Goal: Task Accomplishment & Management: Use online tool/utility

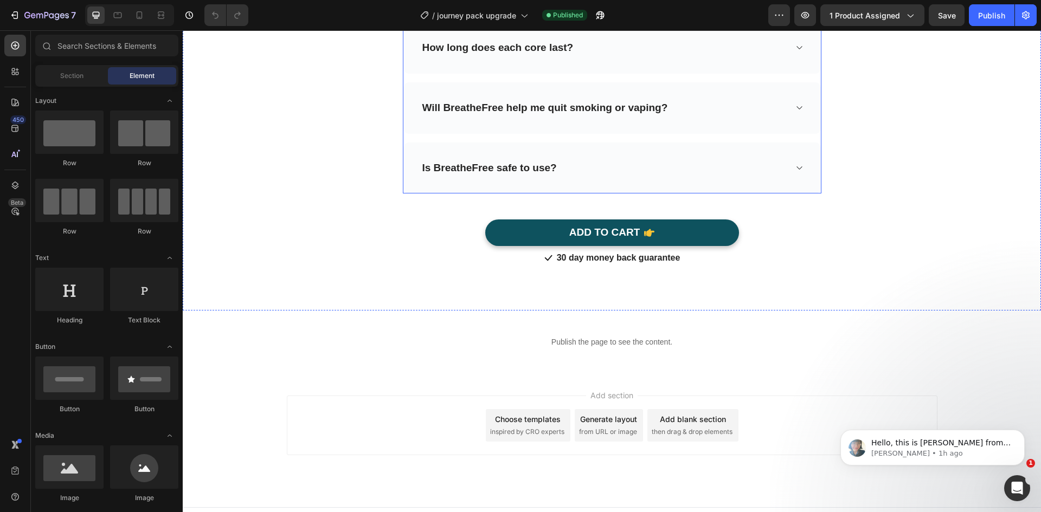
scroll to position [2883, 0]
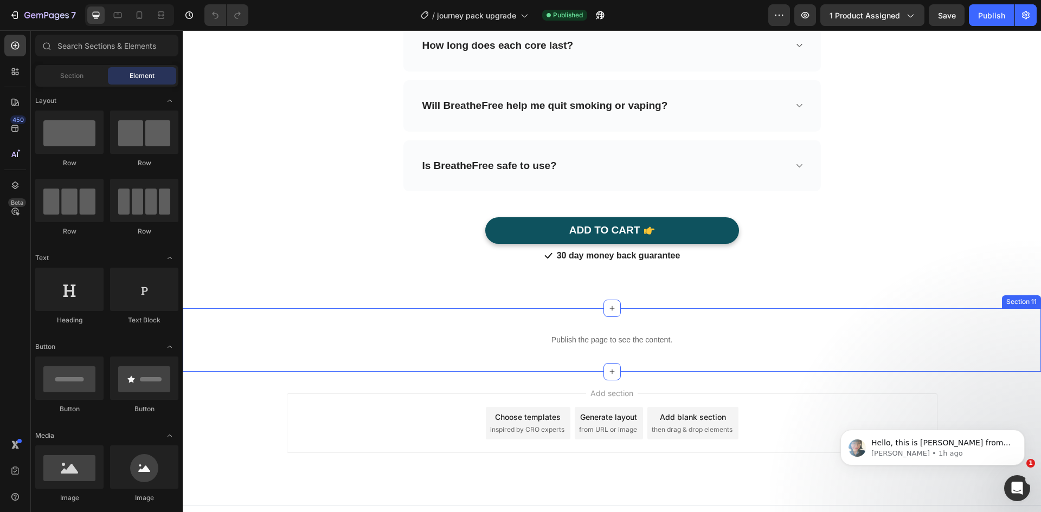
drag, startPoint x: 539, startPoint y: 298, endPoint x: 925, endPoint y: 290, distance: 385.6
click at [539, 309] on div "Publish the page to see the content. Custom Code Section 11" at bounding box center [612, 340] width 858 height 63
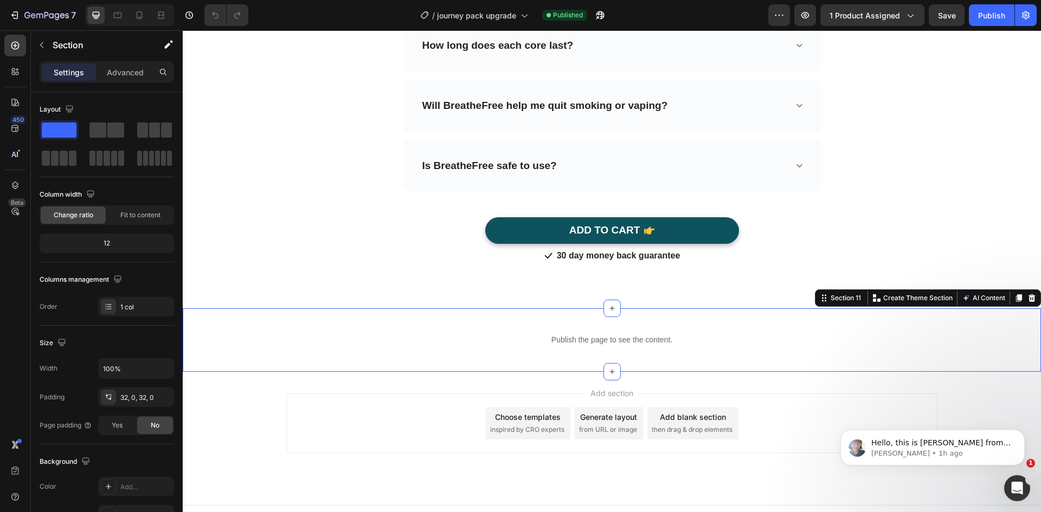
drag, startPoint x: 1027, startPoint y: 285, endPoint x: 967, endPoint y: 280, distance: 59.8
click at [1028, 294] on icon at bounding box center [1032, 298] width 9 height 9
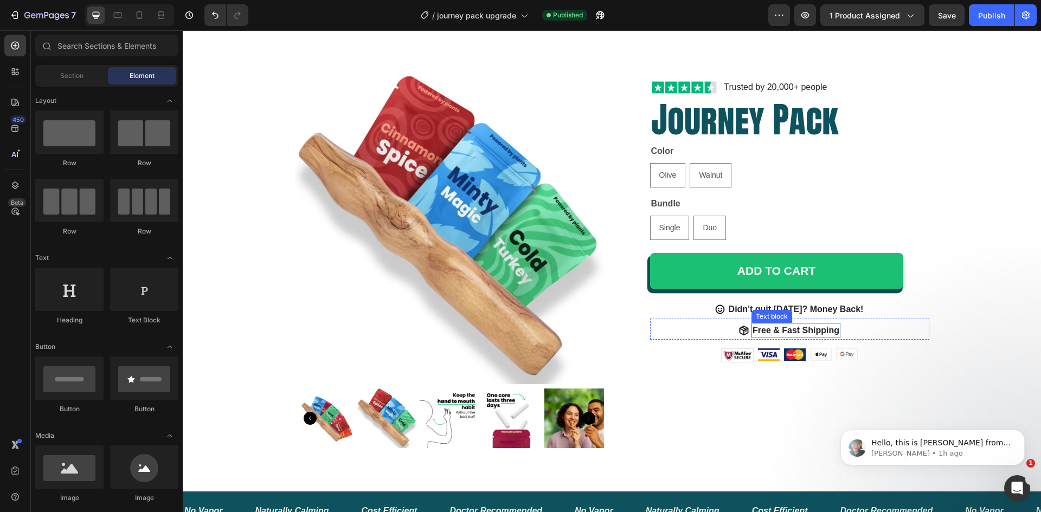
scroll to position [0, 0]
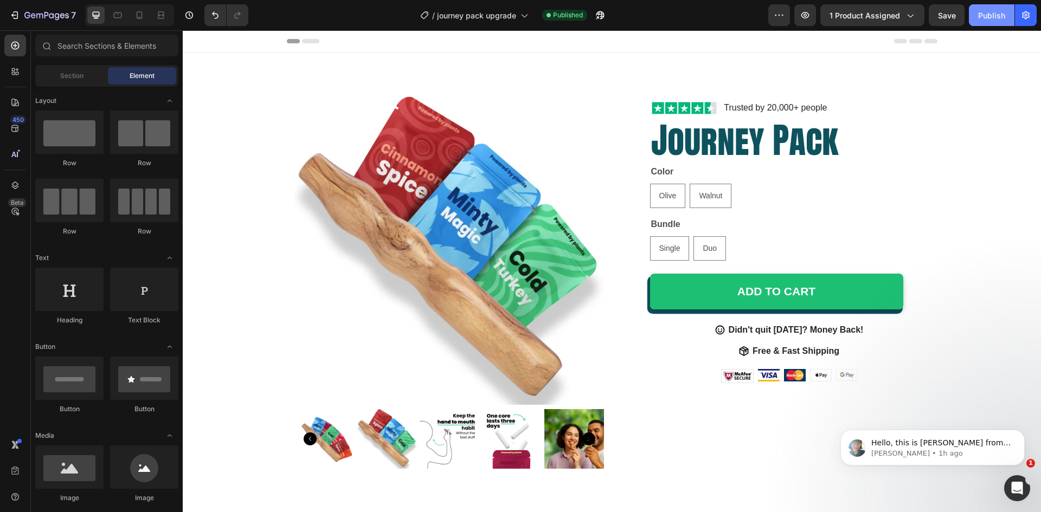
click at [980, 12] on div "Publish" at bounding box center [991, 15] width 27 height 11
click at [1012, 487] on icon "Open Intercom Messenger" at bounding box center [1016, 487] width 18 height 18
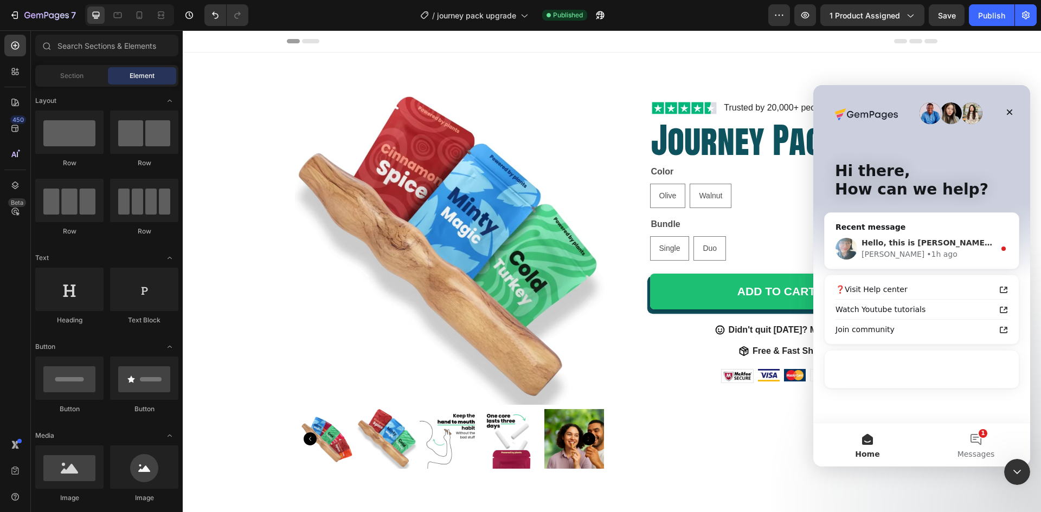
click at [934, 248] on div "Hello, this is [PERSON_NAME] from GemPages again. I wanted to follow up with yo…" at bounding box center [928, 243] width 133 height 11
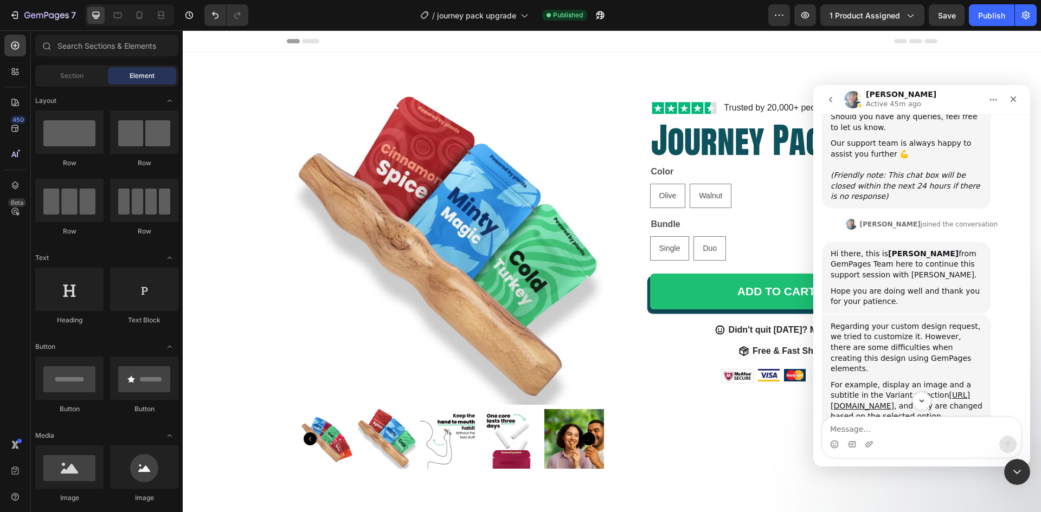
scroll to position [2349, 0]
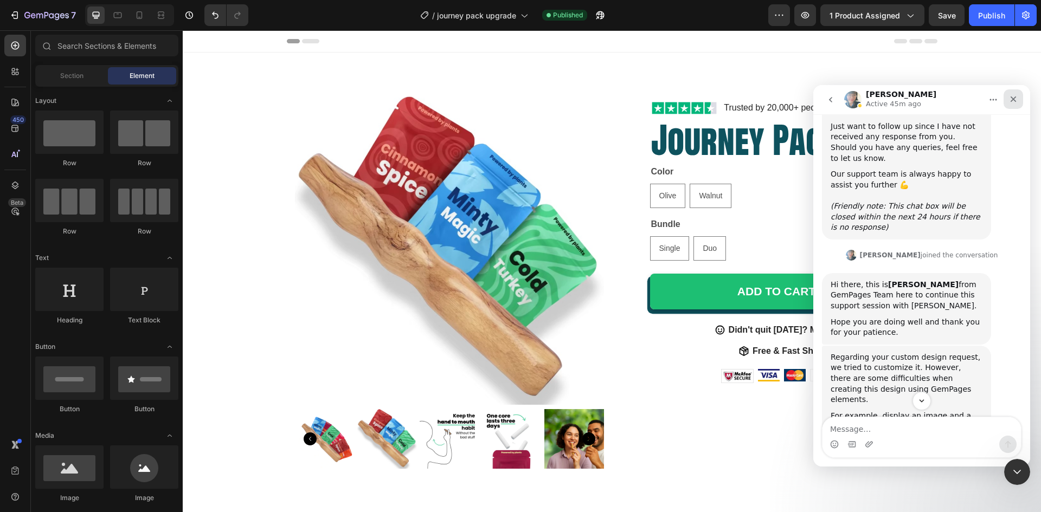
click at [1011, 99] on icon "Close" at bounding box center [1013, 99] width 9 height 9
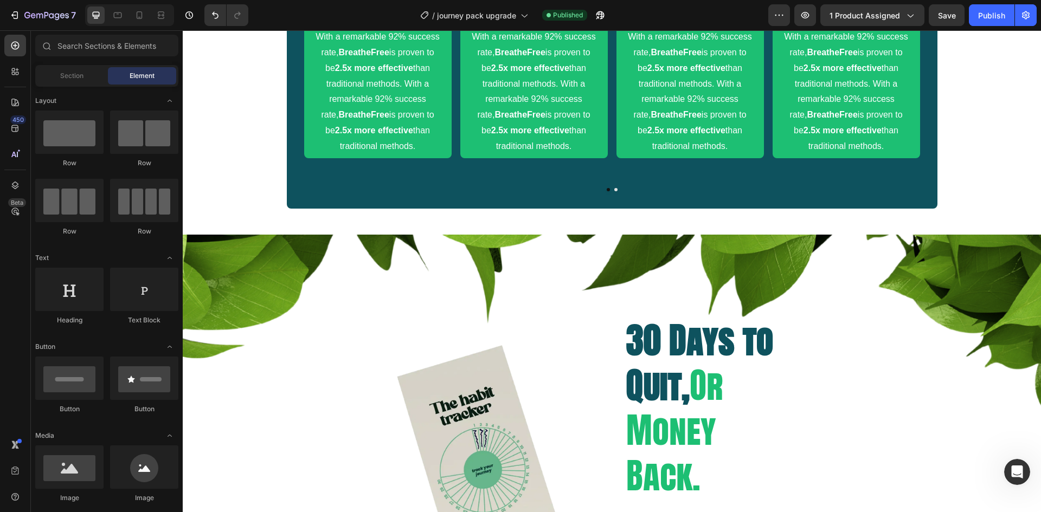
scroll to position [922, 0]
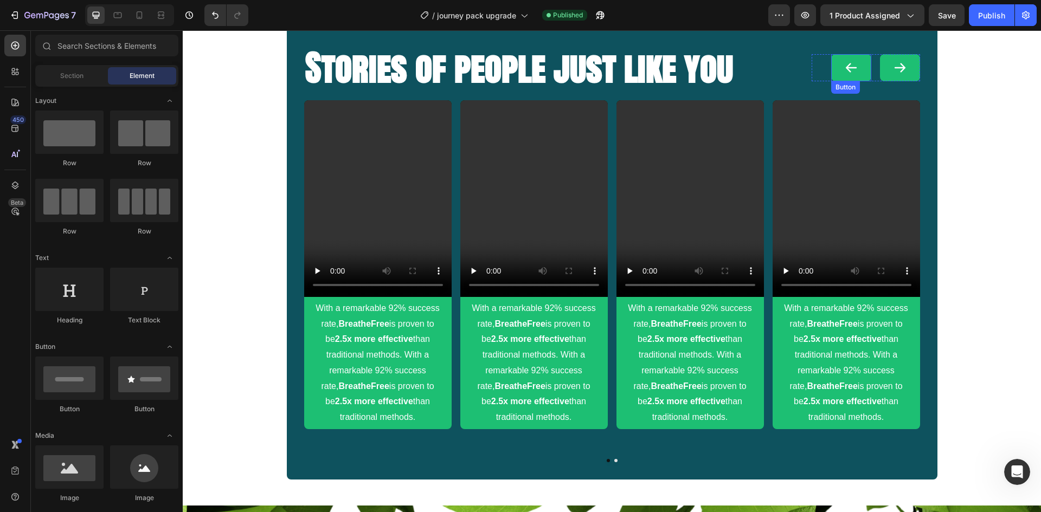
click at [839, 65] on button "<p>Button</p>" at bounding box center [851, 67] width 40 height 27
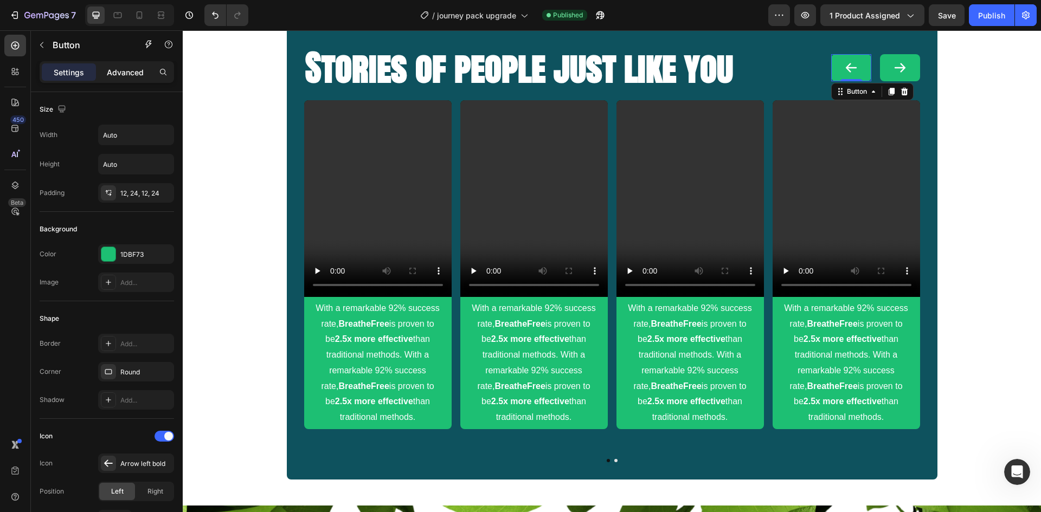
click at [130, 73] on p "Advanced" at bounding box center [125, 72] width 37 height 11
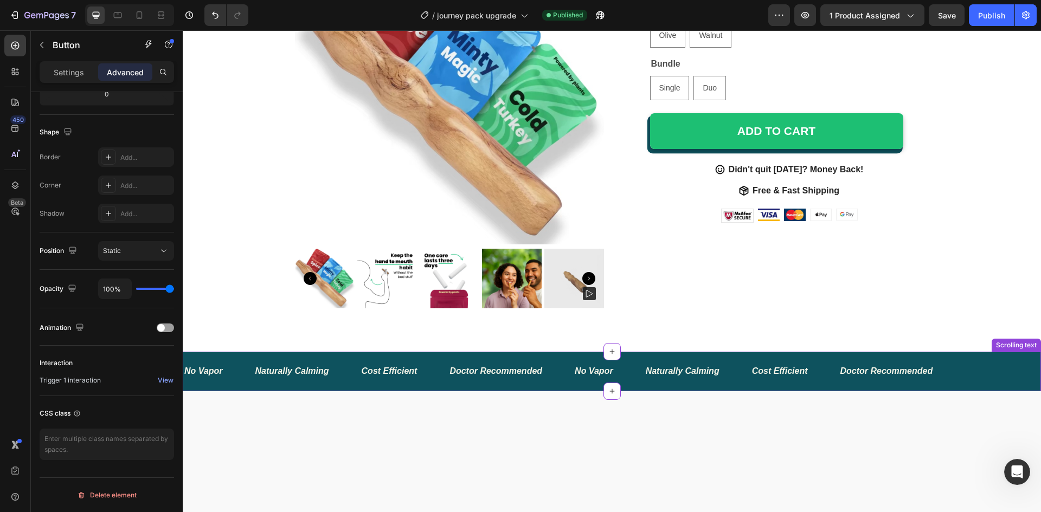
scroll to position [0, 0]
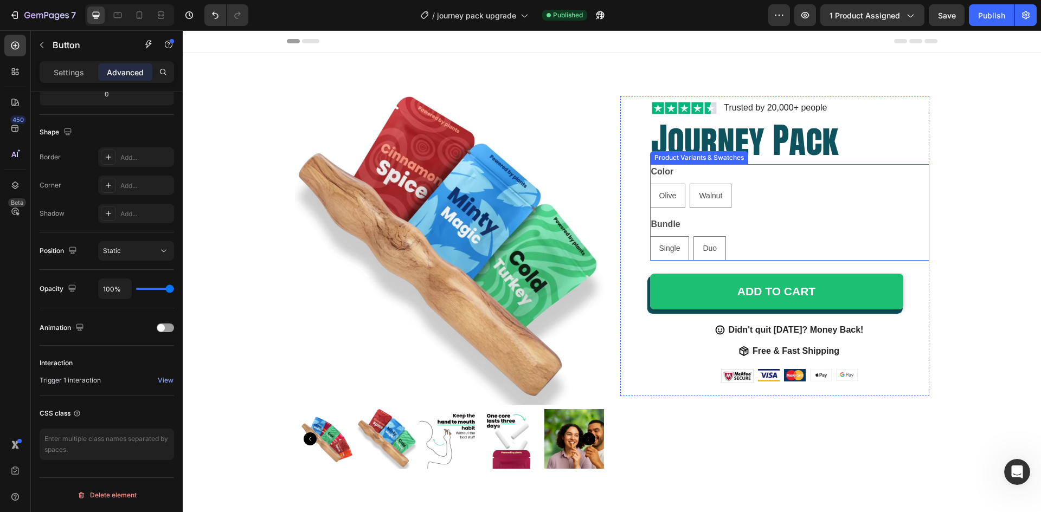
click at [741, 217] on div "Bundle Single Single Single Duo Duo Duo" at bounding box center [789, 239] width 279 height 44
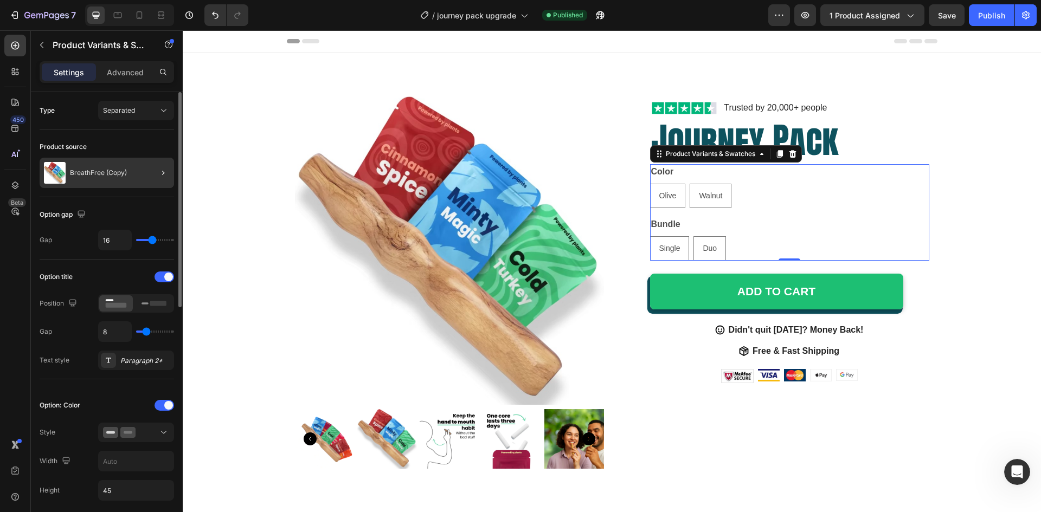
click at [144, 173] on div at bounding box center [159, 173] width 30 height 30
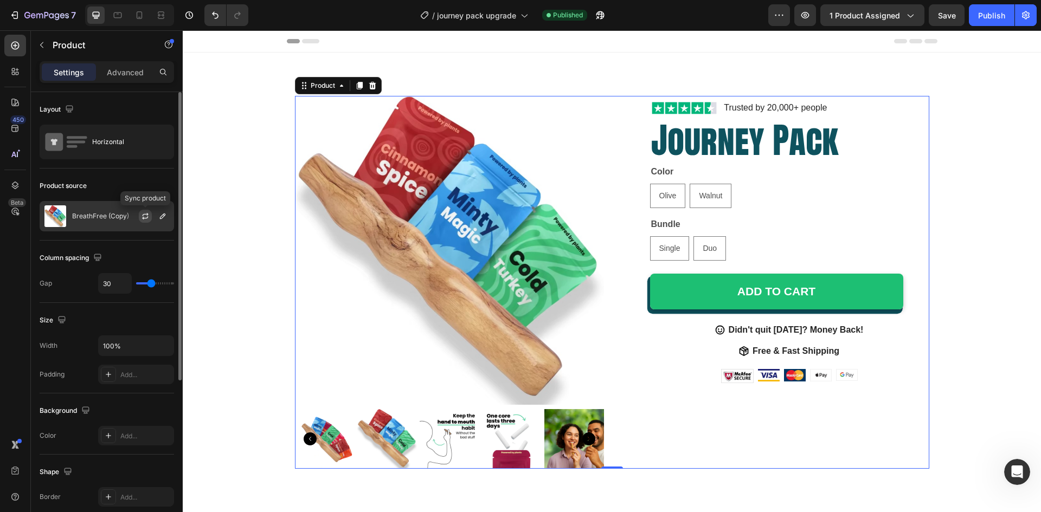
click at [147, 215] on icon "button" at bounding box center [145, 216] width 9 height 9
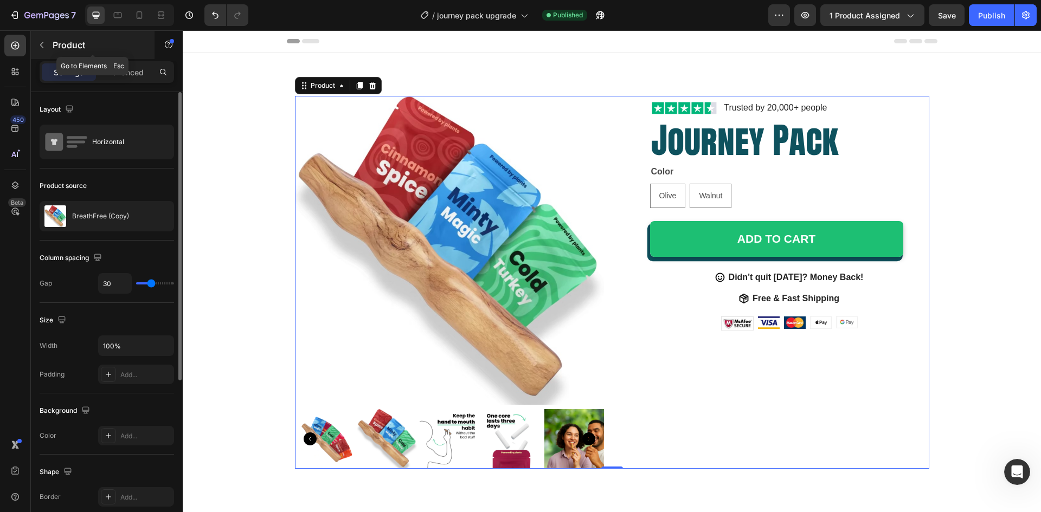
click at [45, 46] on icon "button" at bounding box center [41, 45] width 9 height 9
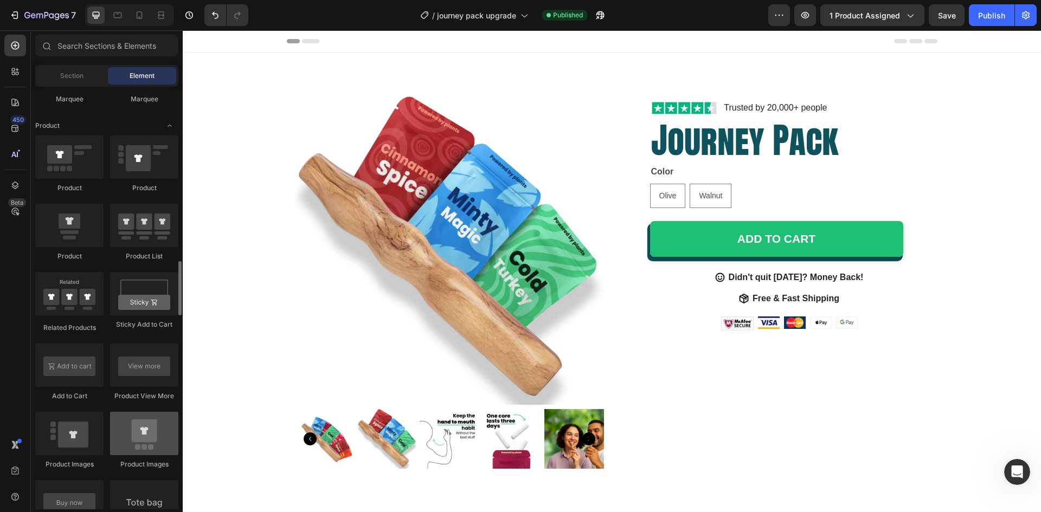
scroll to position [1410, 0]
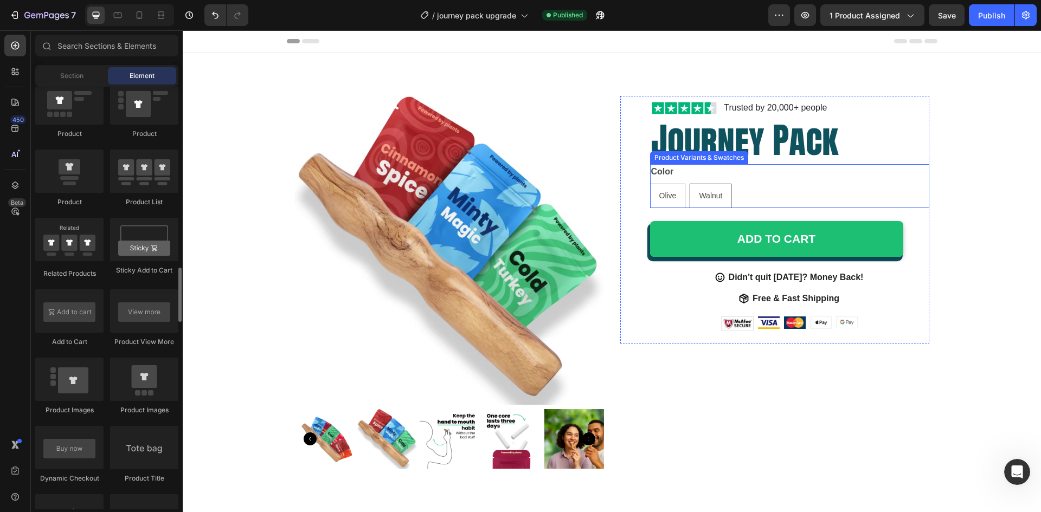
click at [666, 197] on span "Olive" at bounding box center [667, 195] width 17 height 9
click at [650, 184] on input "Olive Olive Olive" at bounding box center [650, 183] width 1 height 1
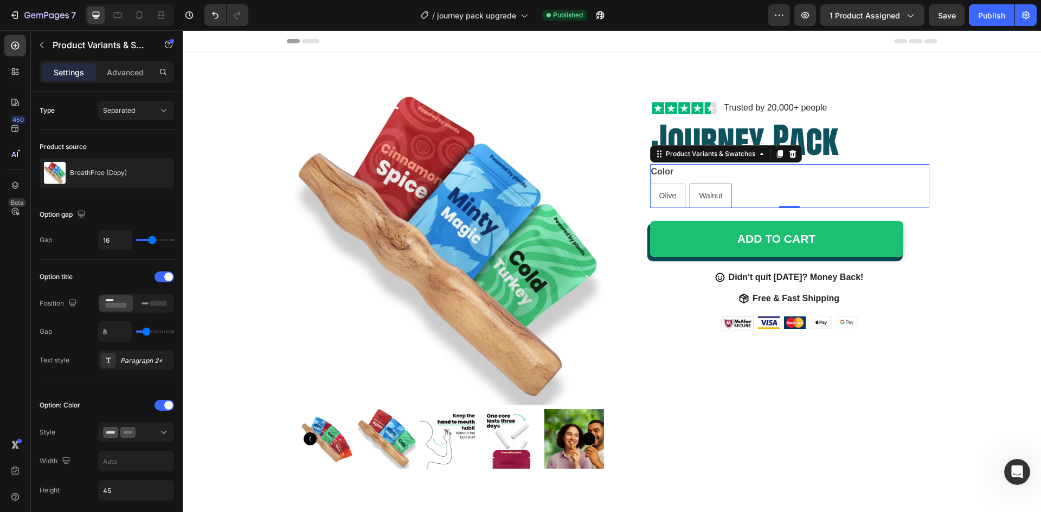
click at [692, 194] on div "Walnut" at bounding box center [710, 196] width 41 height 22
click at [690, 184] on input "Walnut Walnut Walnut" at bounding box center [689, 183] width 1 height 1
click at [666, 196] on span "Olive" at bounding box center [667, 195] width 17 height 9
click at [650, 184] on input "Olive Olive Olive" at bounding box center [650, 183] width 1 height 1
click at [748, 190] on div "Olive Olive Olive Walnut Walnut Walnut" at bounding box center [789, 196] width 279 height 24
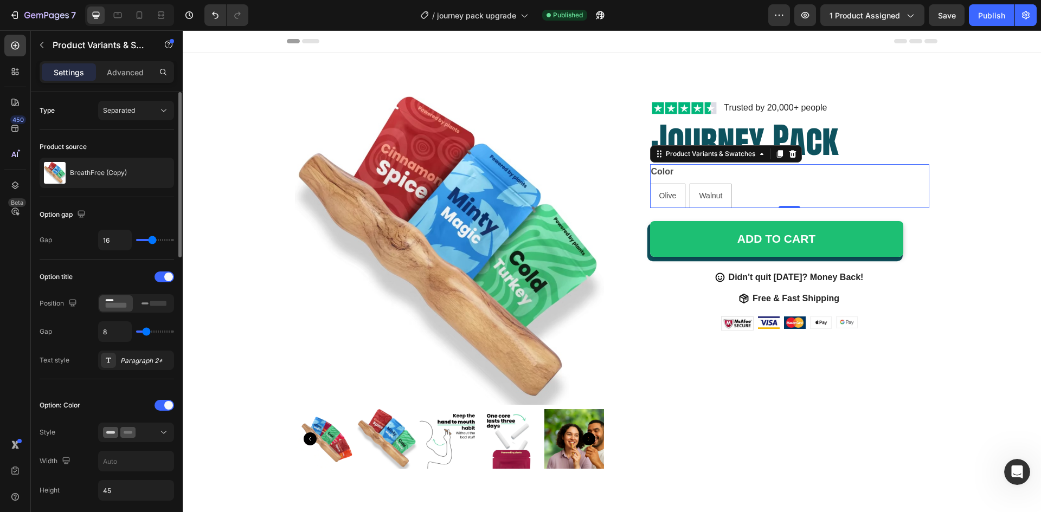
scroll to position [54, 0]
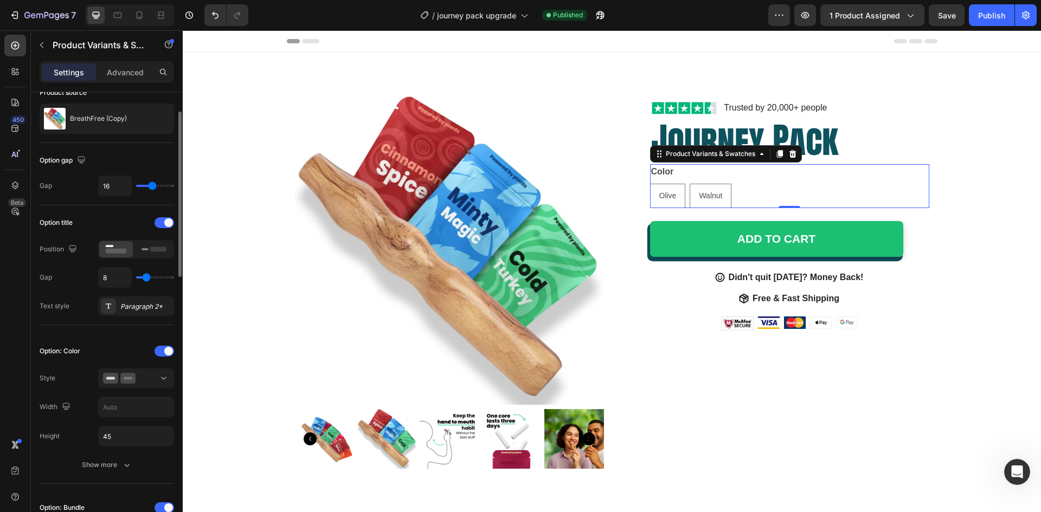
click at [136, 250] on div at bounding box center [136, 249] width 76 height 18
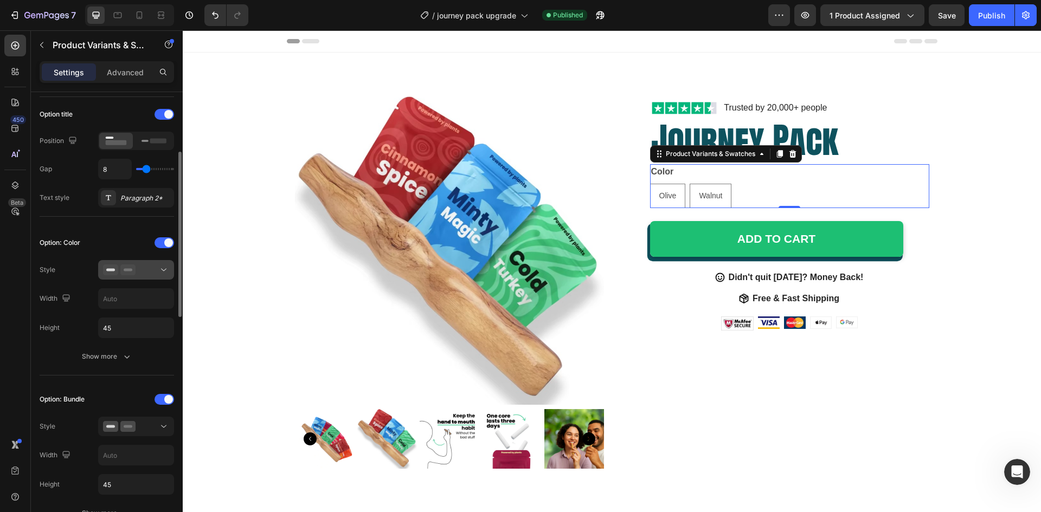
click at [137, 266] on div at bounding box center [136, 270] width 66 height 11
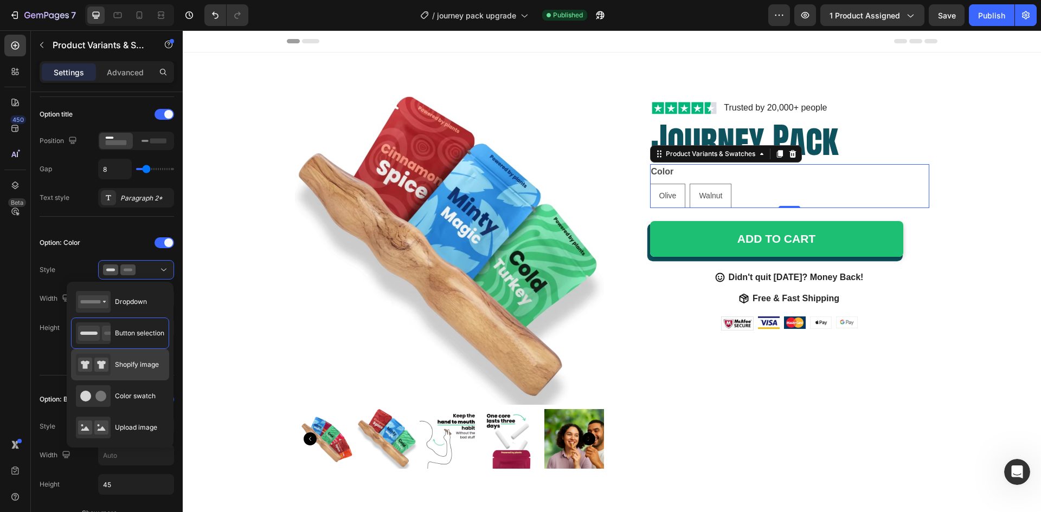
click at [139, 369] on span "Shopify image" at bounding box center [137, 365] width 44 height 10
type input "64"
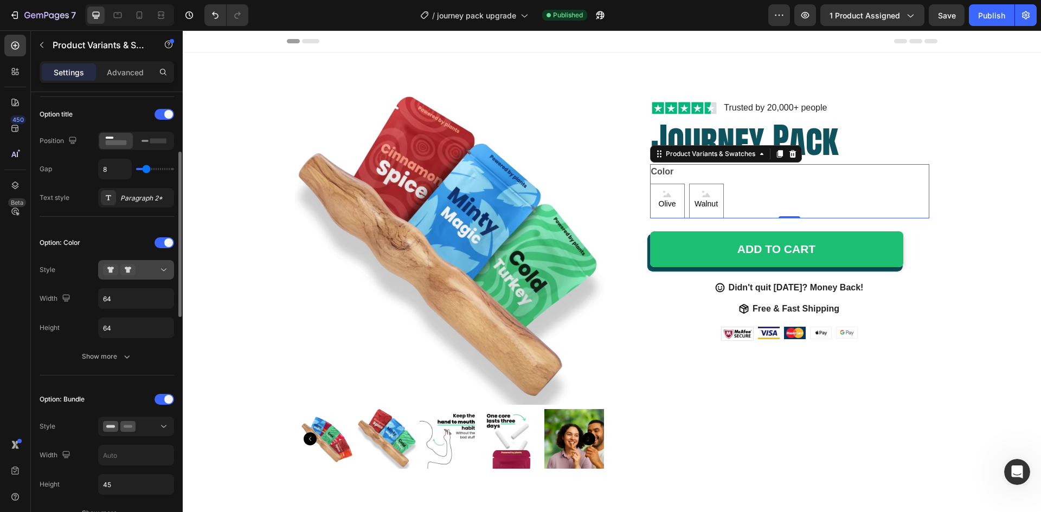
click at [144, 279] on button at bounding box center [136, 270] width 76 height 20
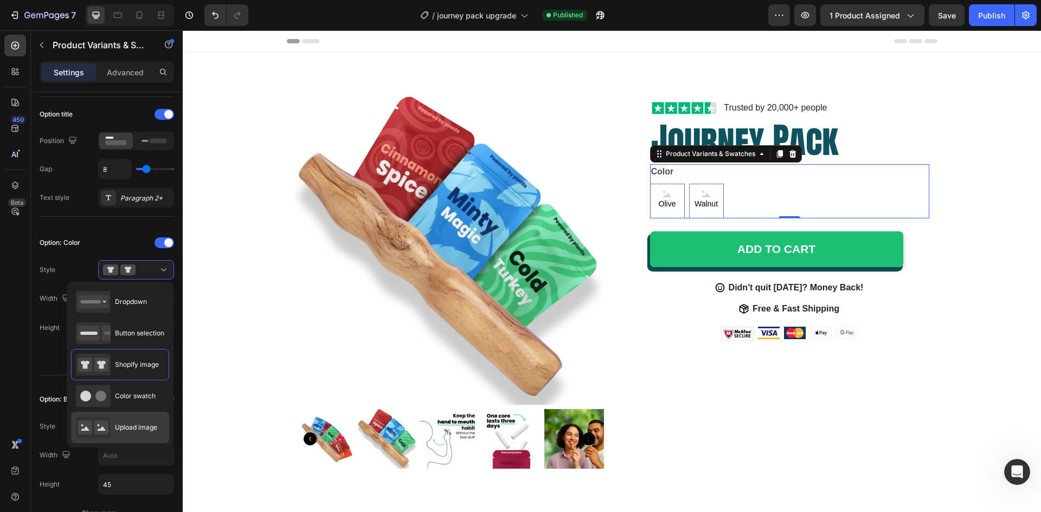
click at [133, 421] on div "Upload image" at bounding box center [116, 428] width 81 height 22
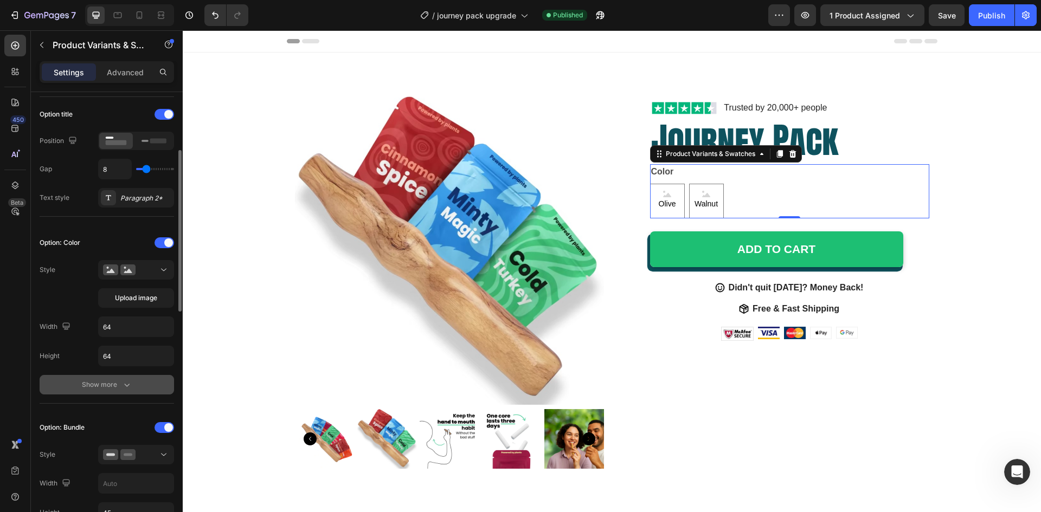
click at [118, 387] on div "Show more" at bounding box center [107, 385] width 50 height 11
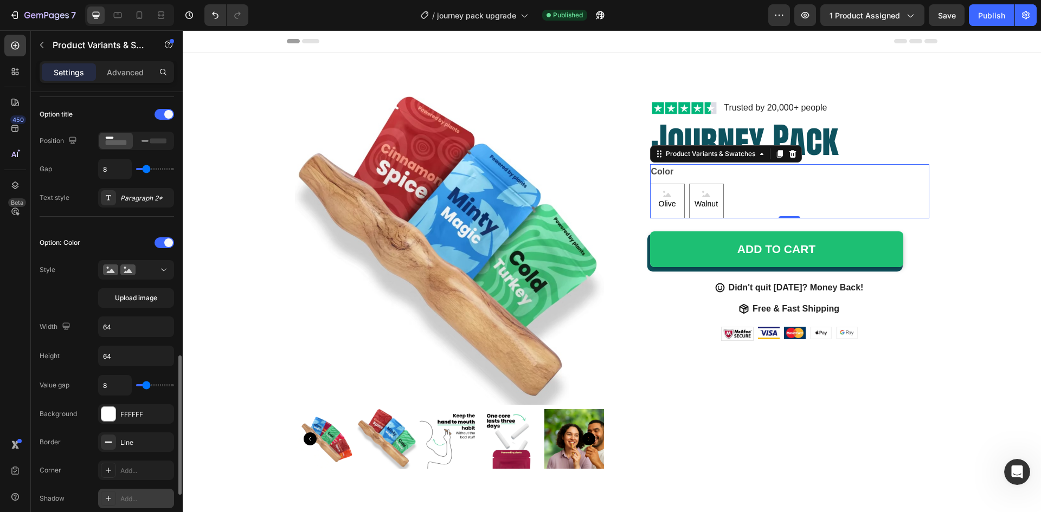
scroll to position [325, 0]
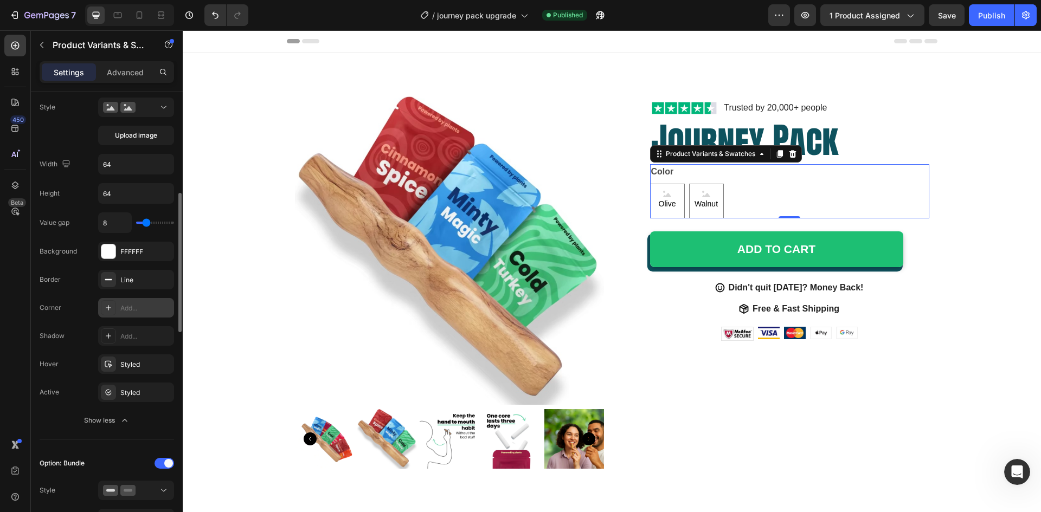
click at [113, 308] on div at bounding box center [108, 307] width 15 height 15
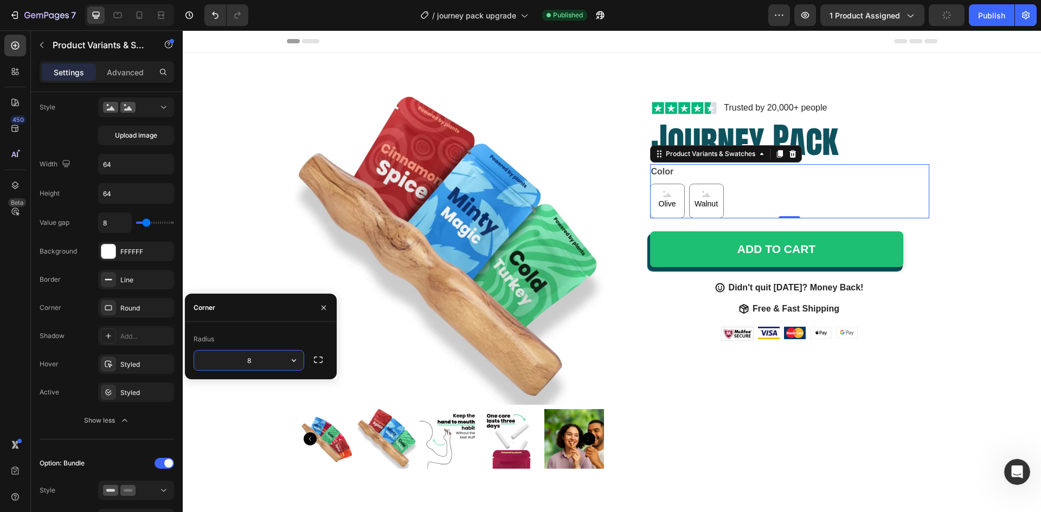
click at [231, 352] on input "8" at bounding box center [249, 361] width 110 height 20
type input "20"
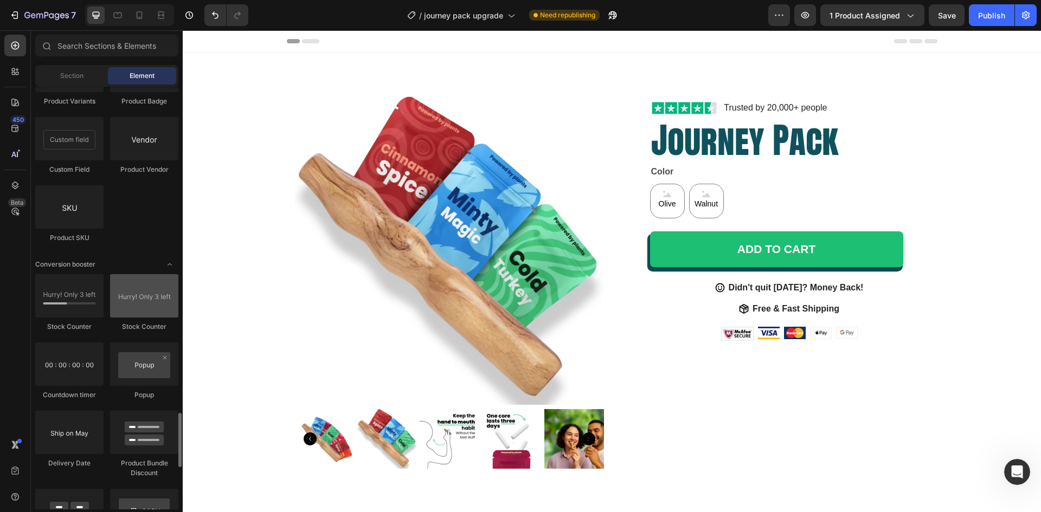
scroll to position [2332, 0]
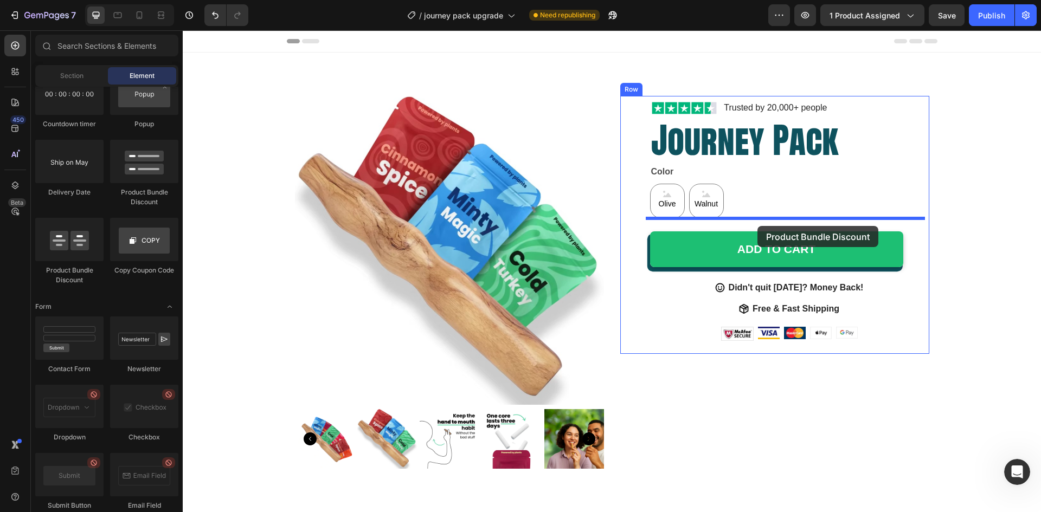
drag, startPoint x: 341, startPoint y: 200, endPoint x: 758, endPoint y: 226, distance: 417.3
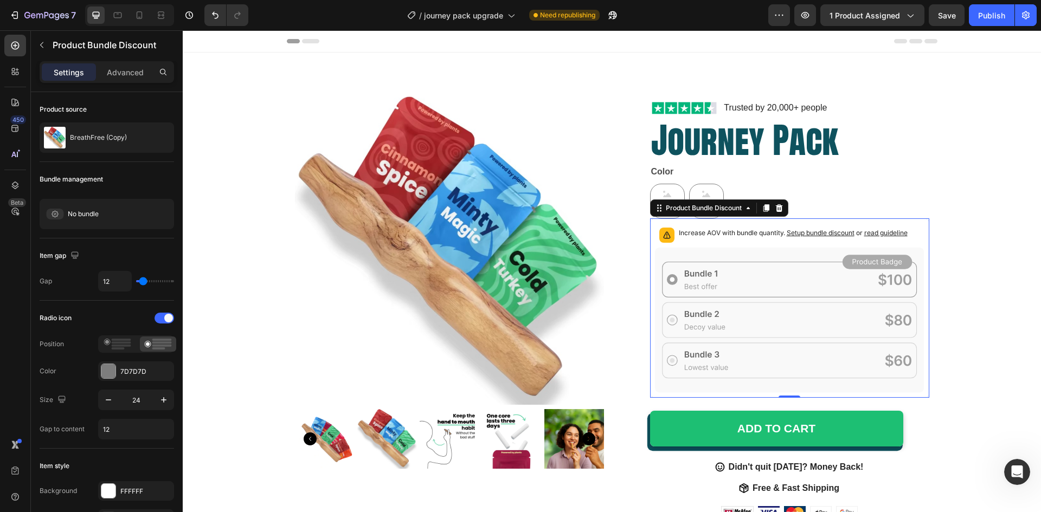
click at [753, 250] on icon at bounding box center [790, 320] width 270 height 145
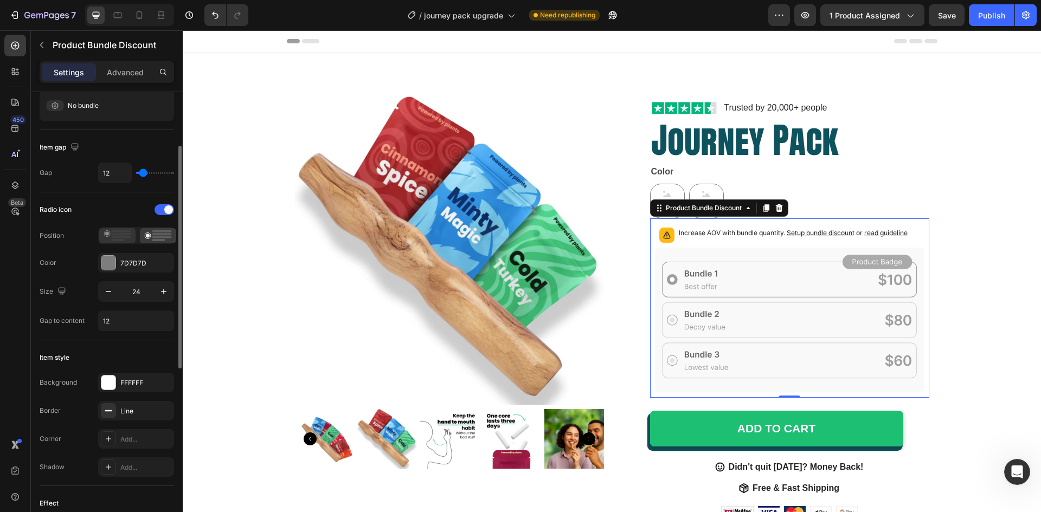
scroll to position [0, 0]
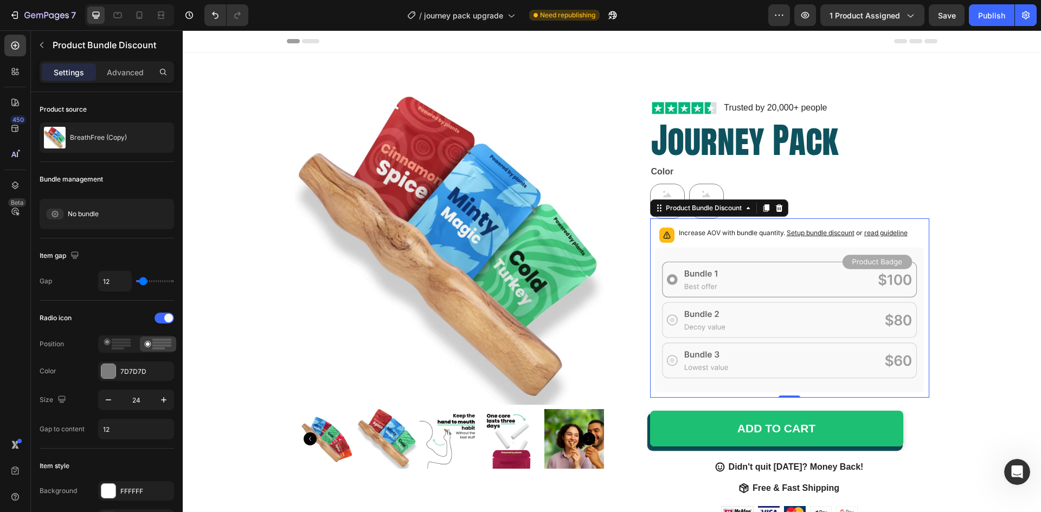
click at [762, 263] on icon at bounding box center [790, 320] width 270 height 145
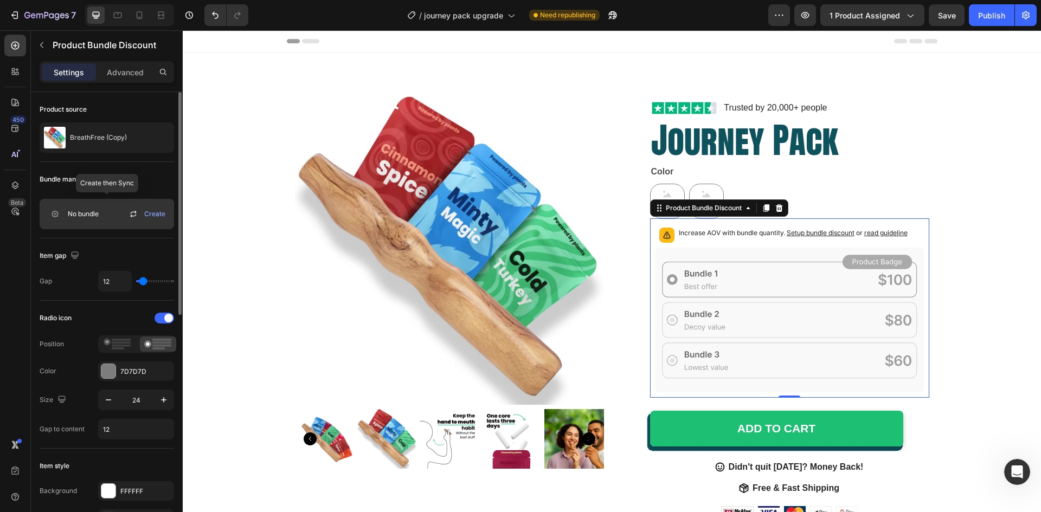
click at [154, 216] on span "Create" at bounding box center [154, 214] width 21 height 10
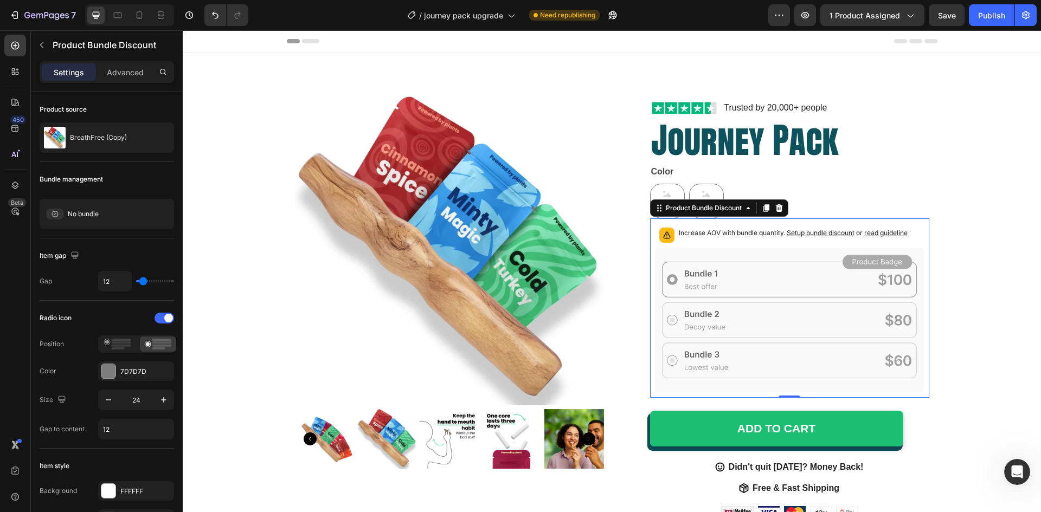
click at [670, 259] on icon at bounding box center [790, 320] width 270 height 145
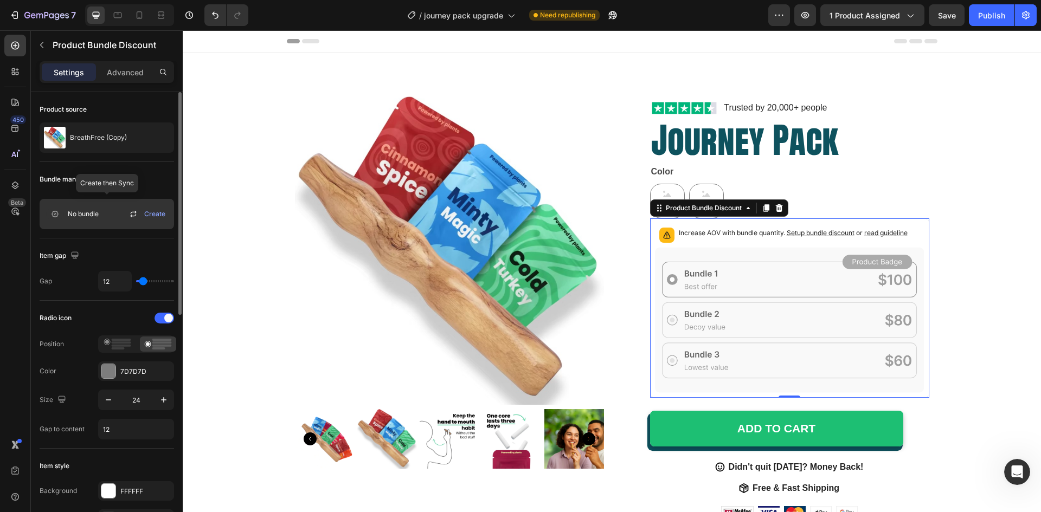
click at [132, 215] on icon at bounding box center [133, 215] width 6 height 3
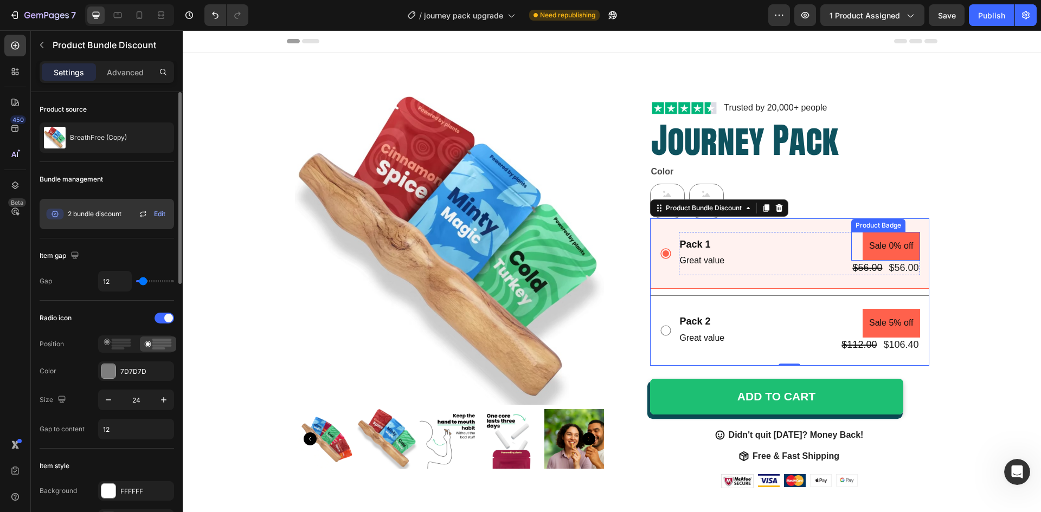
click at [863, 251] on pre "Sale 0% off" at bounding box center [891, 246] width 57 height 29
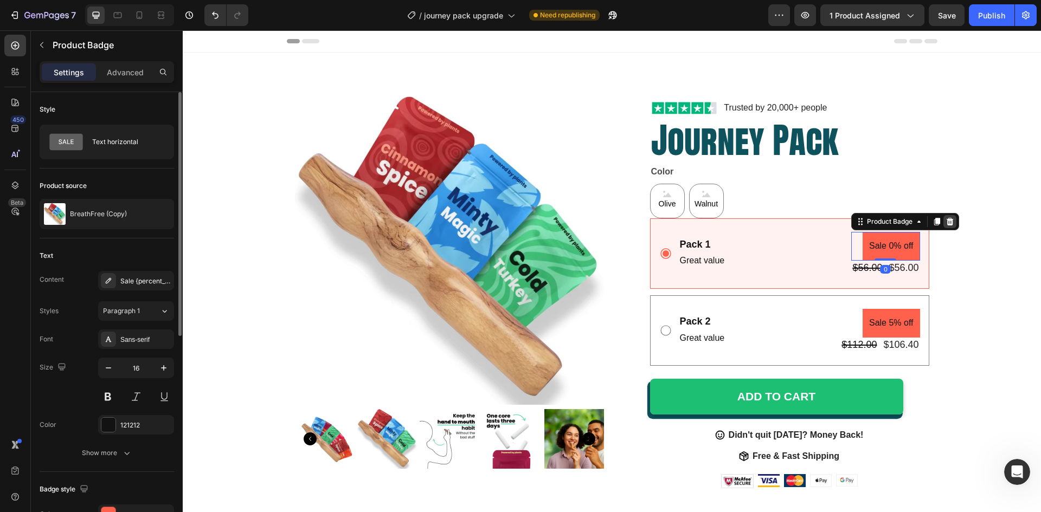
click at [949, 219] on icon at bounding box center [950, 222] width 7 height 8
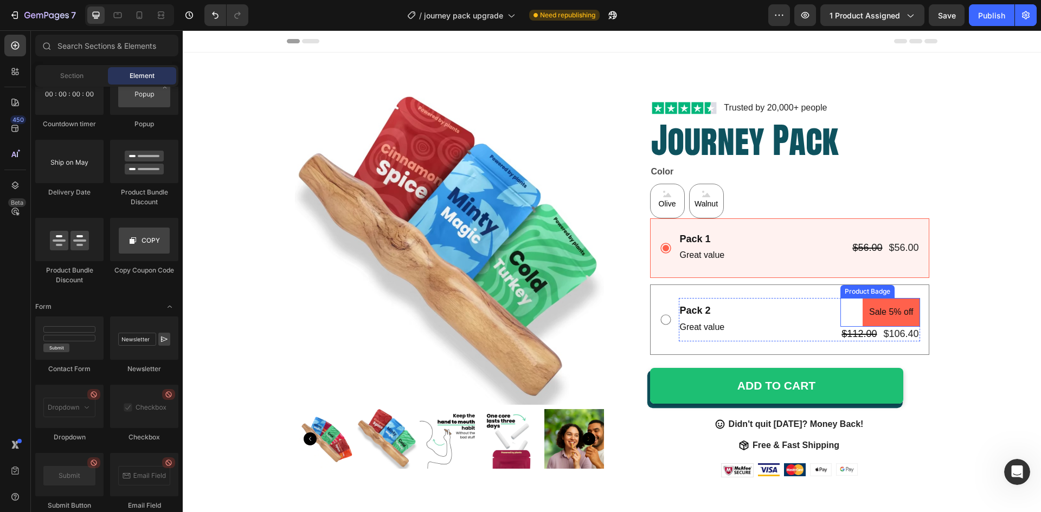
click at [901, 318] on pre "Sale 5% off" at bounding box center [891, 312] width 57 height 29
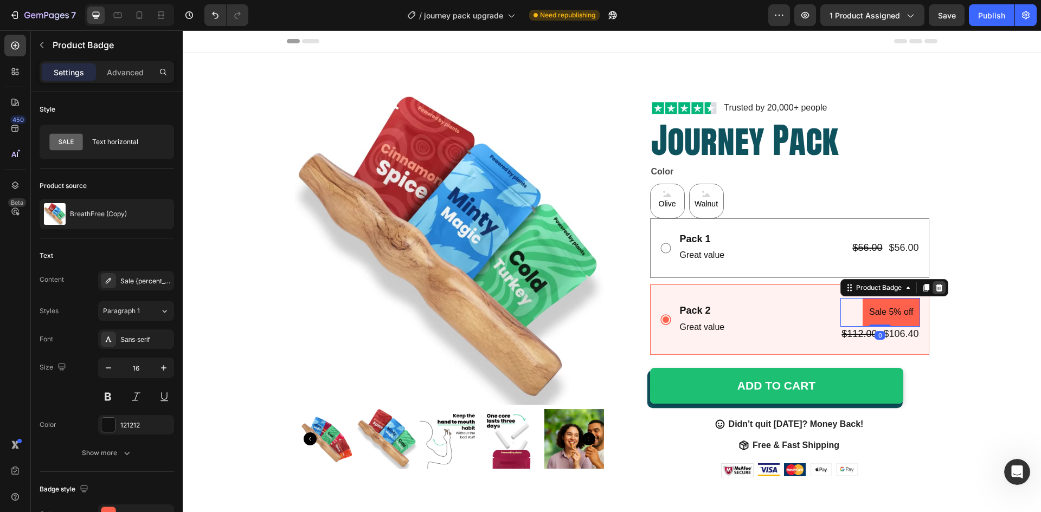
click at [939, 287] on icon at bounding box center [939, 288] width 7 height 8
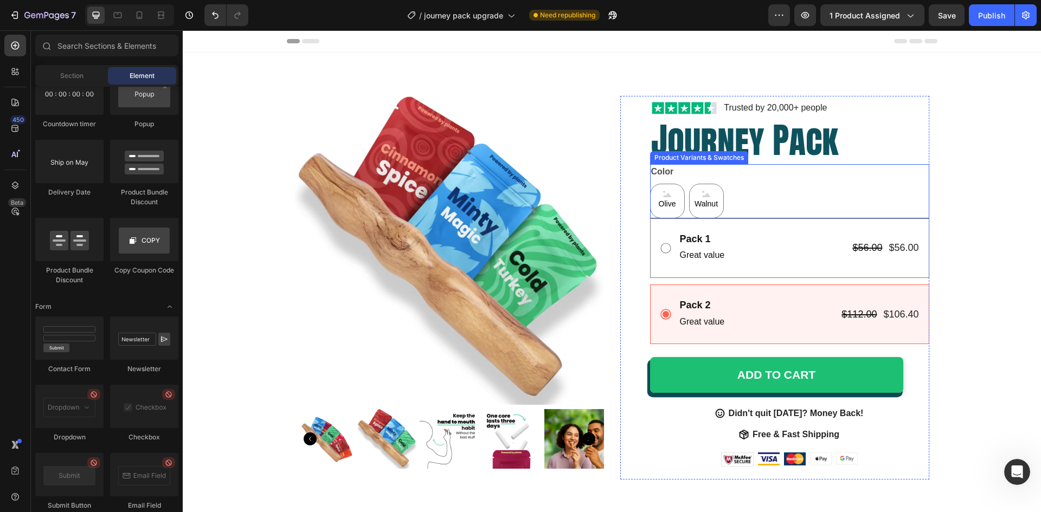
click at [786, 189] on div "Olive Olive Olive Walnut Walnut Walnut" at bounding box center [789, 201] width 279 height 35
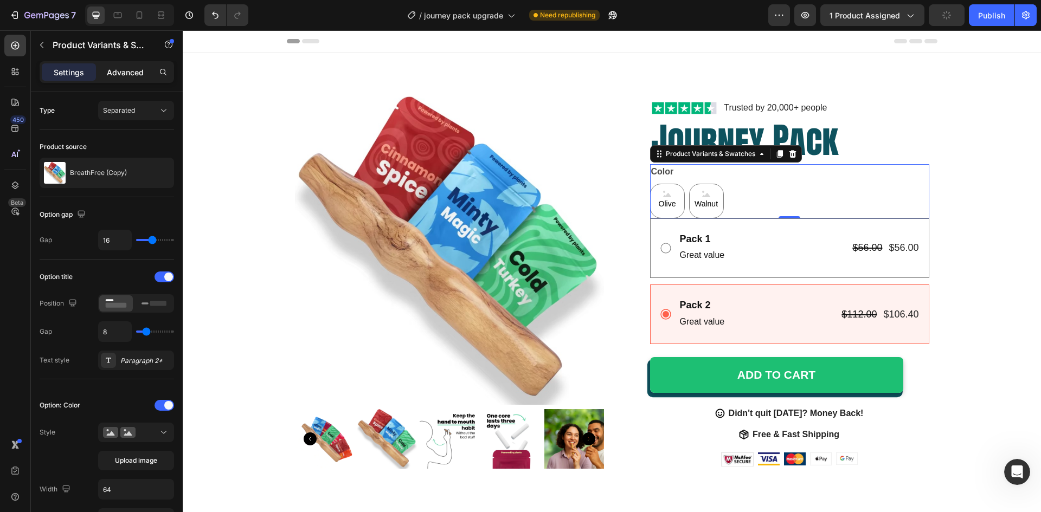
click at [131, 68] on p "Advanced" at bounding box center [125, 72] width 37 height 11
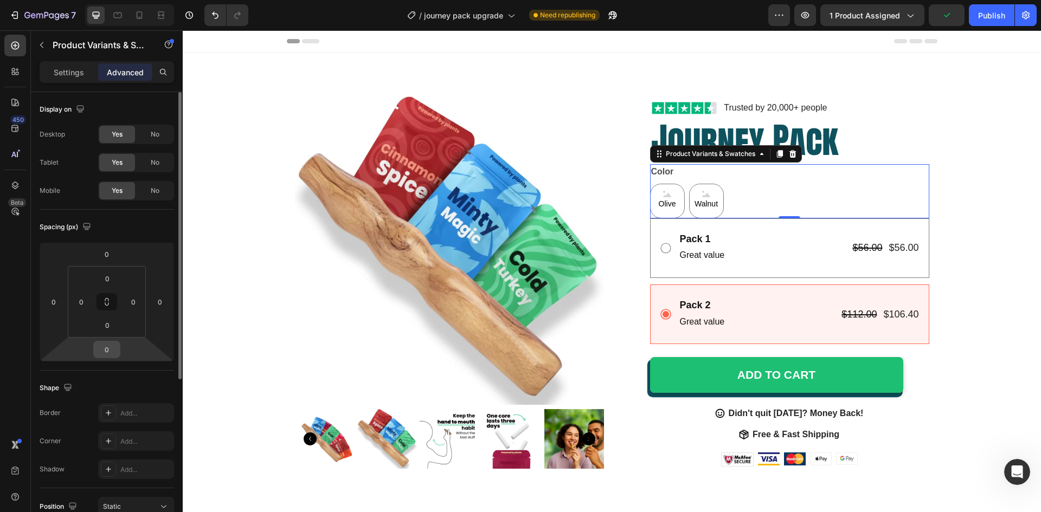
click at [107, 351] on input "0" at bounding box center [107, 350] width 22 height 16
type input "20"
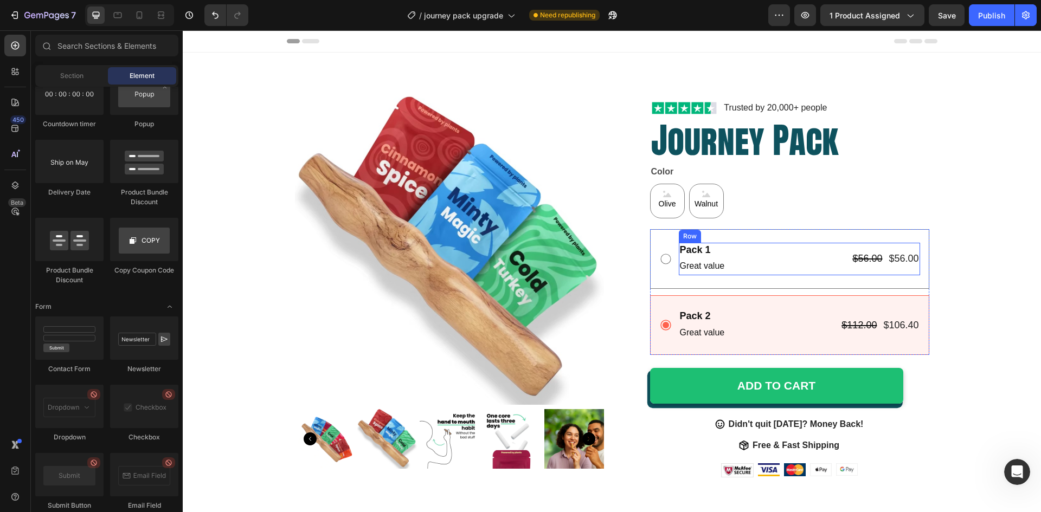
click at [746, 255] on div "Pack 1 Text Block Great value Text Block $56.00 Product Price Product Price $56…" at bounding box center [799, 259] width 241 height 33
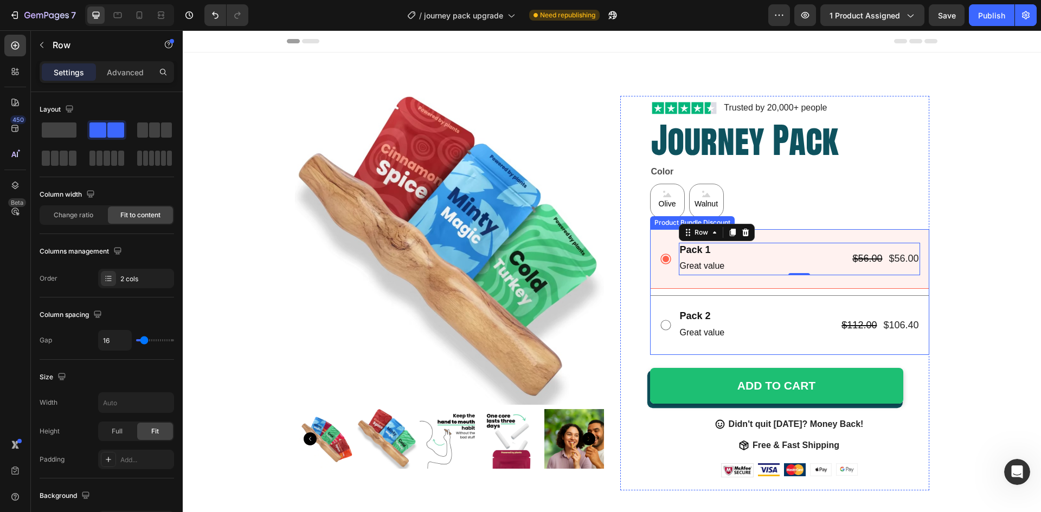
click at [771, 229] on div "Pack 1 Text Block Great value Text Block $56.00 Product Price Product Price $56…" at bounding box center [789, 259] width 279 height 60
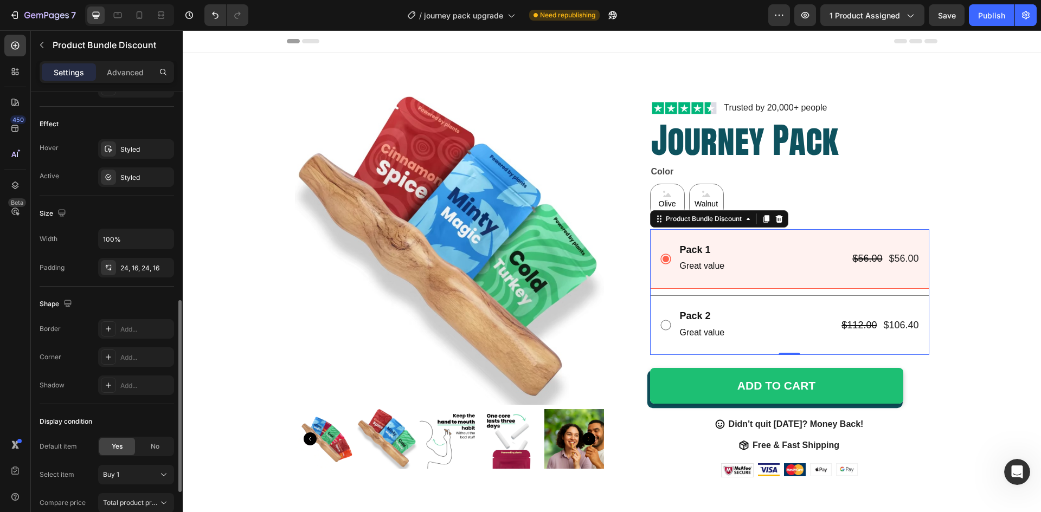
scroll to position [606, 0]
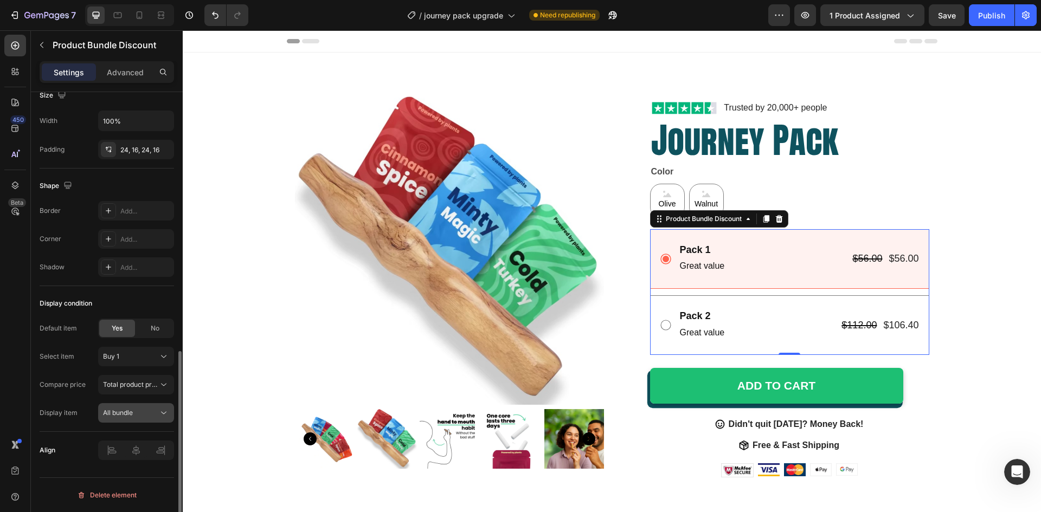
click at [130, 407] on button "All bundle" at bounding box center [136, 413] width 76 height 20
click at [64, 380] on div "Compare price" at bounding box center [63, 385] width 46 height 10
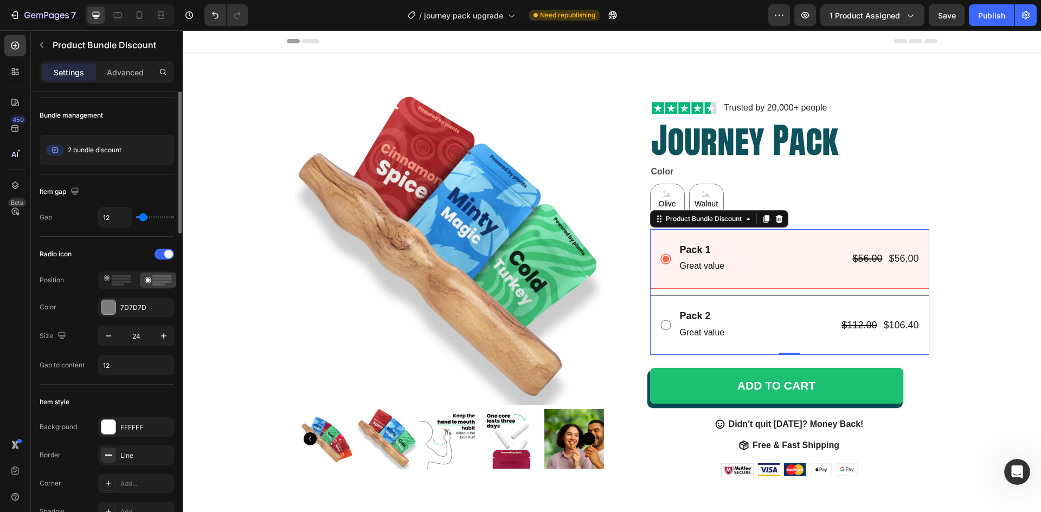
scroll to position [10, 0]
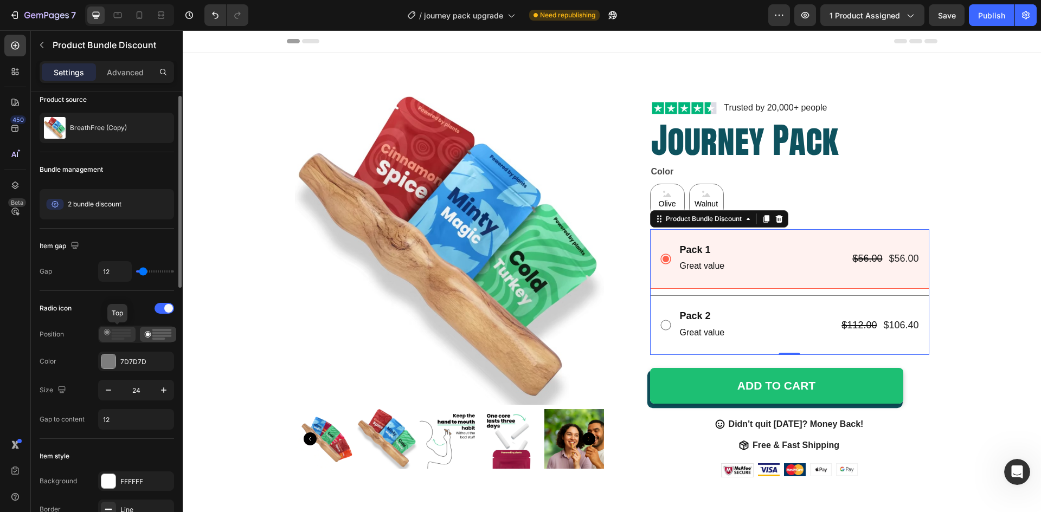
click at [112, 337] on icon at bounding box center [118, 334] width 28 height 11
click at [148, 334] on circle at bounding box center [148, 335] width 4 height 4
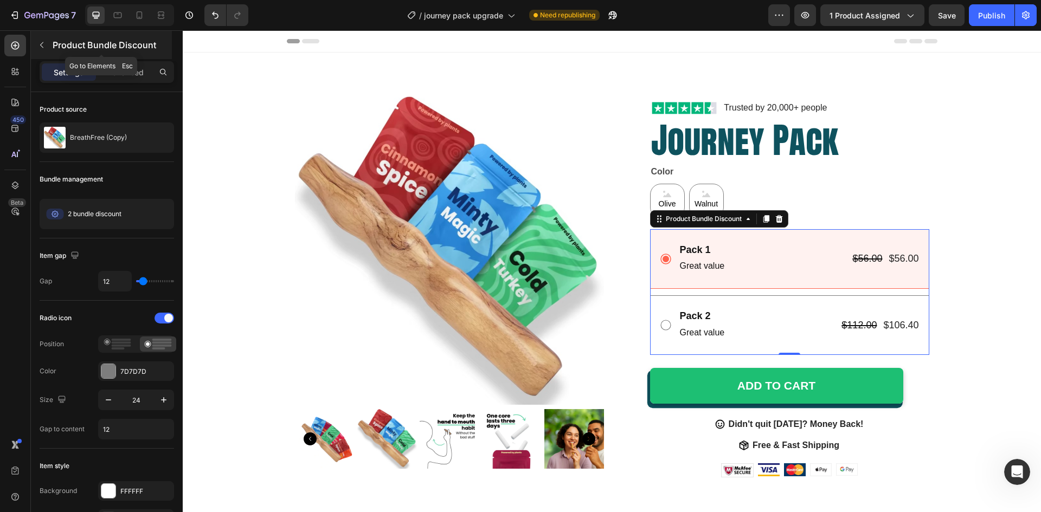
click at [40, 43] on icon "button" at bounding box center [41, 45] width 9 height 9
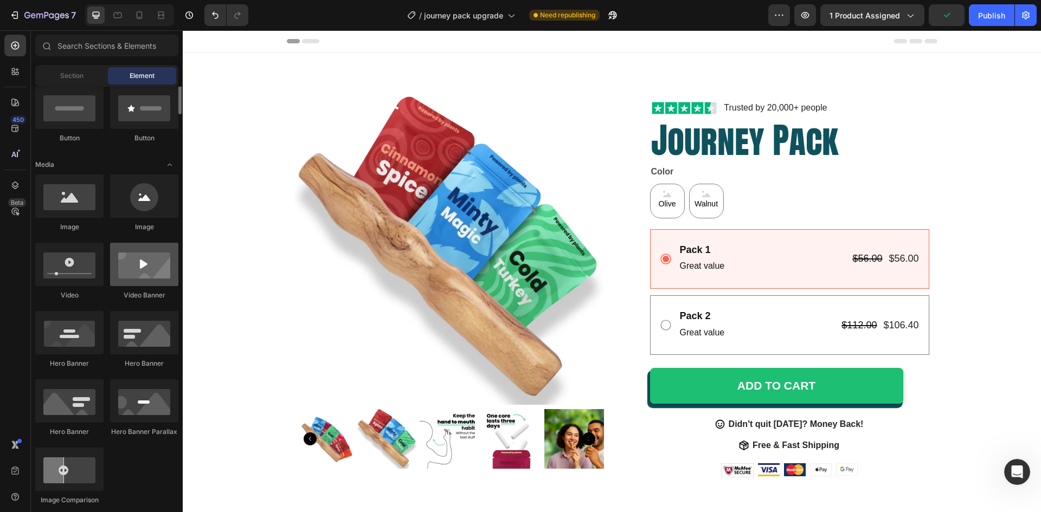
scroll to position [217, 0]
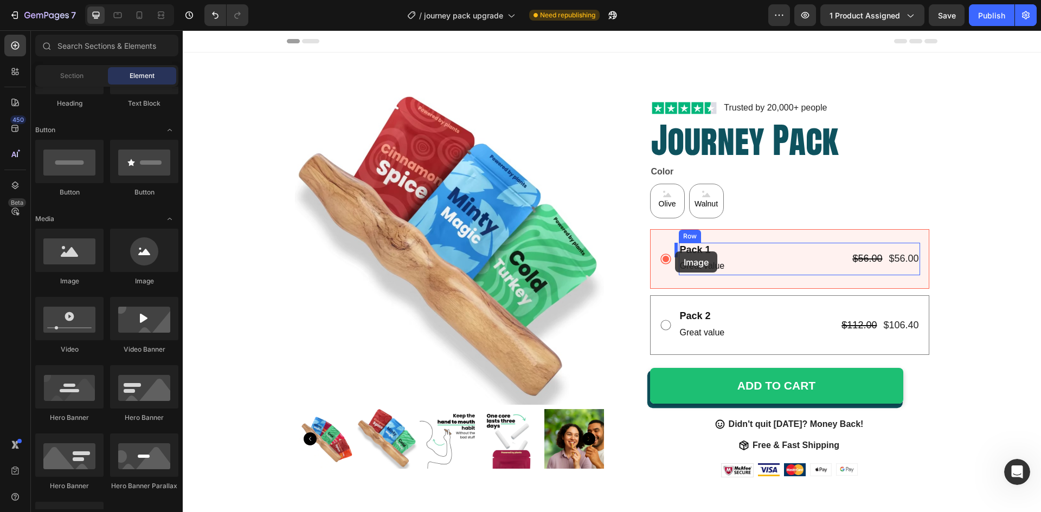
drag, startPoint x: 260, startPoint y: 284, endPoint x: 675, endPoint y: 252, distance: 416.1
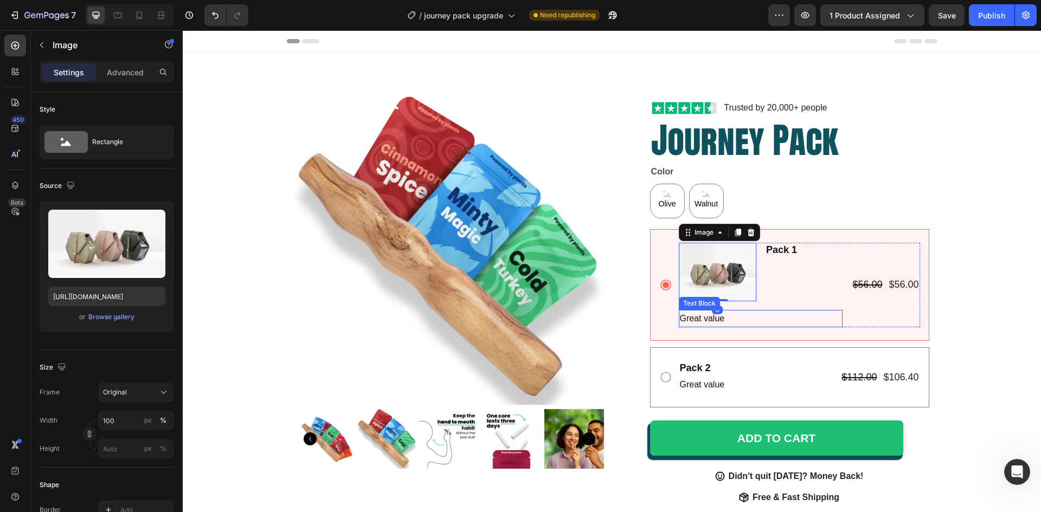
click at [755, 319] on p "Great value" at bounding box center [761, 319] width 162 height 16
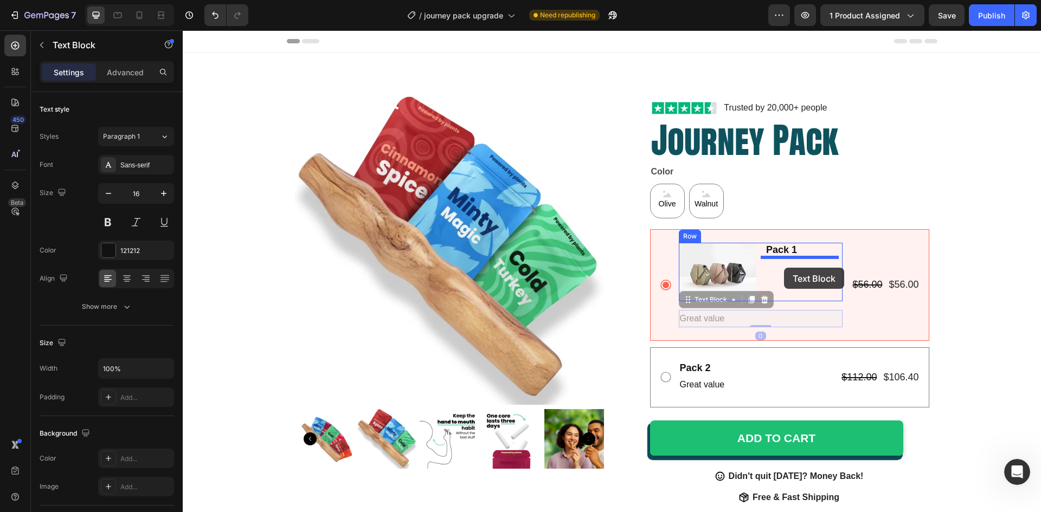
drag, startPoint x: 692, startPoint y: 301, endPoint x: 784, endPoint y: 268, distance: 98.1
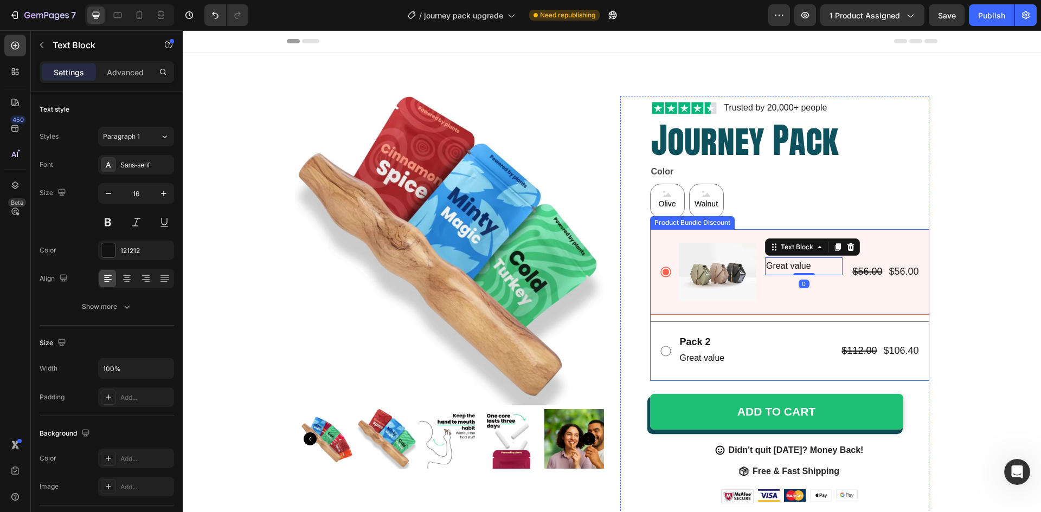
click at [774, 313] on div "Image Pack 1 Text Block Great value Text Block 0 Row $56.00 Product Price Produ…" at bounding box center [789, 272] width 279 height 86
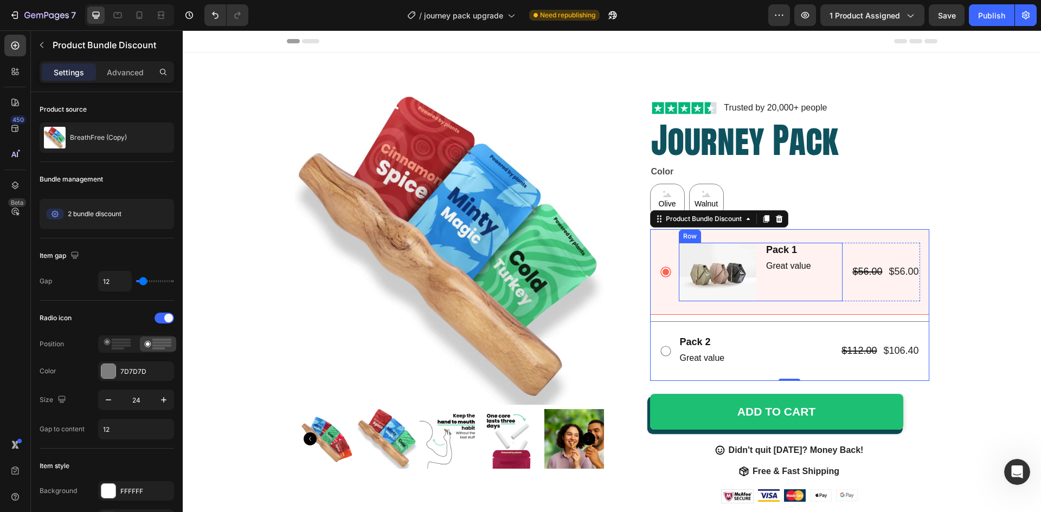
click at [768, 281] on div "Pack 1 Text Block Great value Text Block" at bounding box center [804, 272] width 78 height 59
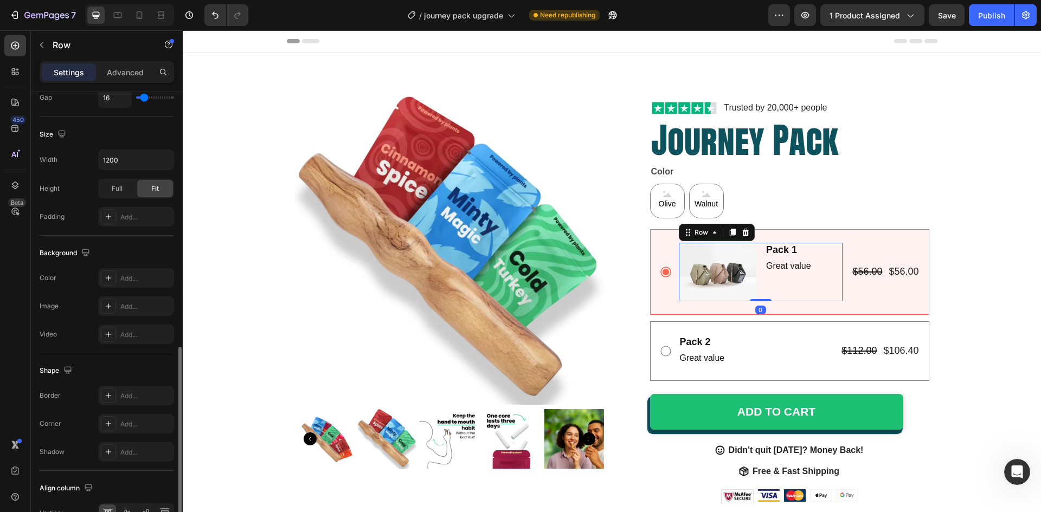
scroll to position [334, 0]
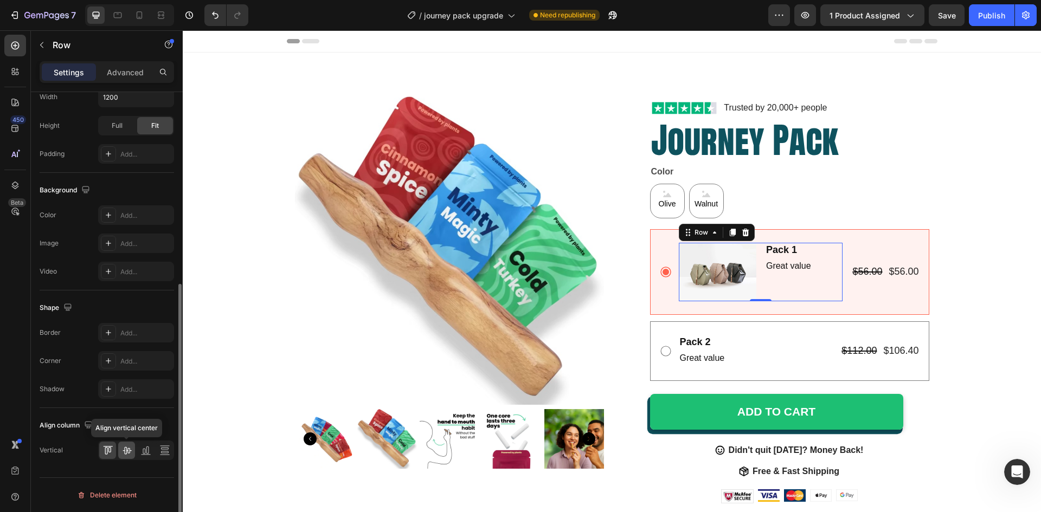
click at [127, 450] on icon at bounding box center [126, 450] width 11 height 11
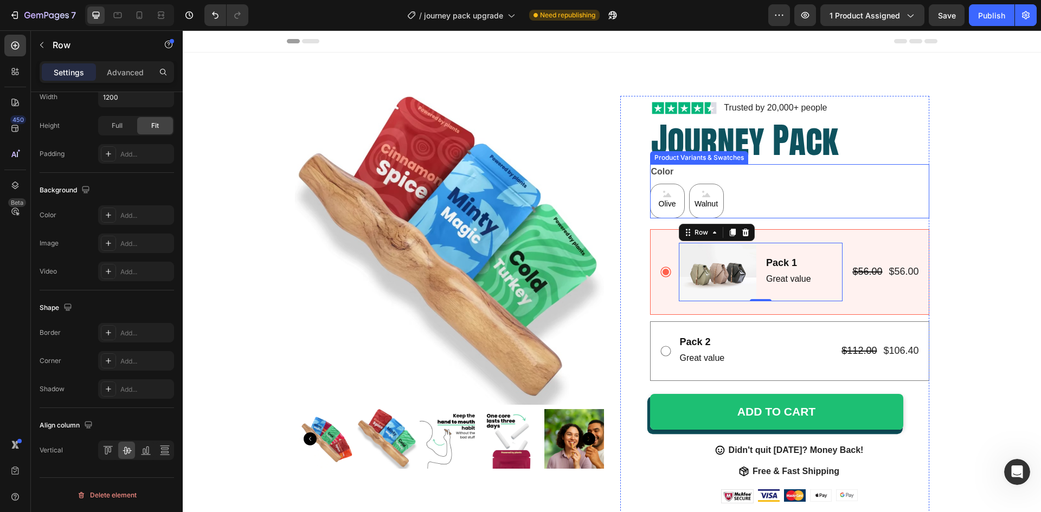
click at [845, 189] on div "Olive Olive Olive Walnut Walnut Walnut" at bounding box center [789, 201] width 279 height 35
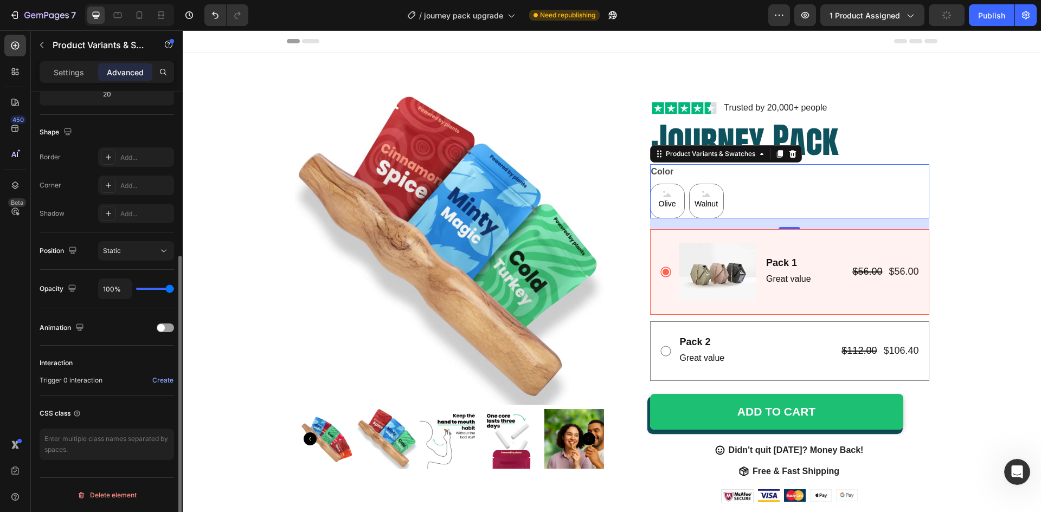
scroll to position [0, 0]
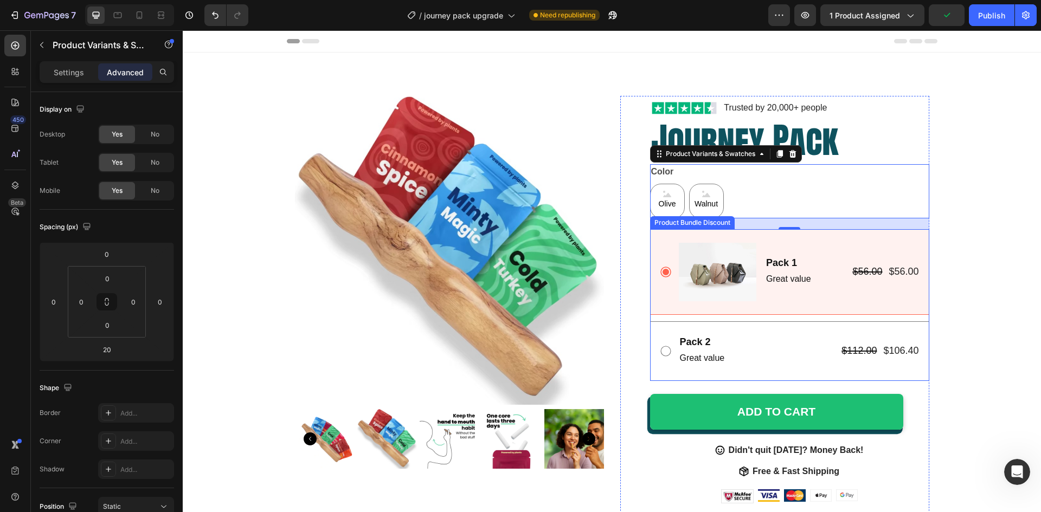
click at [779, 305] on div "Image Pack 1 Text Block Great value Text Block Row $56.00 Product Price Product…" at bounding box center [789, 272] width 279 height 86
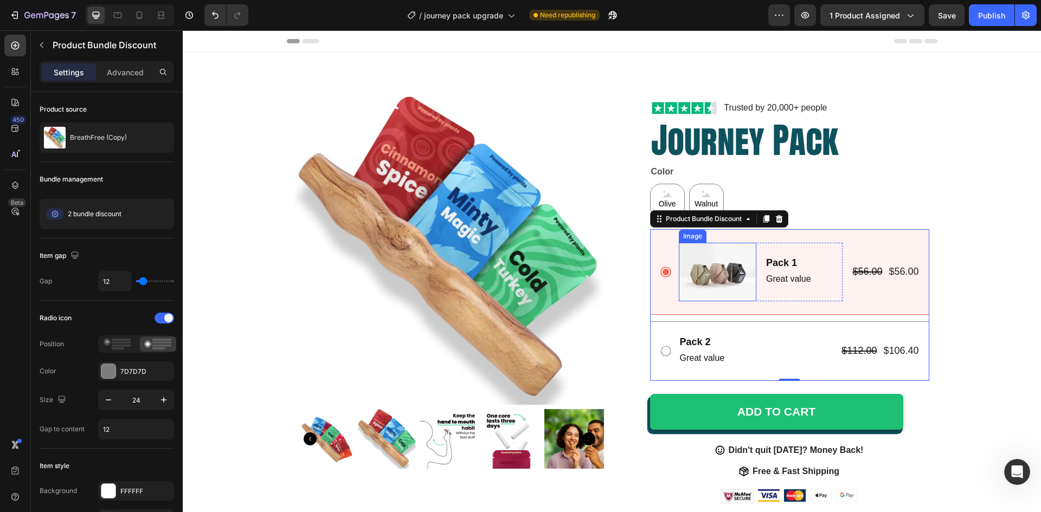
click at [709, 272] on img at bounding box center [718, 272] width 78 height 59
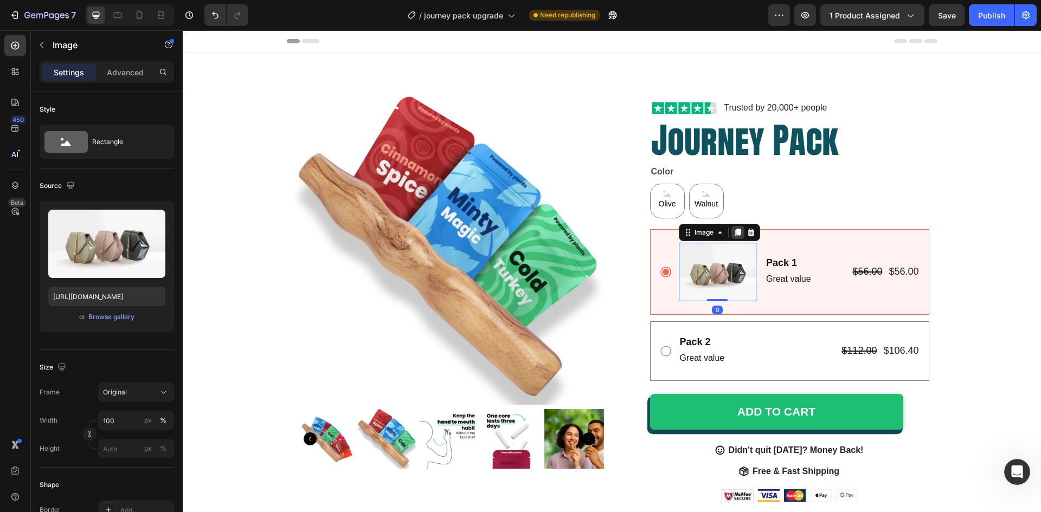
click at [735, 232] on icon at bounding box center [738, 233] width 6 height 8
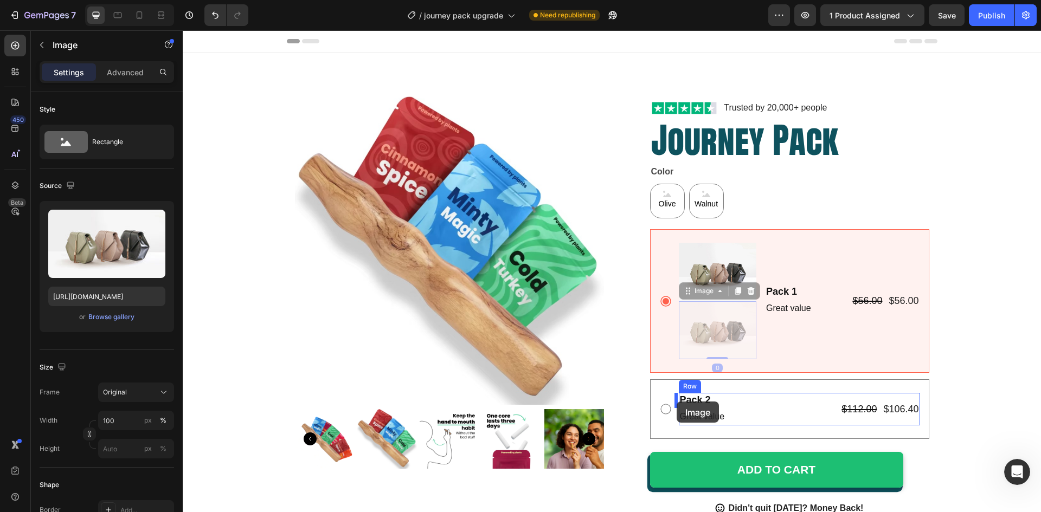
drag, startPoint x: 688, startPoint y: 295, endPoint x: 677, endPoint y: 402, distance: 107.4
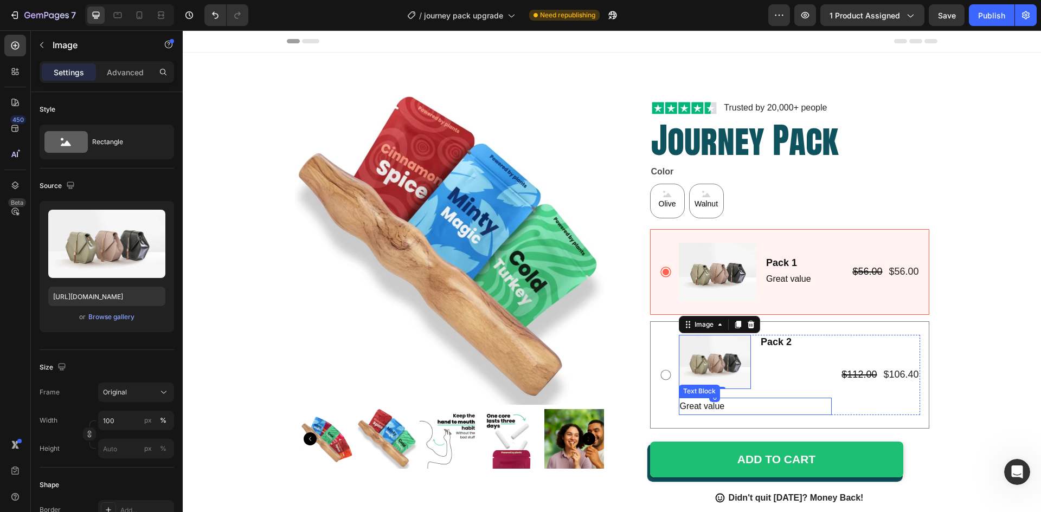
click at [734, 403] on p "Great value" at bounding box center [755, 407] width 151 height 16
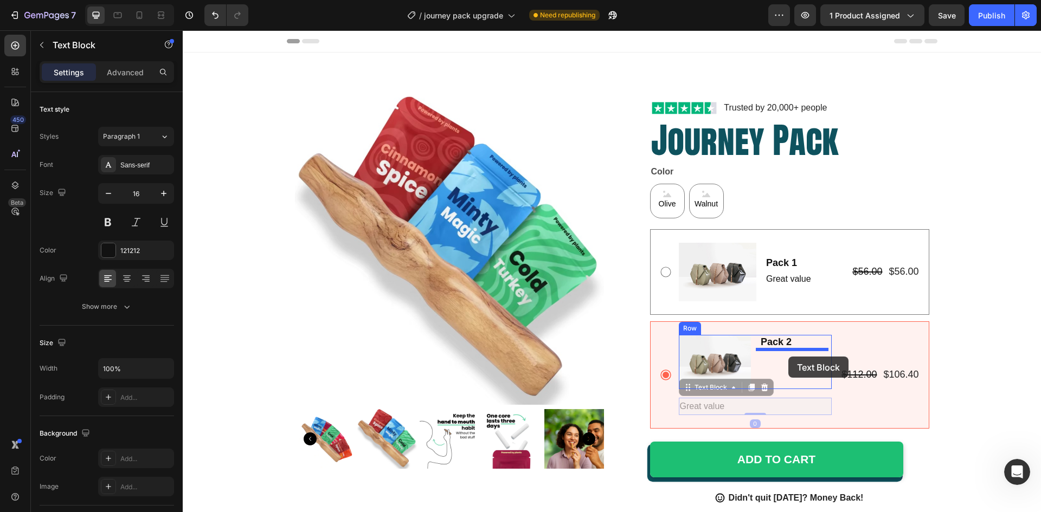
drag, startPoint x: 698, startPoint y: 388, endPoint x: 788, endPoint y: 357, distance: 95.4
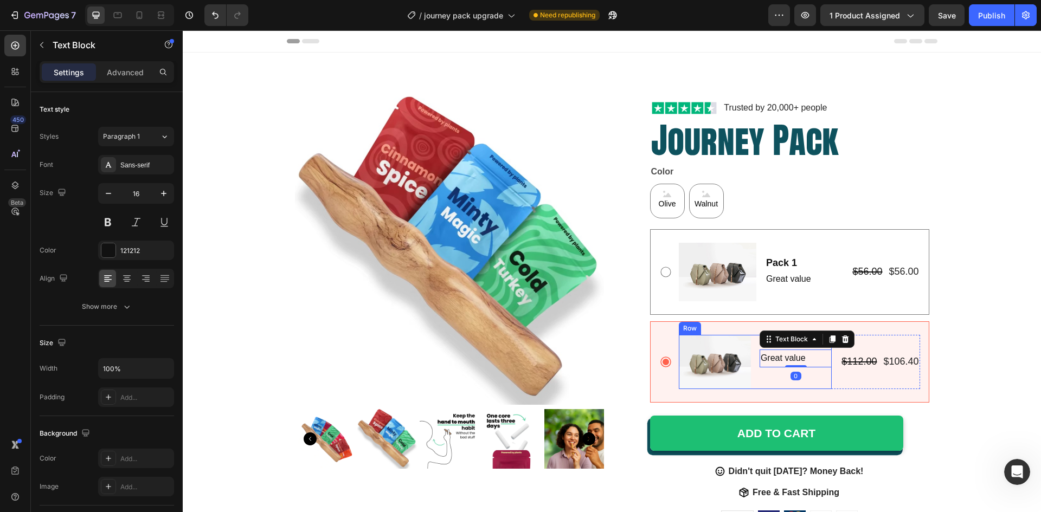
click at [760, 375] on div "Pack 2 Text Block Great value Text Block 0" at bounding box center [796, 362] width 72 height 54
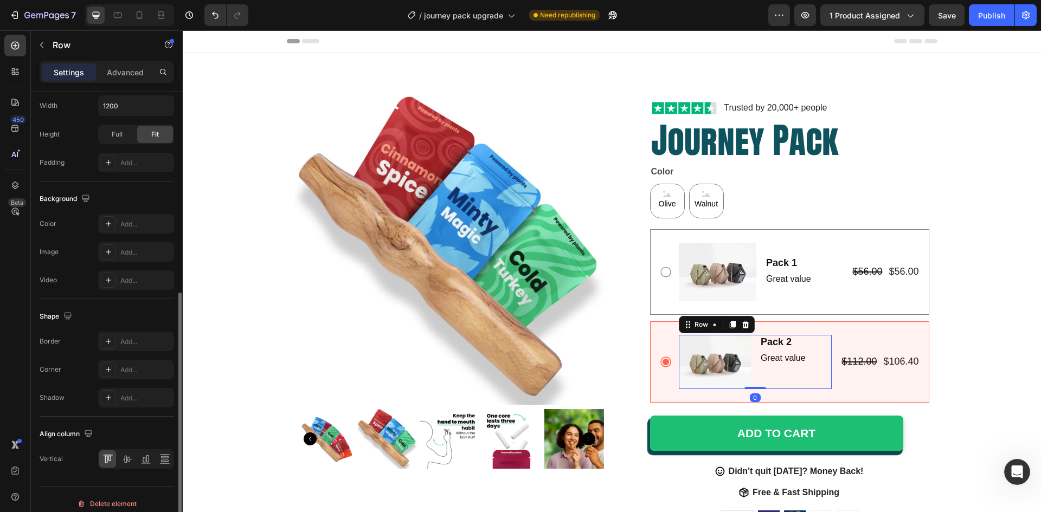
scroll to position [334, 0]
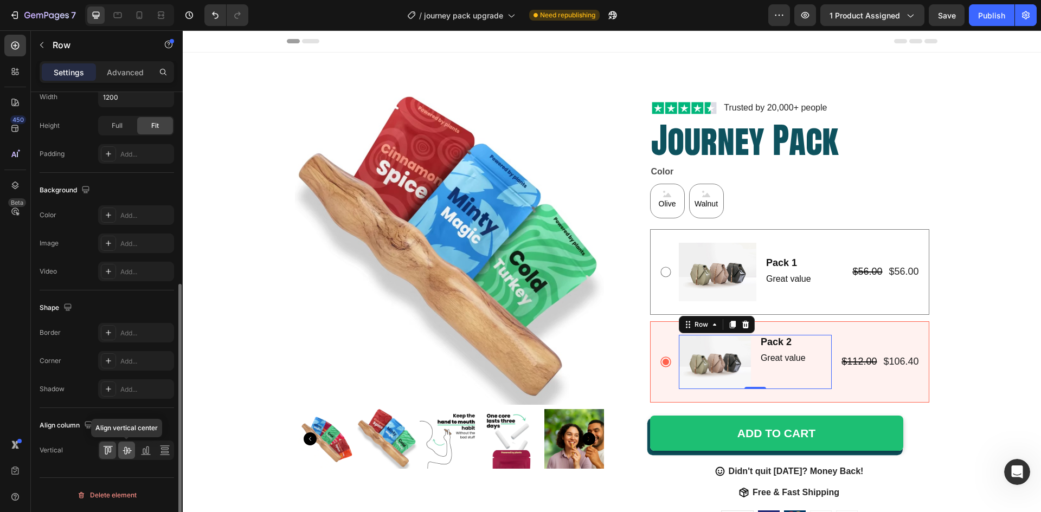
click at [128, 445] on icon at bounding box center [126, 450] width 11 height 11
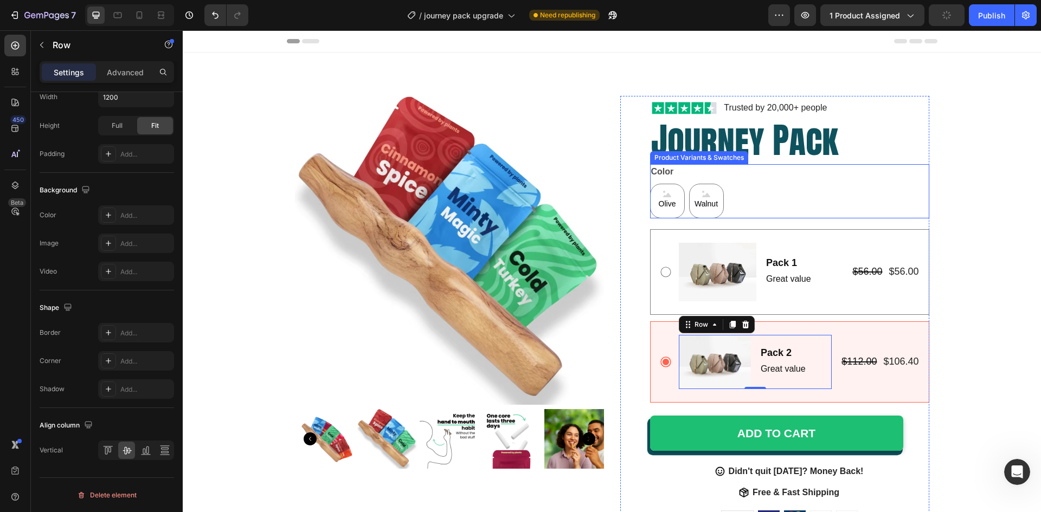
click at [907, 172] on div "Color Olive Olive Olive Walnut Walnut Walnut" at bounding box center [789, 191] width 279 height 54
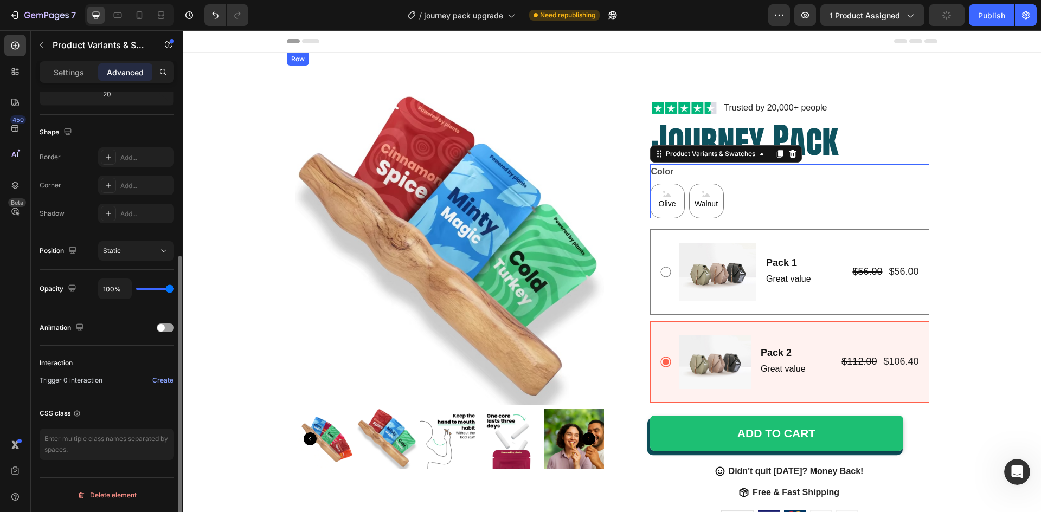
scroll to position [0, 0]
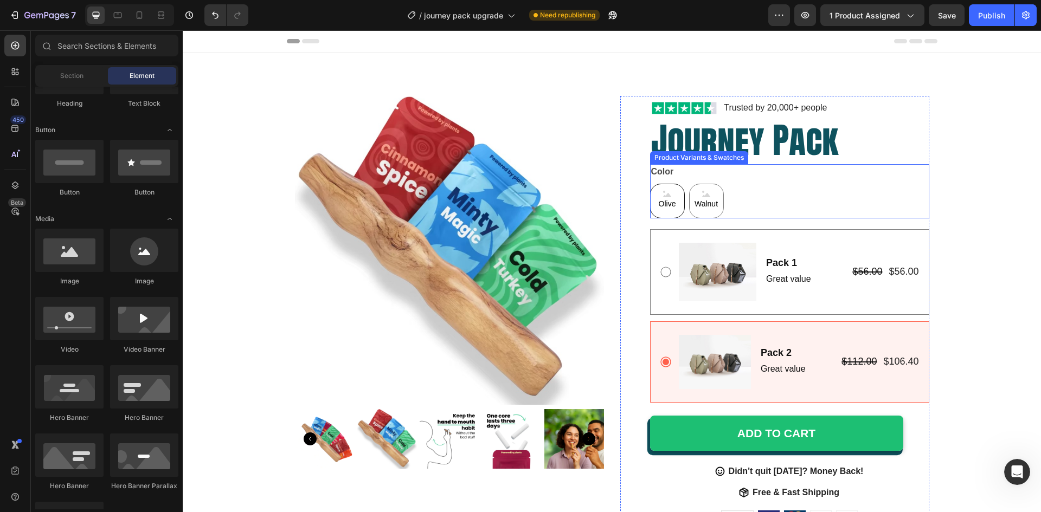
click at [659, 201] on span "Olive" at bounding box center [668, 204] width 22 height 14
click at [650, 184] on input "Olive Olive Olive" at bounding box center [650, 183] width 1 height 1
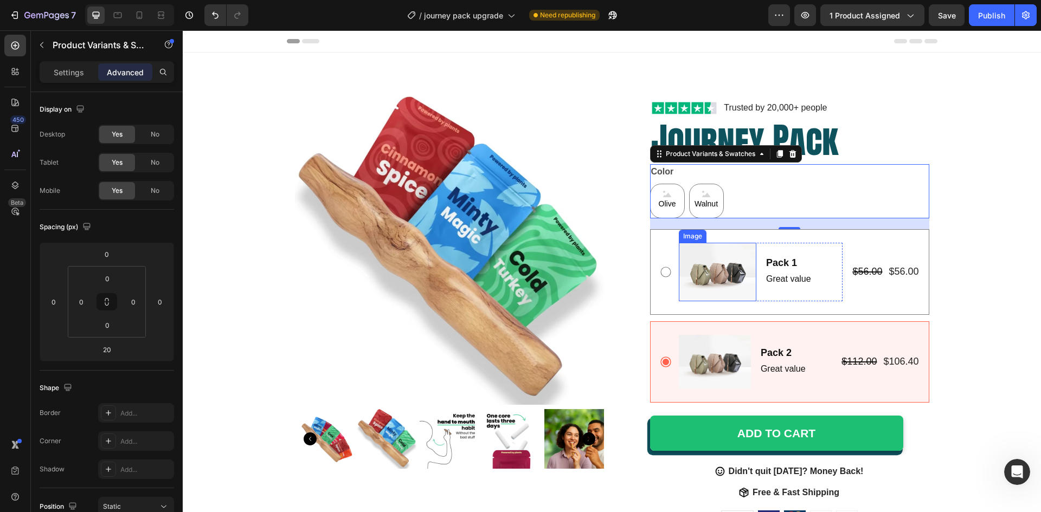
click at [720, 272] on img at bounding box center [718, 272] width 78 height 59
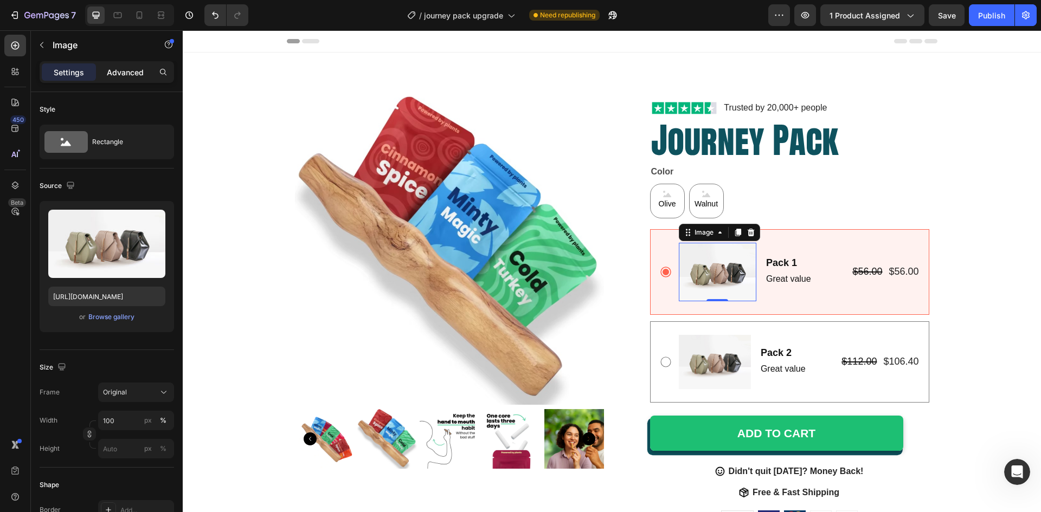
click at [123, 73] on p "Advanced" at bounding box center [125, 72] width 37 height 11
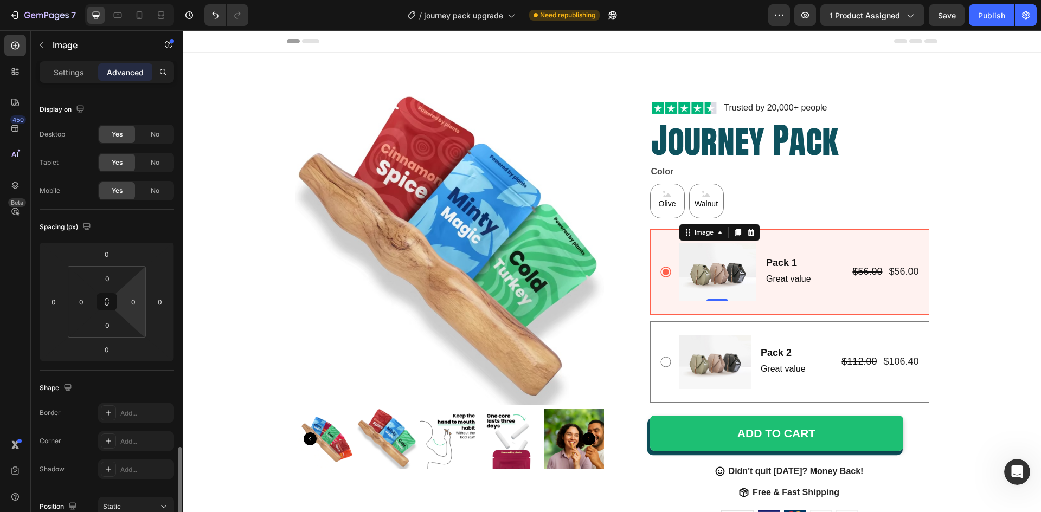
scroll to position [256, 0]
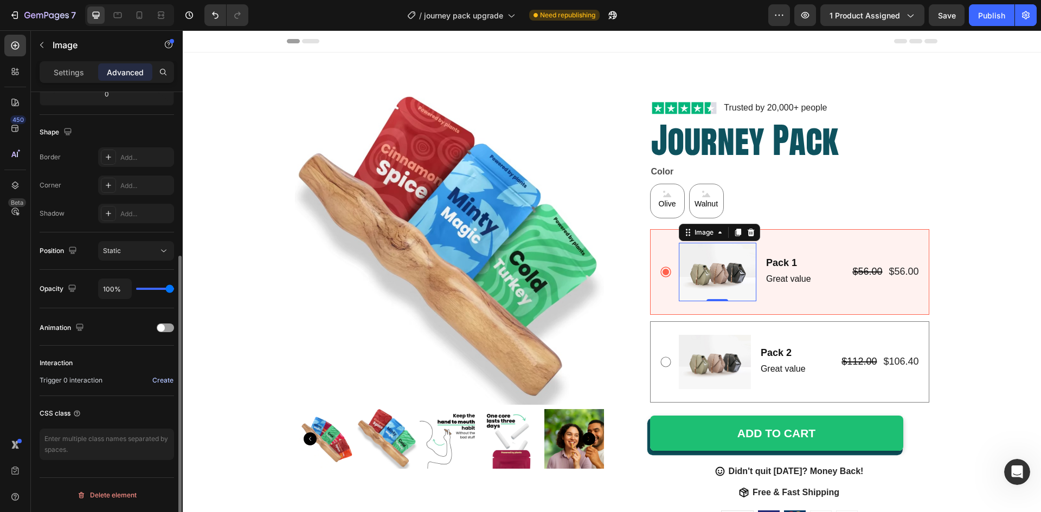
click at [156, 381] on div "Create" at bounding box center [162, 381] width 21 height 10
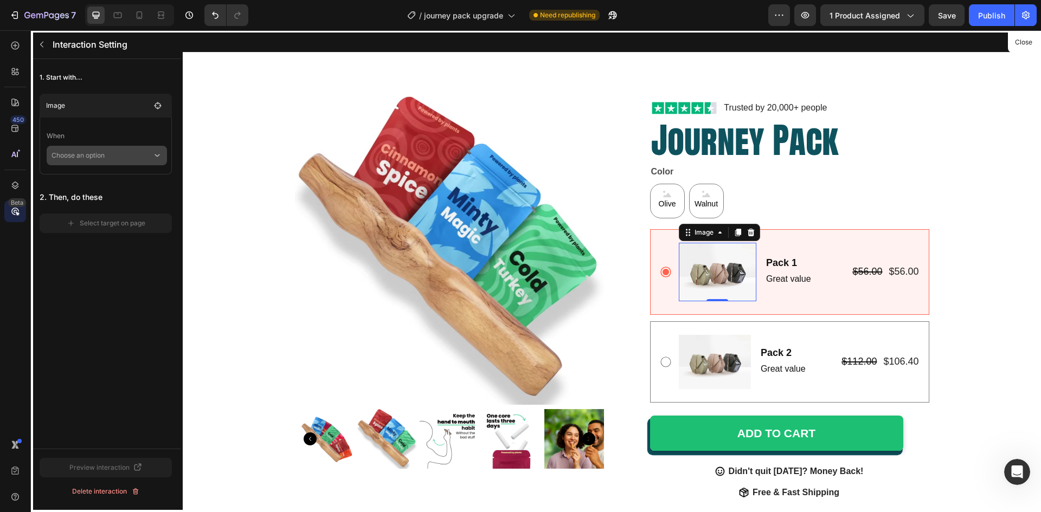
click at [142, 161] on p "Choose an option" at bounding box center [102, 156] width 101 height 20
click at [130, 195] on div "Click on element" at bounding box center [107, 205] width 111 height 21
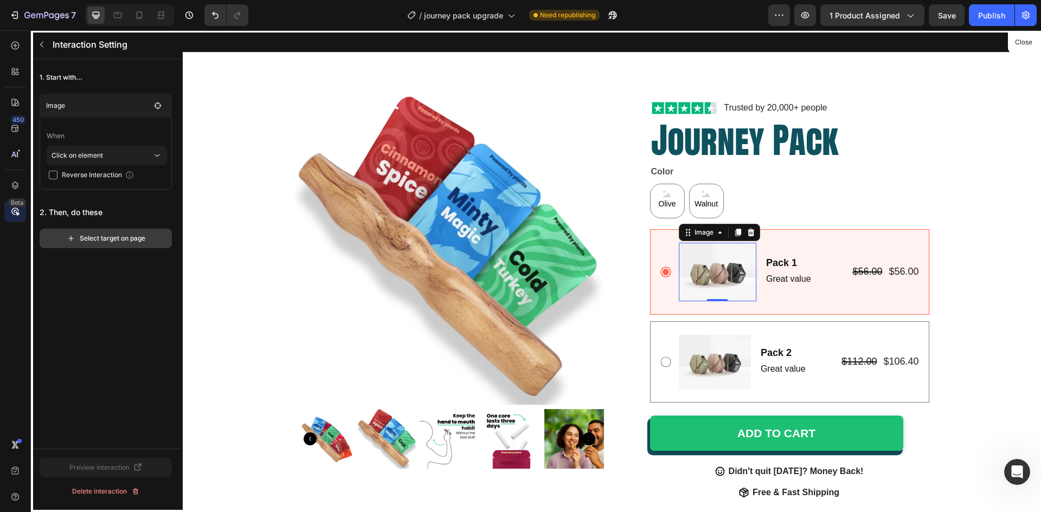
click at [110, 243] on div "Select target on page" at bounding box center [106, 239] width 79 height 10
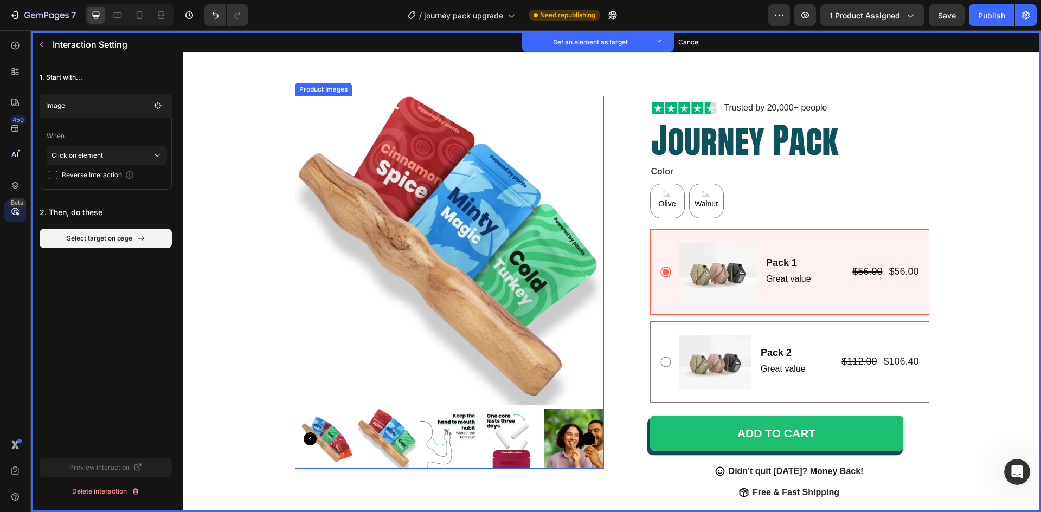
click at [399, 174] on img at bounding box center [449, 250] width 309 height 309
click at [396, 89] on button "Set as target" at bounding box center [401, 85] width 48 height 13
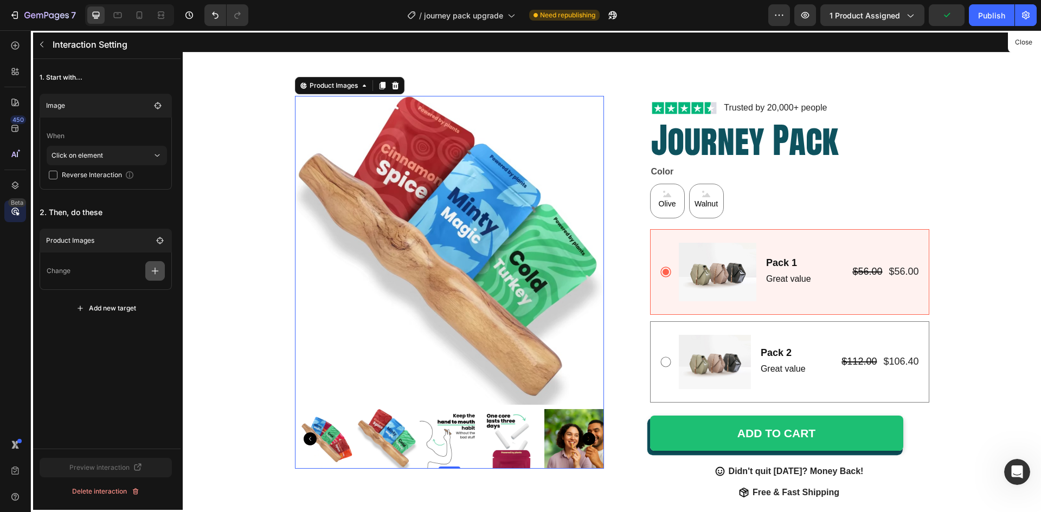
click at [149, 274] on button "button" at bounding box center [155, 271] width 20 height 20
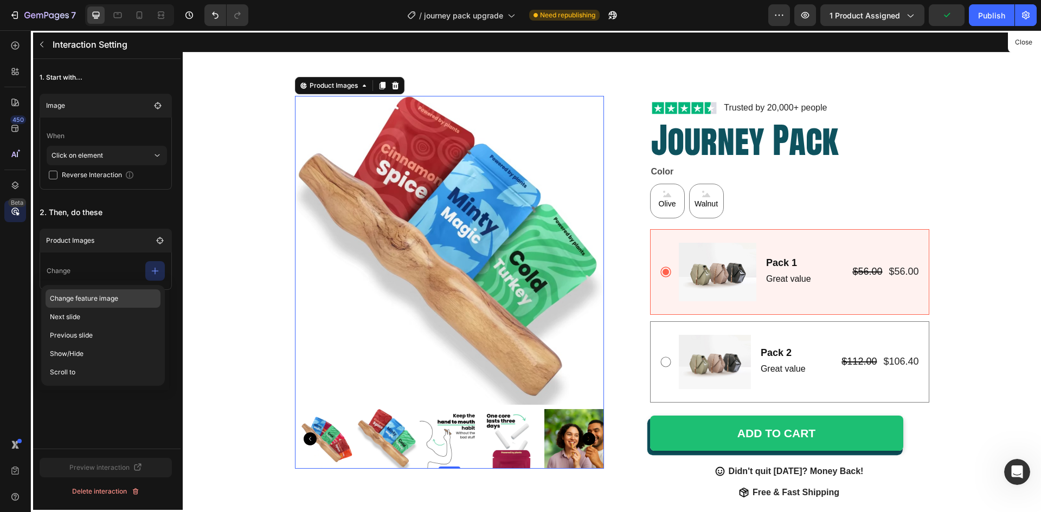
click at [102, 308] on p "Change feature image" at bounding box center [103, 317] width 115 height 18
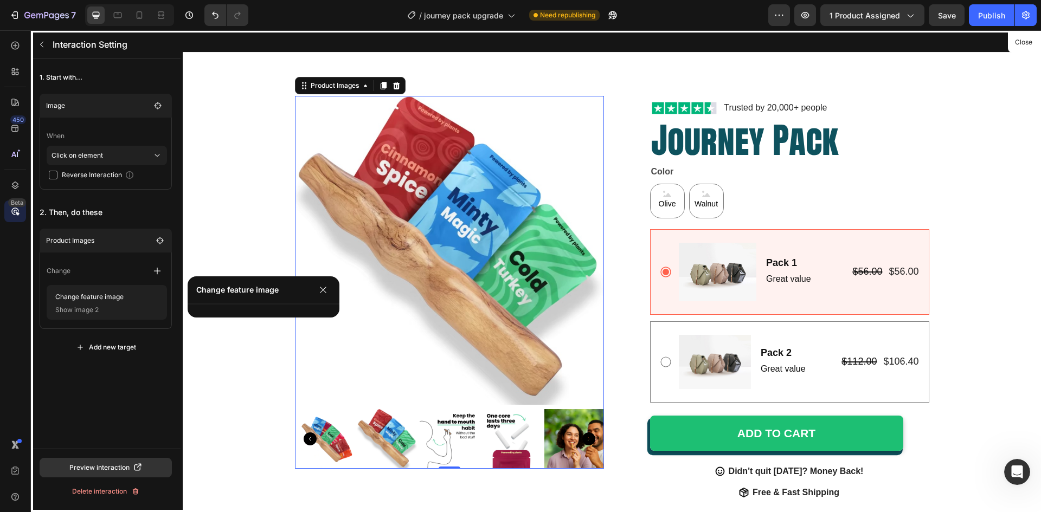
click at [656, 362] on div at bounding box center [612, 271] width 858 height 482
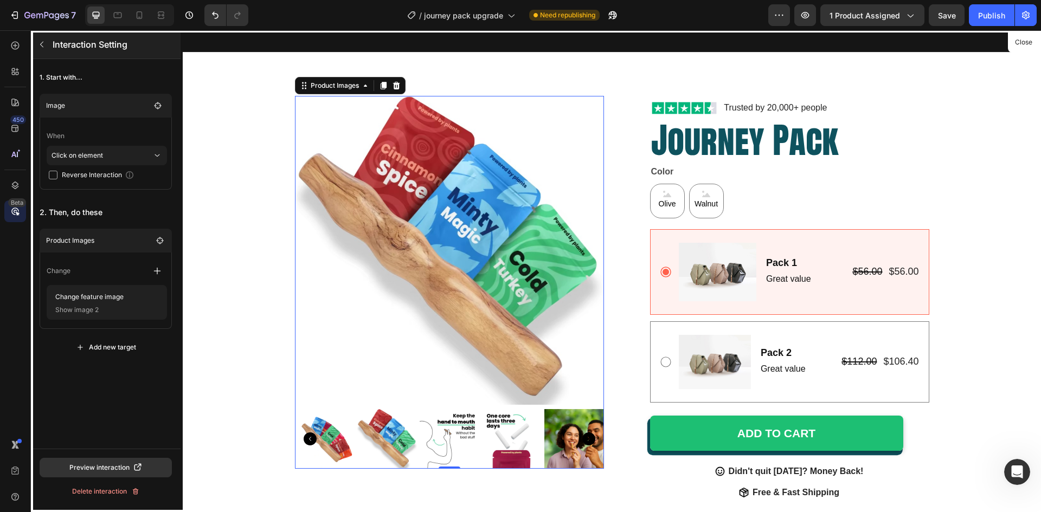
drag, startPoint x: 44, startPoint y: 47, endPoint x: 312, endPoint y: 265, distance: 345.4
click at [44, 47] on icon "button" at bounding box center [41, 44] width 9 height 9
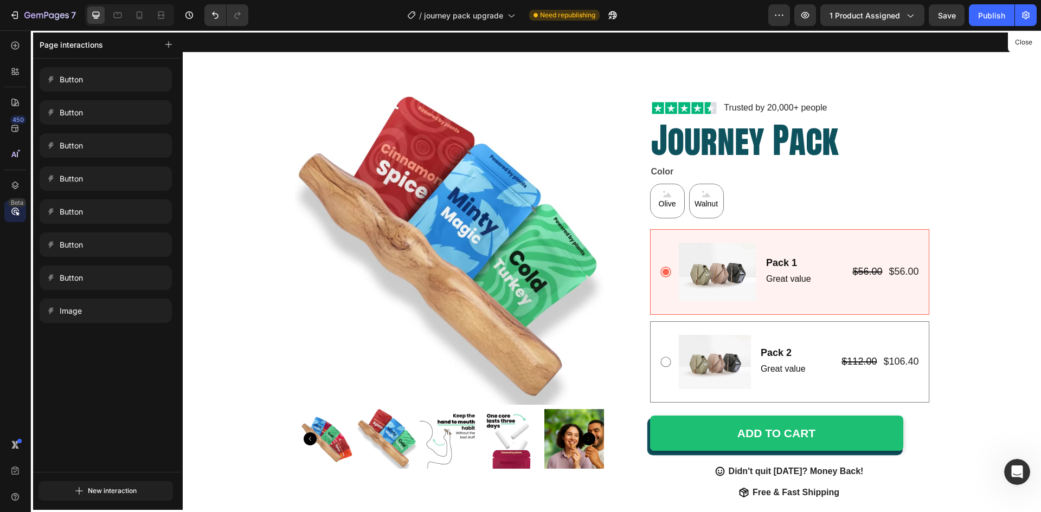
click at [666, 344] on div at bounding box center [612, 271] width 858 height 482
click at [662, 361] on div at bounding box center [612, 271] width 858 height 482
click at [169, 48] on button "button" at bounding box center [168, 44] width 15 height 15
click at [123, 100] on span "An element" at bounding box center [118, 94] width 35 height 11
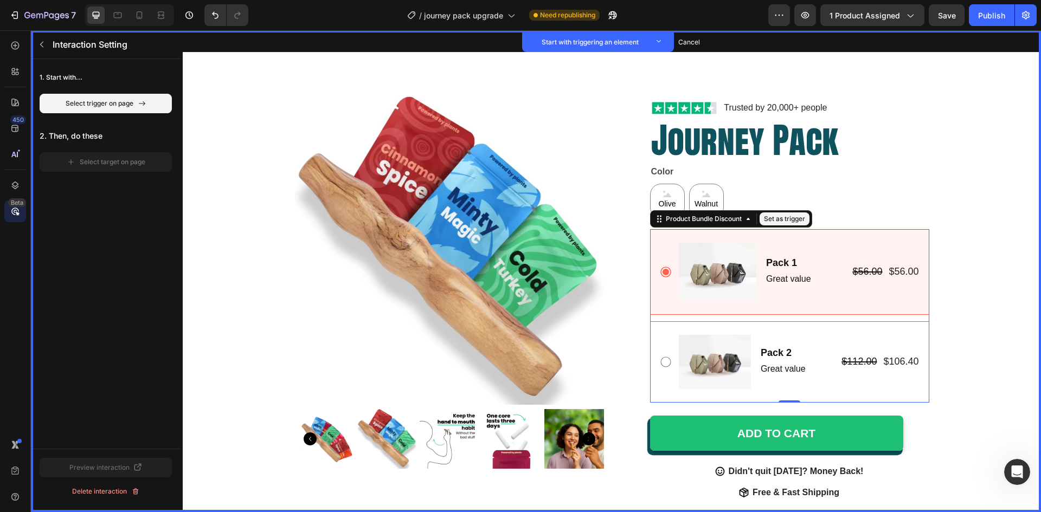
click at [660, 333] on div "Image Set as trigger Pack 2 Text Block Set as trigger Great value Text Block Se…" at bounding box center [789, 362] width 279 height 81
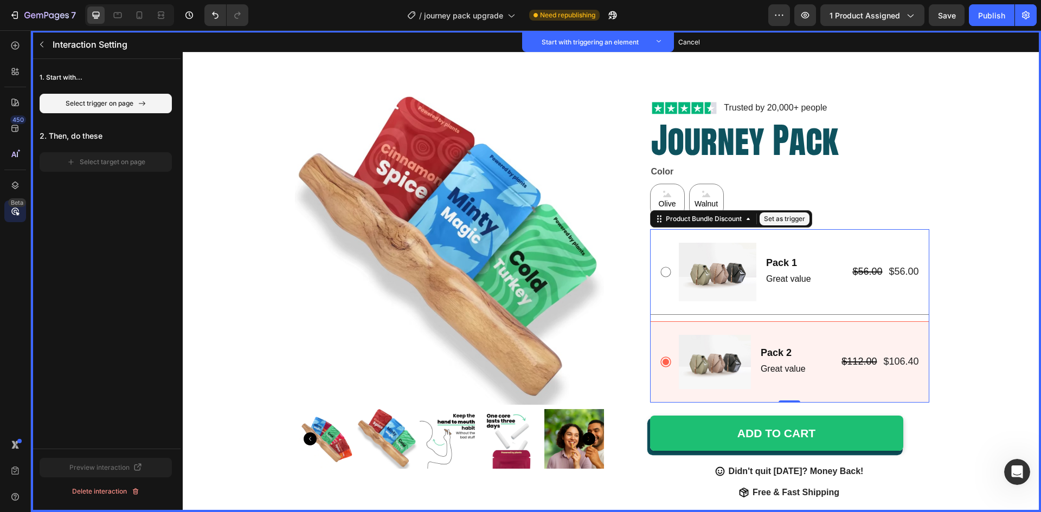
click at [782, 221] on button "Set as trigger" at bounding box center [785, 219] width 50 height 13
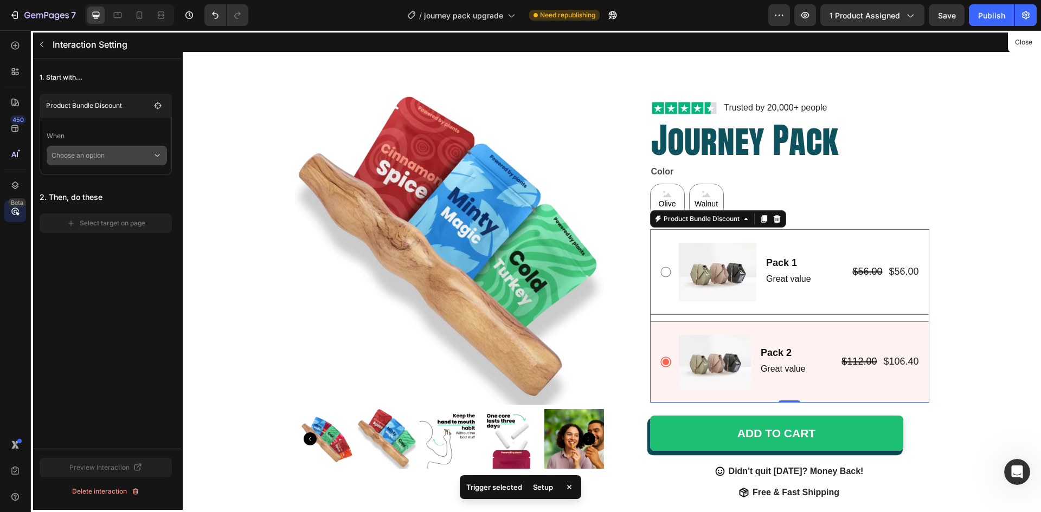
click at [137, 159] on p "Choose an option" at bounding box center [102, 156] width 101 height 20
click at [120, 181] on p "Click on element" at bounding box center [99, 184] width 52 height 11
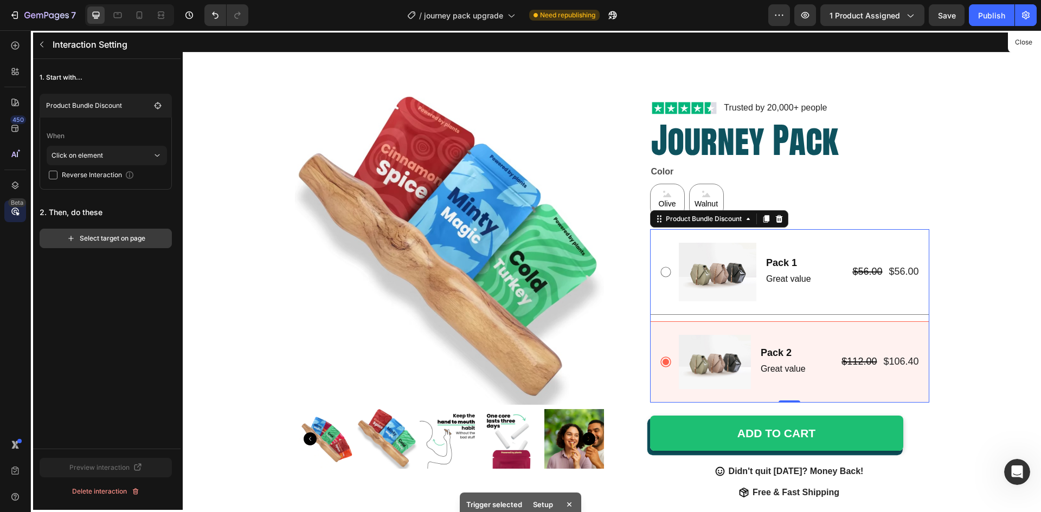
click at [126, 240] on div "Select target on page" at bounding box center [106, 239] width 79 height 10
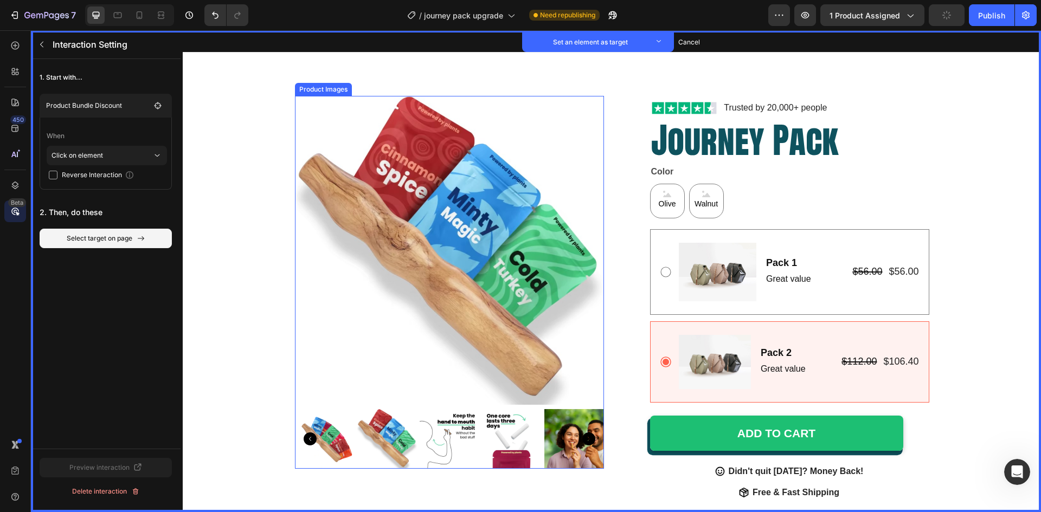
click at [401, 206] on img at bounding box center [449, 250] width 309 height 309
click at [405, 86] on button "Set as target" at bounding box center [401, 85] width 48 height 13
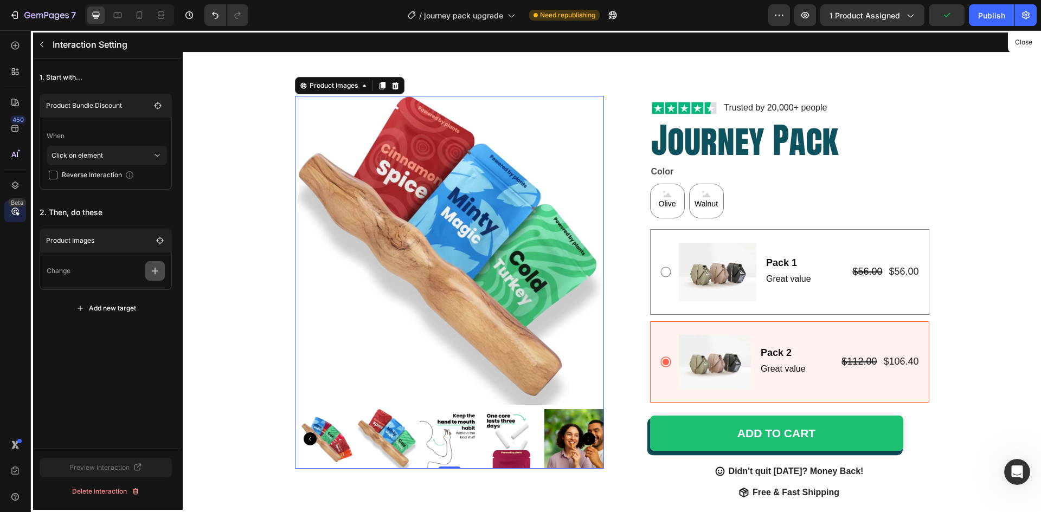
click at [150, 277] on button "button" at bounding box center [155, 271] width 20 height 20
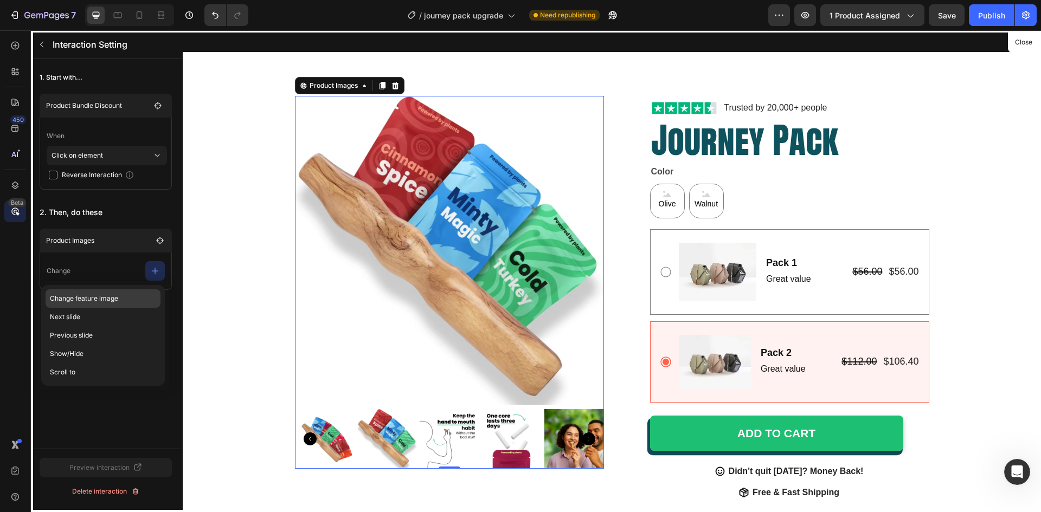
click at [106, 308] on p "Change feature image" at bounding box center [103, 317] width 115 height 18
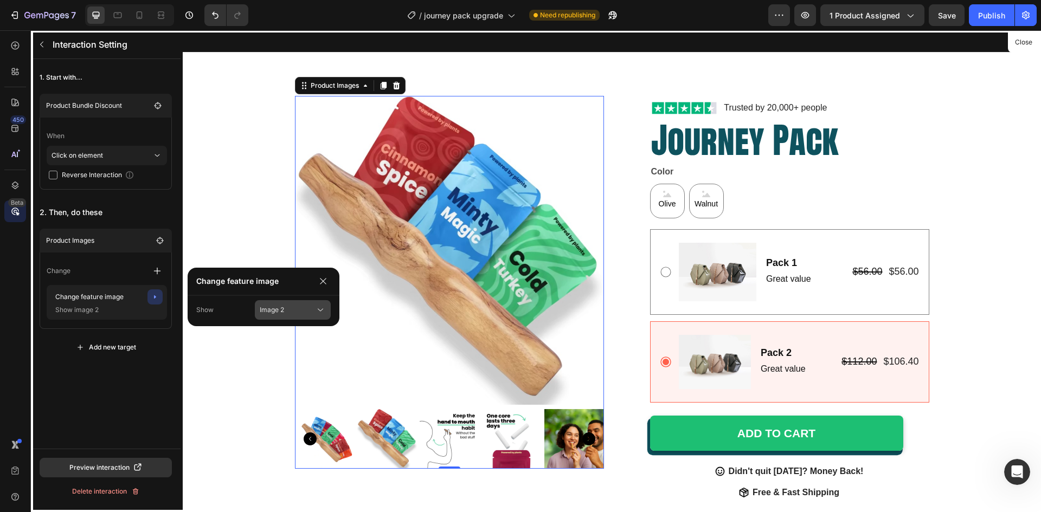
click at [323, 314] on icon at bounding box center [320, 310] width 11 height 11
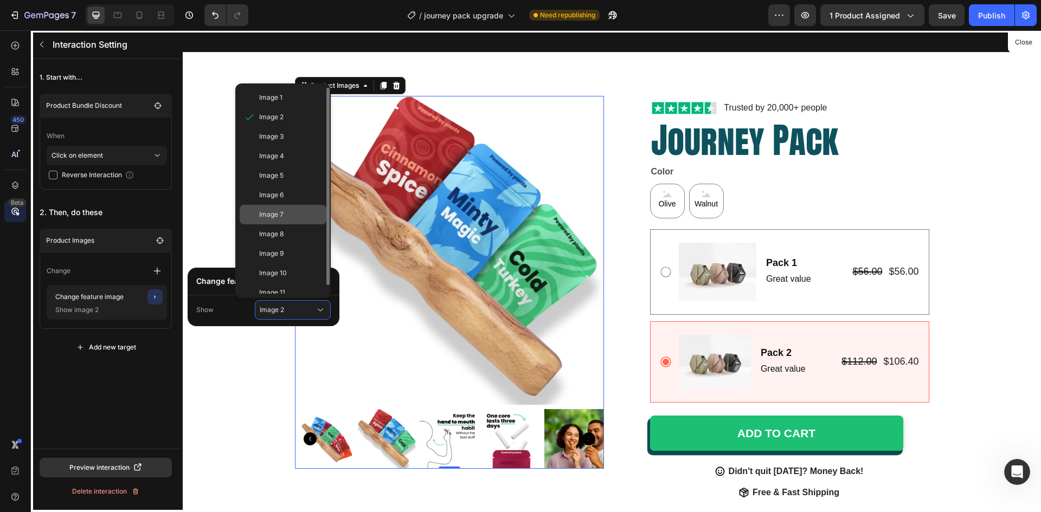
click at [278, 219] on span "Image 7" at bounding box center [271, 215] width 24 height 10
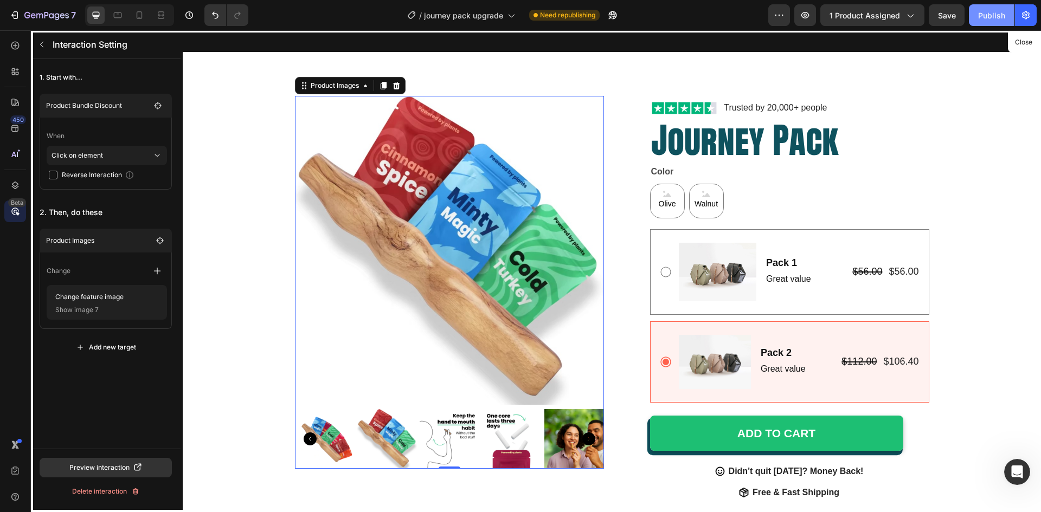
click at [994, 14] on div "Publish" at bounding box center [991, 15] width 27 height 11
click at [685, 335] on div at bounding box center [612, 271] width 858 height 482
click at [682, 335] on div at bounding box center [612, 271] width 858 height 482
click at [139, 298] on icon "button" at bounding box center [139, 297] width 1 height 3
click at [139, 298] on div "Delete" at bounding box center [148, 297] width 20 height 10
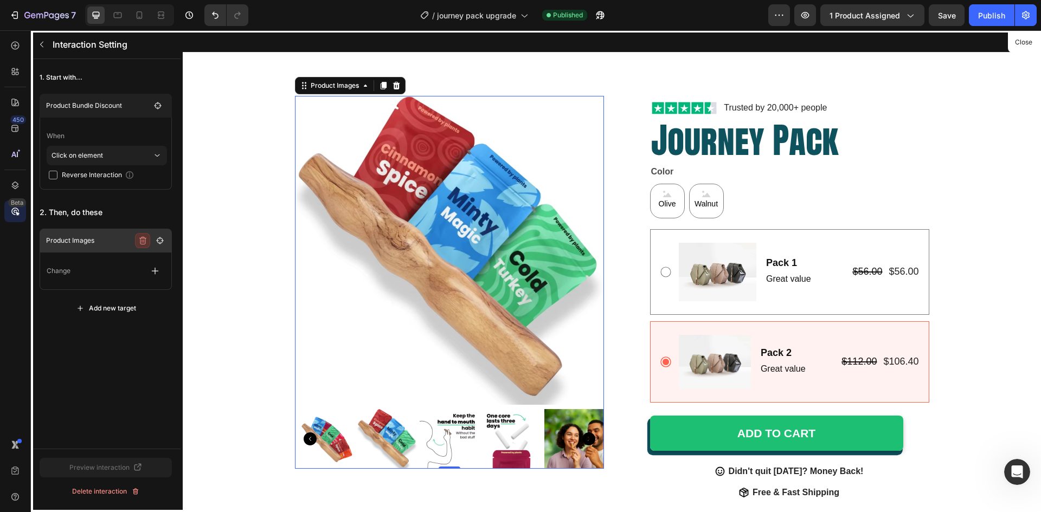
click at [144, 242] on icon "button" at bounding box center [142, 240] width 9 height 9
click at [145, 241] on div "Delete" at bounding box center [153, 241] width 20 height 10
click at [121, 497] on button "Delete interaction" at bounding box center [106, 492] width 132 height 20
click at [132, 489] on div "Delete" at bounding box center [140, 492] width 20 height 10
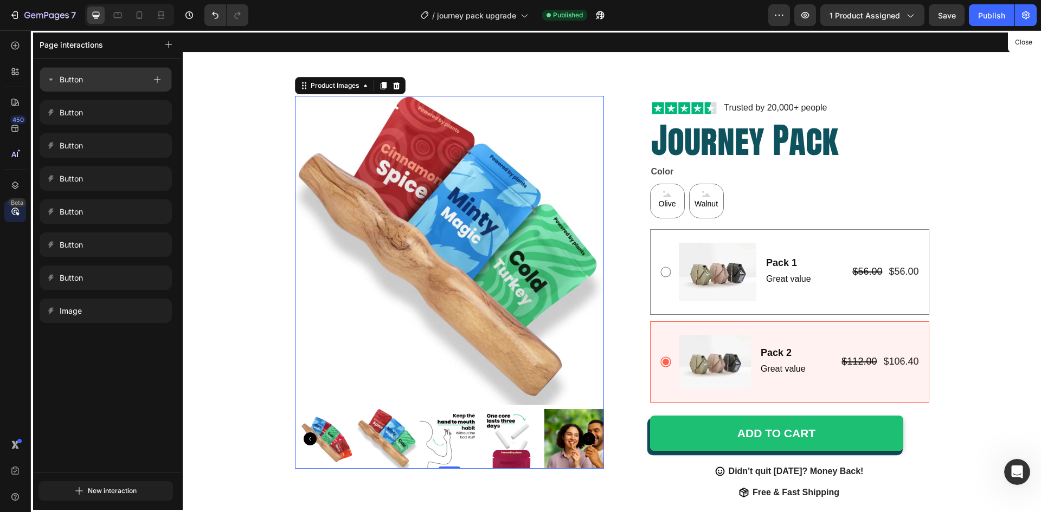
click at [100, 78] on div "Button" at bounding box center [96, 79] width 99 height 15
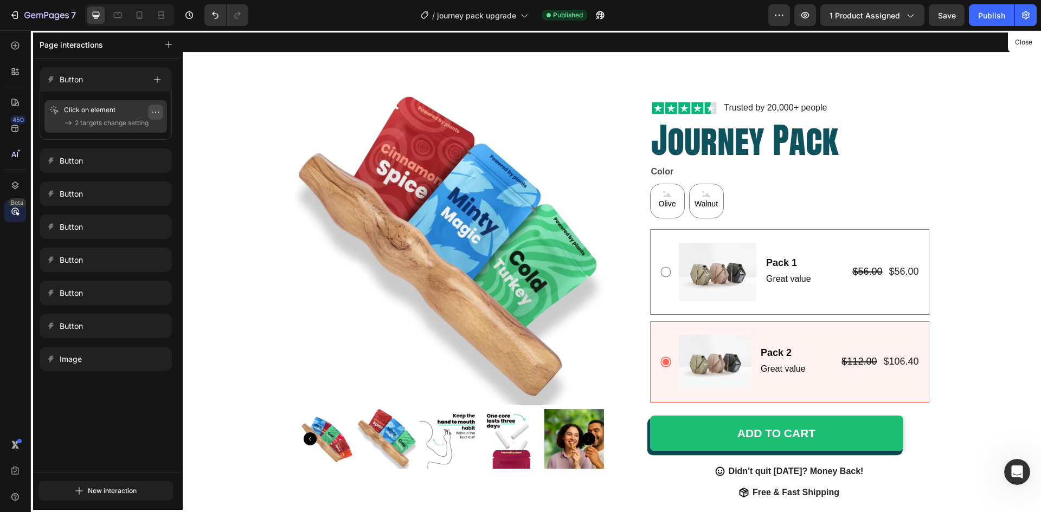
click at [151, 113] on icon "button" at bounding box center [155, 112] width 9 height 9
click at [132, 174] on button "Delete" at bounding box center [123, 178] width 70 height 20
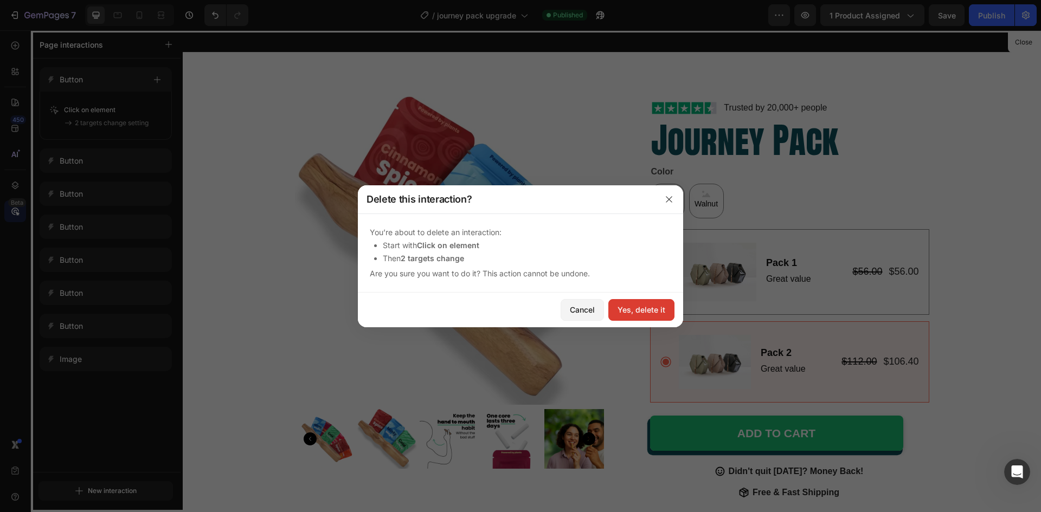
drag, startPoint x: 640, startPoint y: 312, endPoint x: 450, endPoint y: 277, distance: 193.6
click at [640, 312] on div "Yes, delete it" at bounding box center [642, 309] width 48 height 11
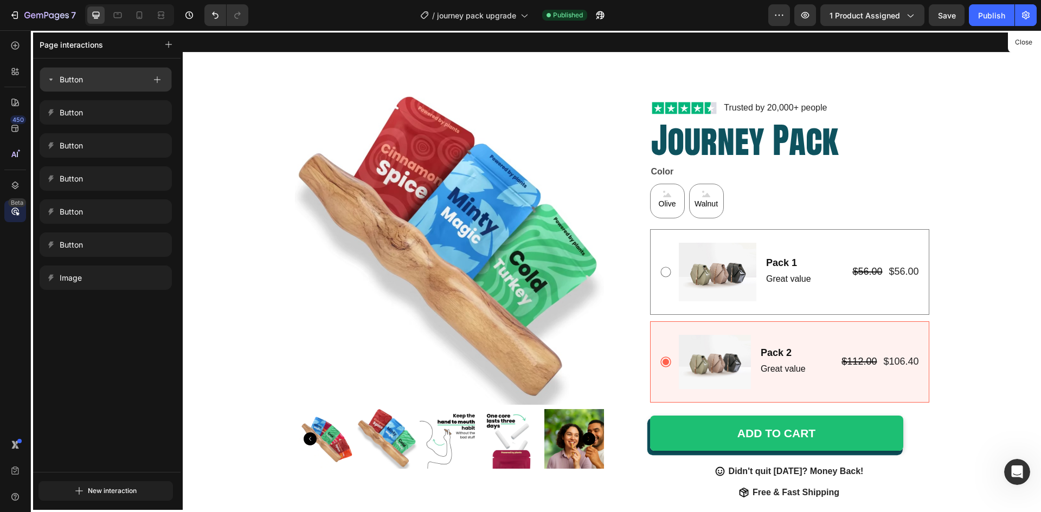
click at [91, 85] on div "Button" at bounding box center [96, 79] width 99 height 15
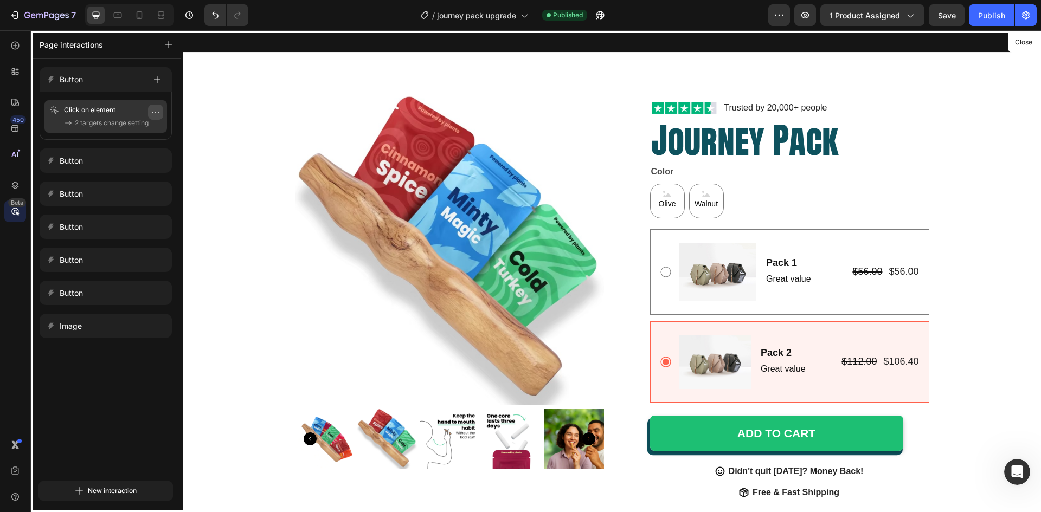
click at [153, 111] on icon "button" at bounding box center [155, 112] width 9 height 9
click at [139, 175] on button "Delete" at bounding box center [123, 178] width 70 height 20
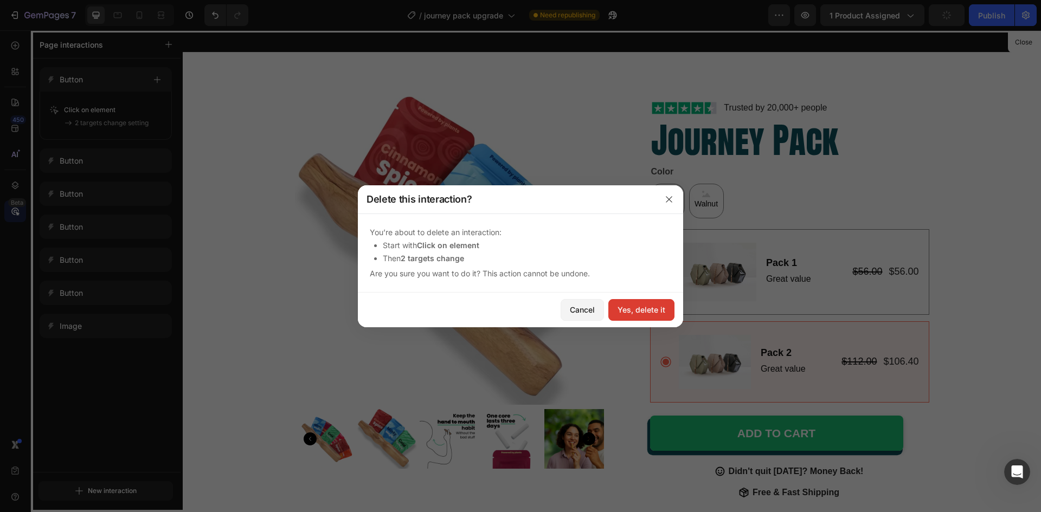
click at [625, 306] on div "Yes, delete it" at bounding box center [642, 309] width 48 height 11
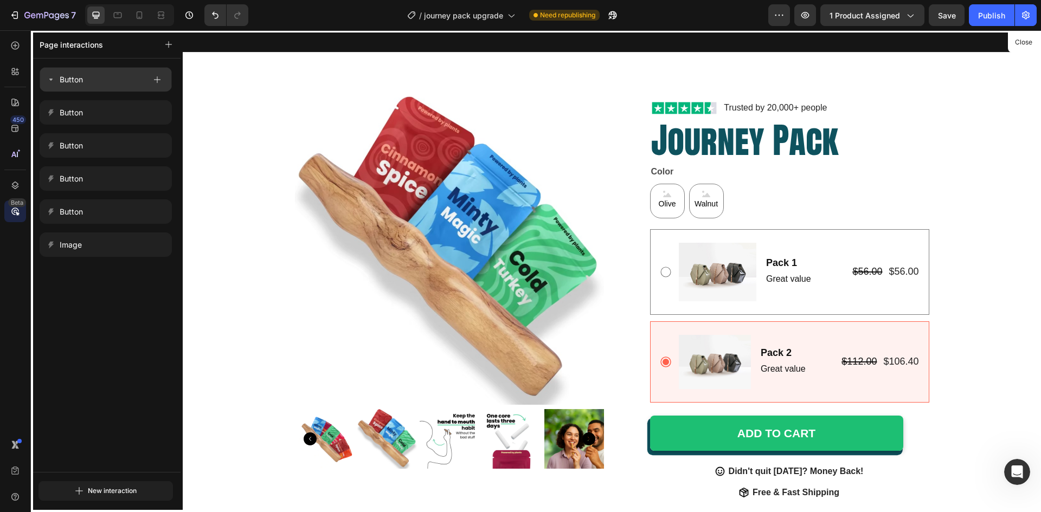
click at [110, 76] on div "Button" at bounding box center [96, 79] width 99 height 15
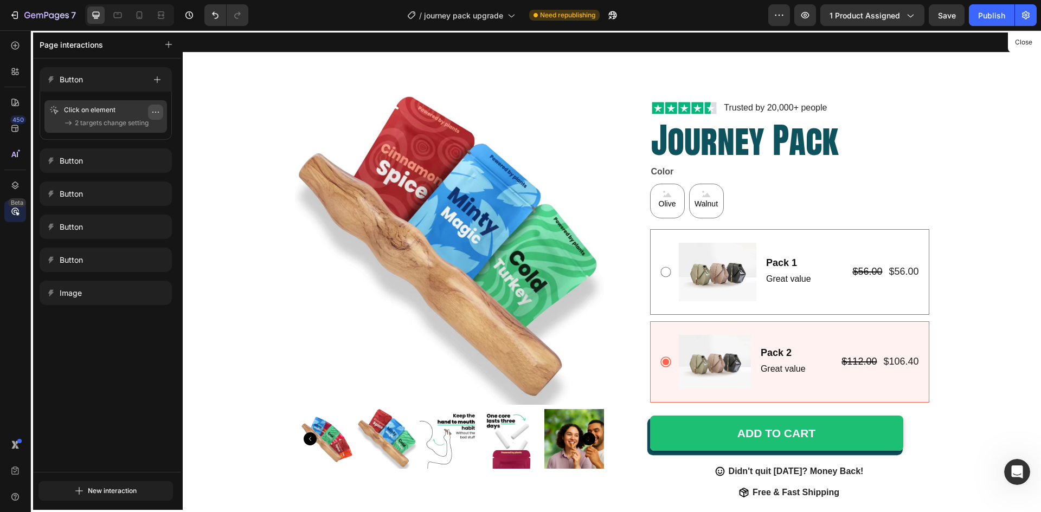
click at [157, 108] on icon "button" at bounding box center [155, 112] width 9 height 9
click at [124, 178] on span "Delete" at bounding box center [120, 177] width 20 height 11
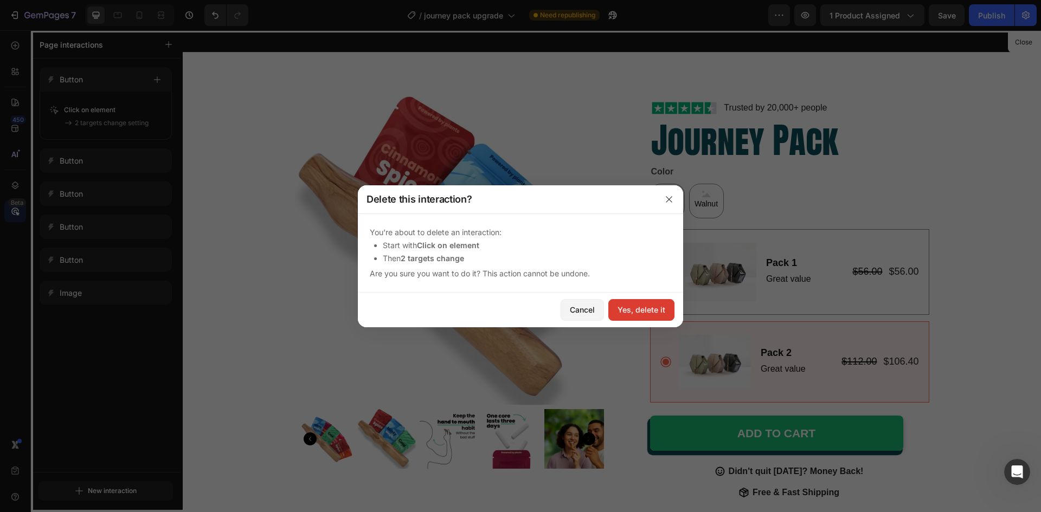
click at [639, 309] on div "Yes, delete it" at bounding box center [642, 309] width 48 height 11
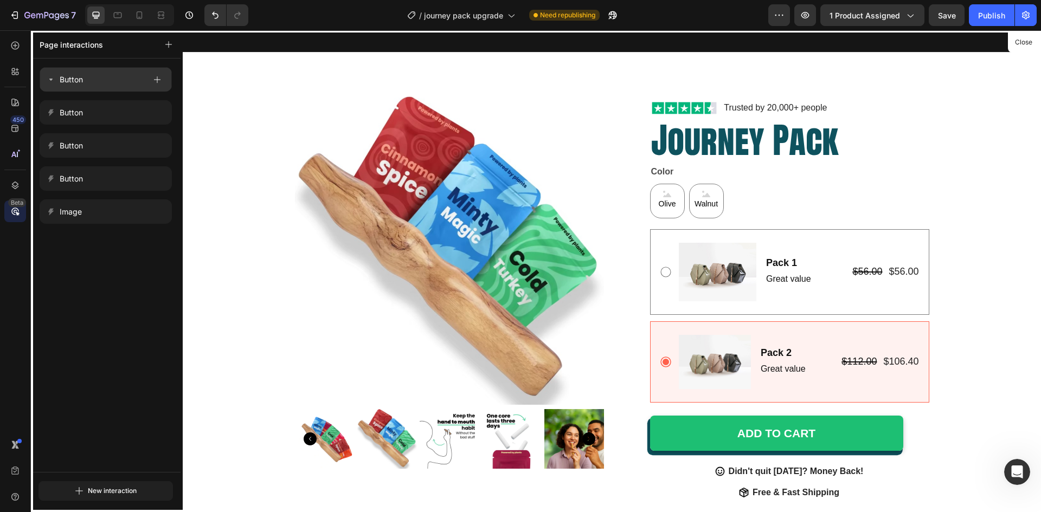
click at [100, 84] on div "Button" at bounding box center [96, 79] width 99 height 15
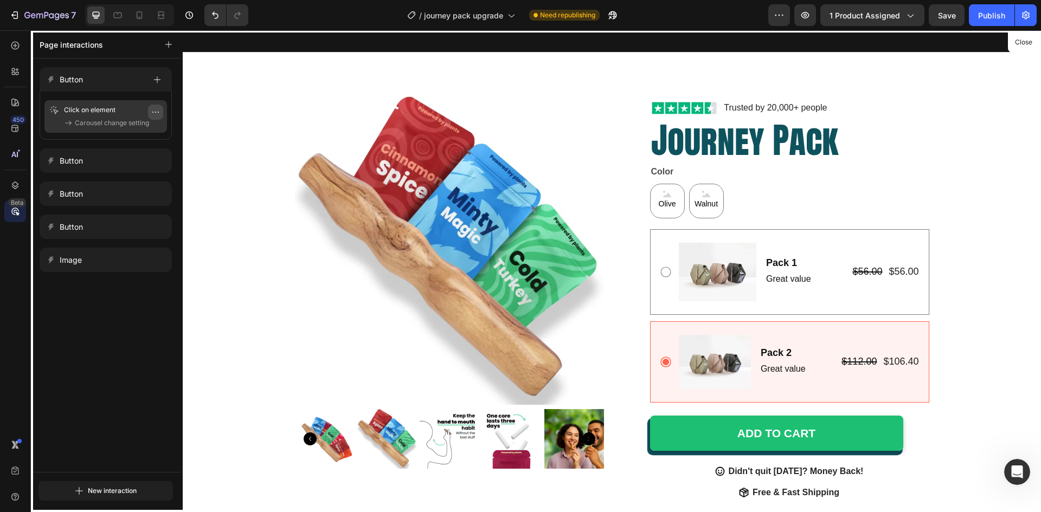
click at [154, 112] on icon "button" at bounding box center [155, 112] width 9 height 9
click at [125, 169] on button "Delete" at bounding box center [123, 178] width 70 height 20
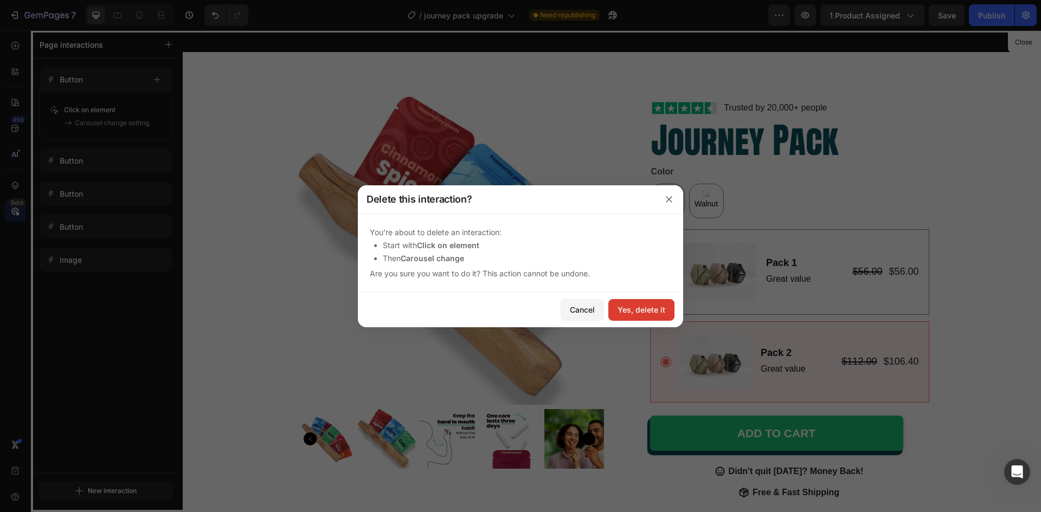
drag, startPoint x: 644, startPoint y: 315, endPoint x: 460, endPoint y: 284, distance: 185.9
click at [644, 315] on div "Yes, delete it" at bounding box center [642, 309] width 48 height 11
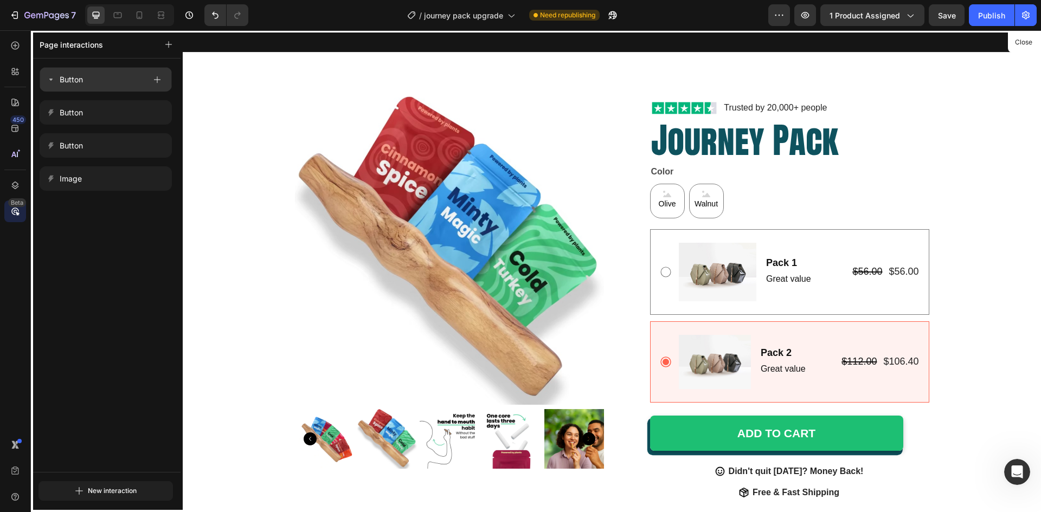
click at [111, 87] on div "Button" at bounding box center [106, 79] width 132 height 24
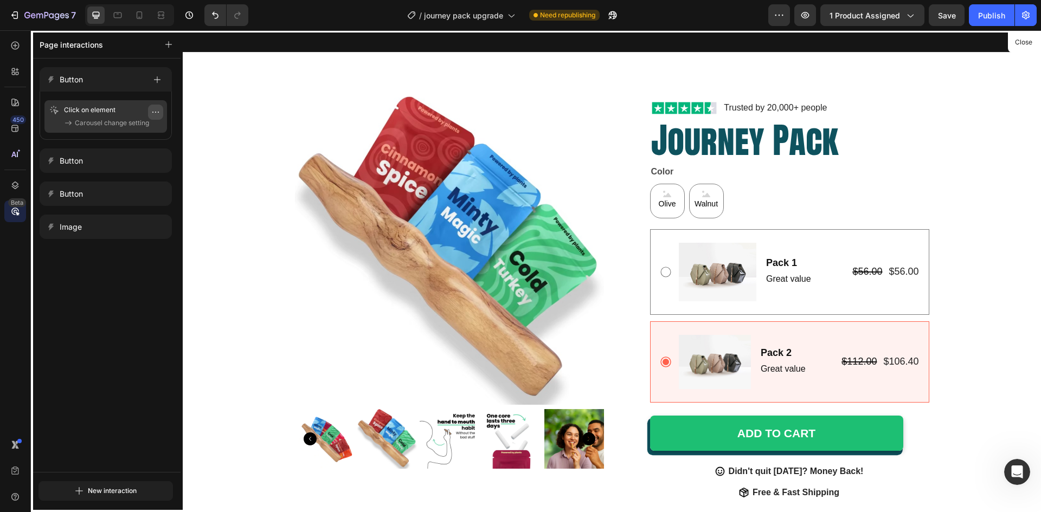
click at [157, 109] on icon "button" at bounding box center [155, 112] width 9 height 9
click at [127, 183] on button "Delete" at bounding box center [123, 178] width 70 height 20
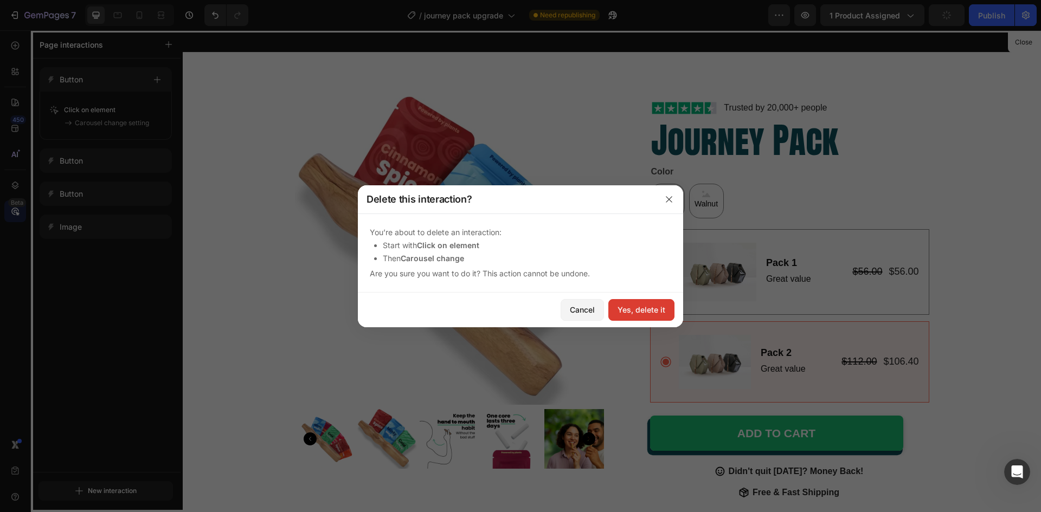
drag, startPoint x: 647, startPoint y: 306, endPoint x: 76, endPoint y: 139, distance: 594.5
click at [647, 306] on div "Yes, delete it" at bounding box center [642, 309] width 48 height 11
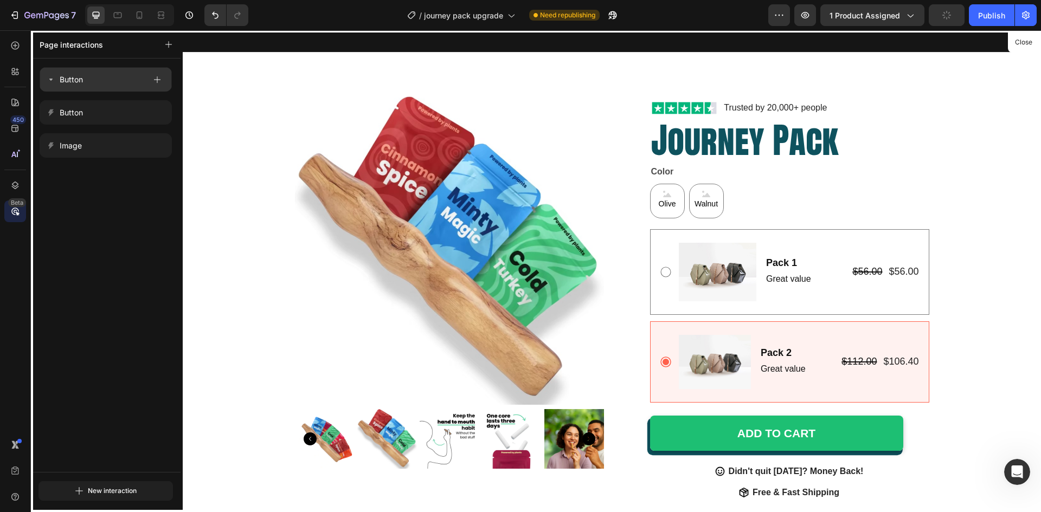
click at [110, 77] on div "Button" at bounding box center [96, 79] width 99 height 15
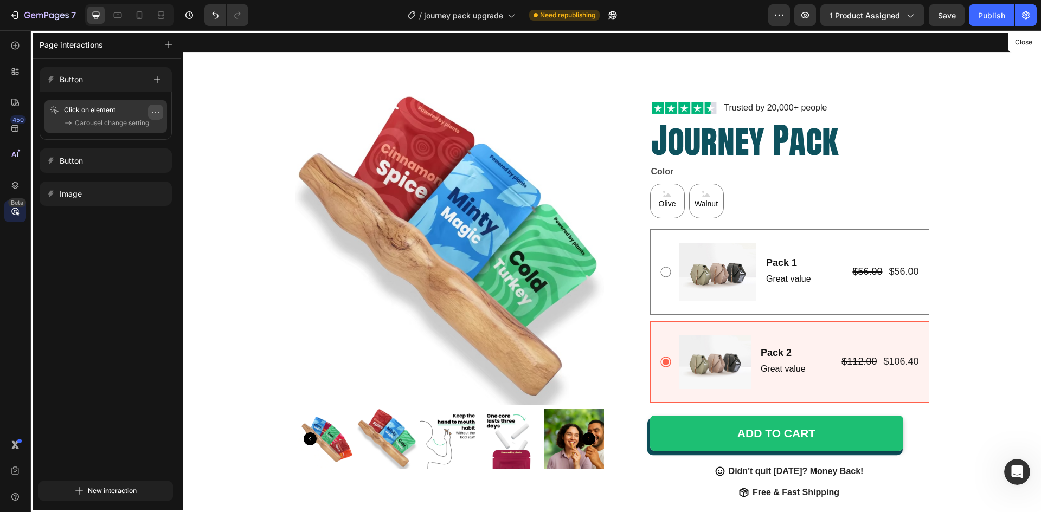
click at [152, 111] on icon "button" at bounding box center [155, 112] width 9 height 9
click at [114, 175] on span "Delete" at bounding box center [120, 177] width 20 height 11
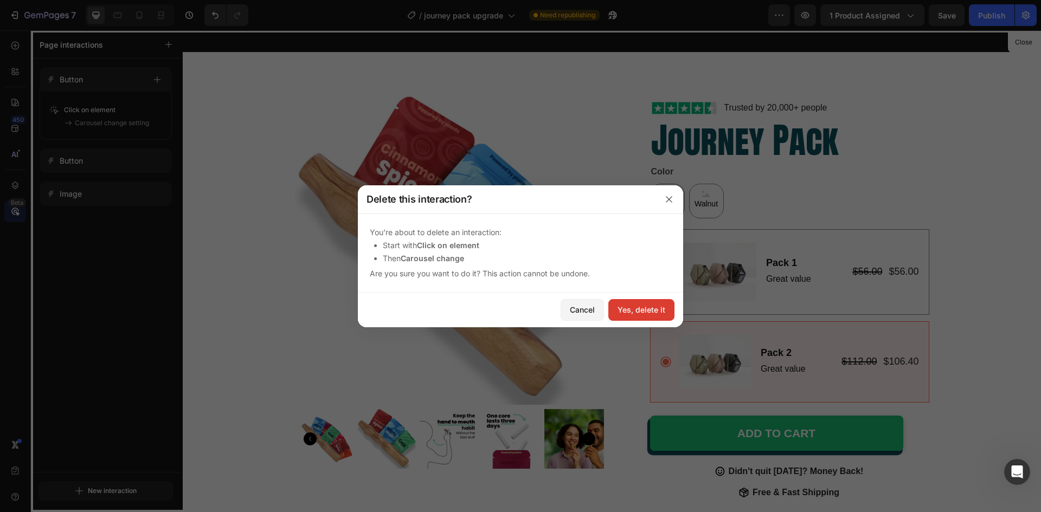
drag, startPoint x: 646, startPoint y: 312, endPoint x: 462, endPoint y: 280, distance: 186.5
click at [646, 312] on div "Yes, delete it" at bounding box center [642, 309] width 48 height 11
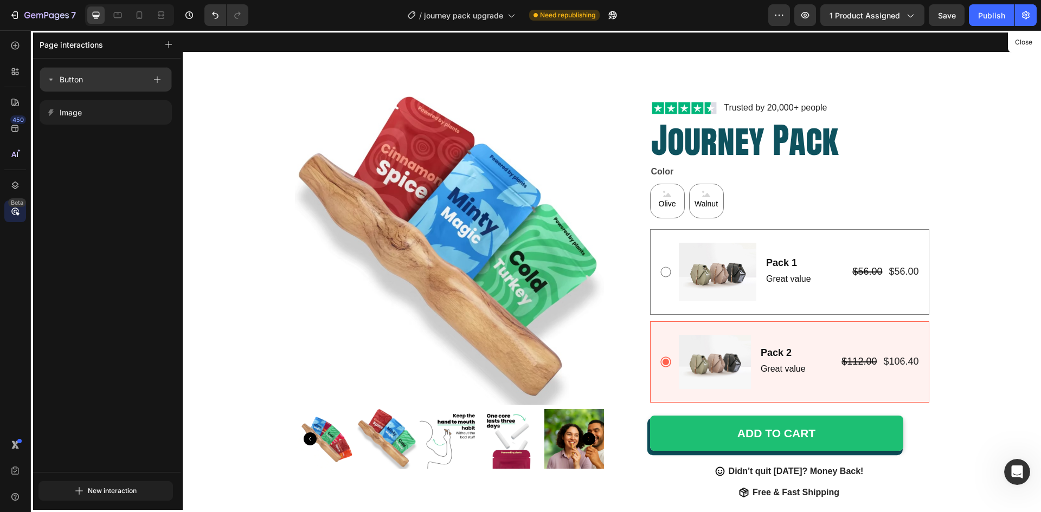
click at [127, 85] on div "Button" at bounding box center [96, 79] width 99 height 15
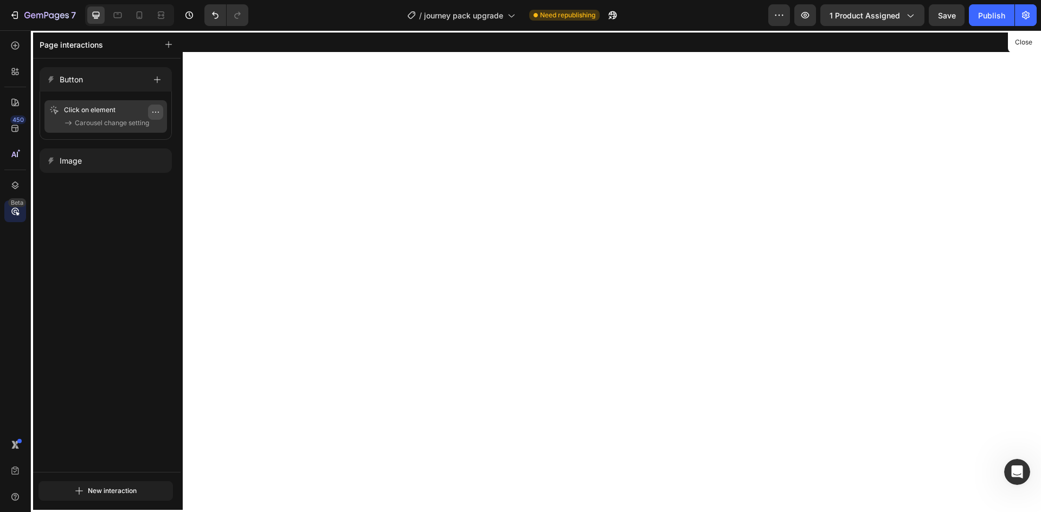
scroll to position [893, 0]
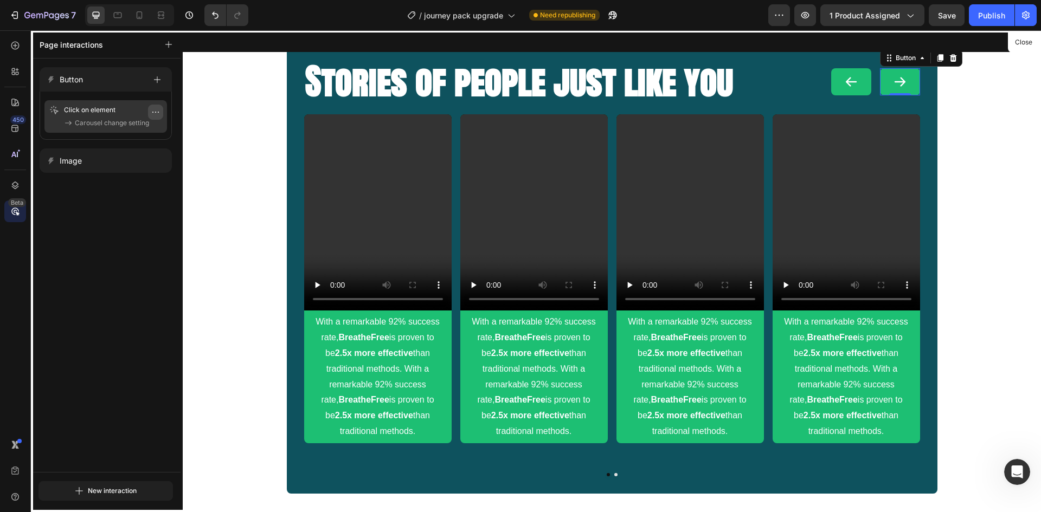
click at [157, 113] on icon "button" at bounding box center [155, 112] width 9 height 9
click at [130, 175] on span "Delete" at bounding box center [120, 177] width 20 height 11
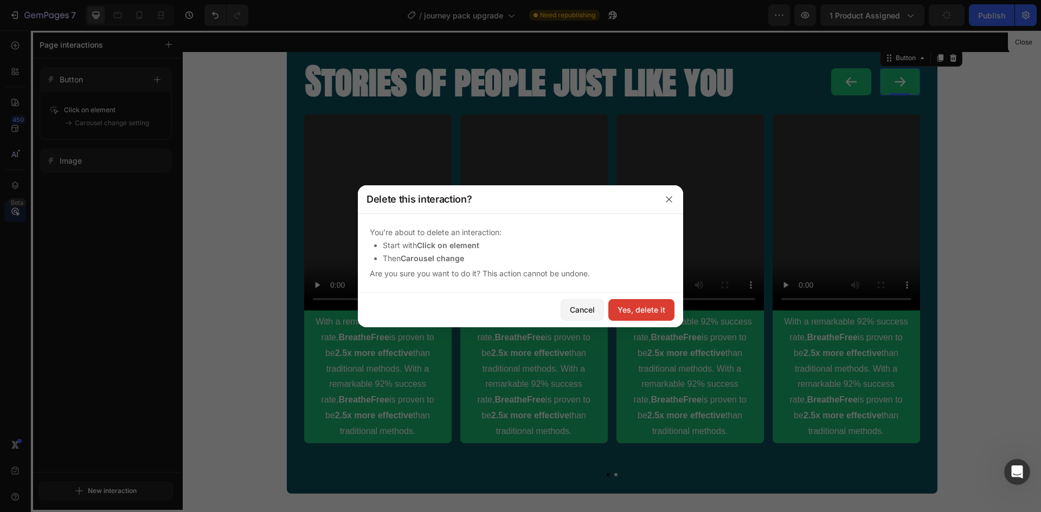
drag, startPoint x: 661, startPoint y: 308, endPoint x: 263, endPoint y: 200, distance: 412.4
click at [661, 308] on div "Yes, delete it" at bounding box center [642, 309] width 48 height 11
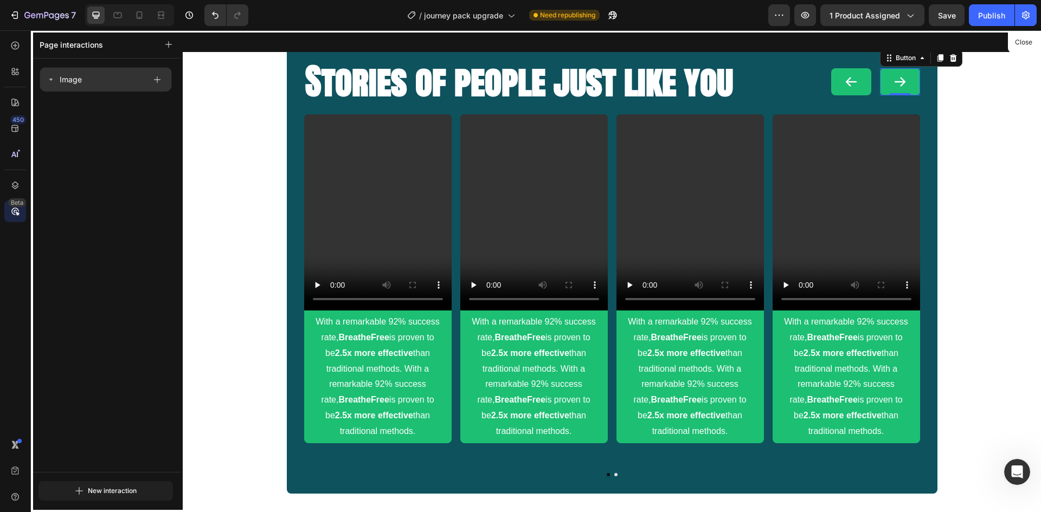
click at [82, 79] on div "Image" at bounding box center [96, 79] width 99 height 15
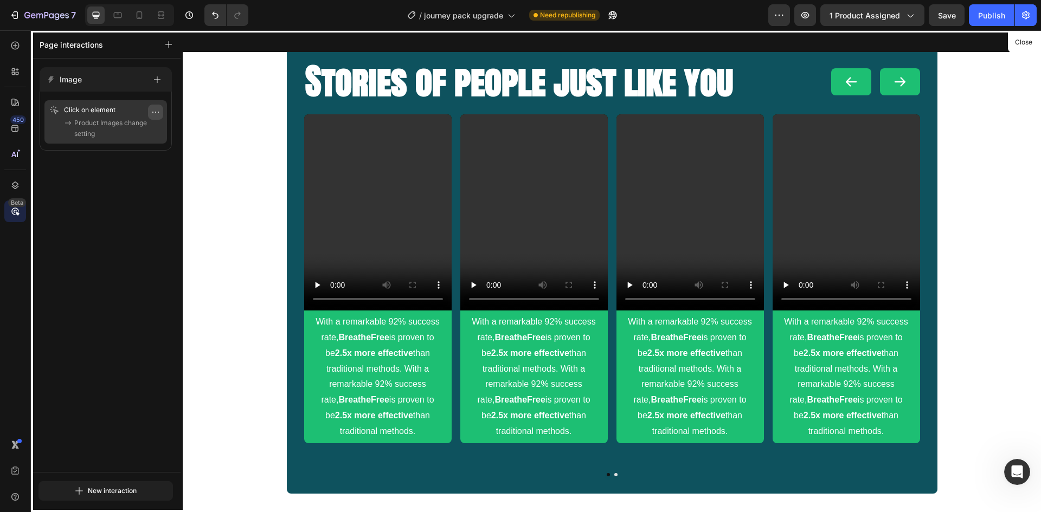
click at [153, 112] on icon "button" at bounding box center [155, 112] width 9 height 9
click at [140, 172] on button "Delete" at bounding box center [123, 178] width 70 height 20
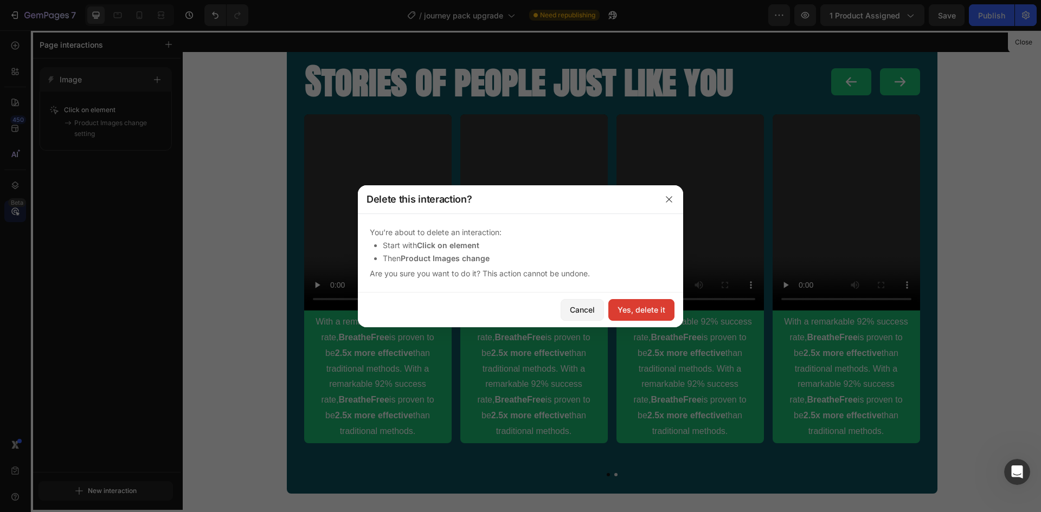
drag, startPoint x: 647, startPoint y: 308, endPoint x: 465, endPoint y: 279, distance: 185.1
click at [647, 308] on div "Yes, delete it" at bounding box center [642, 309] width 48 height 11
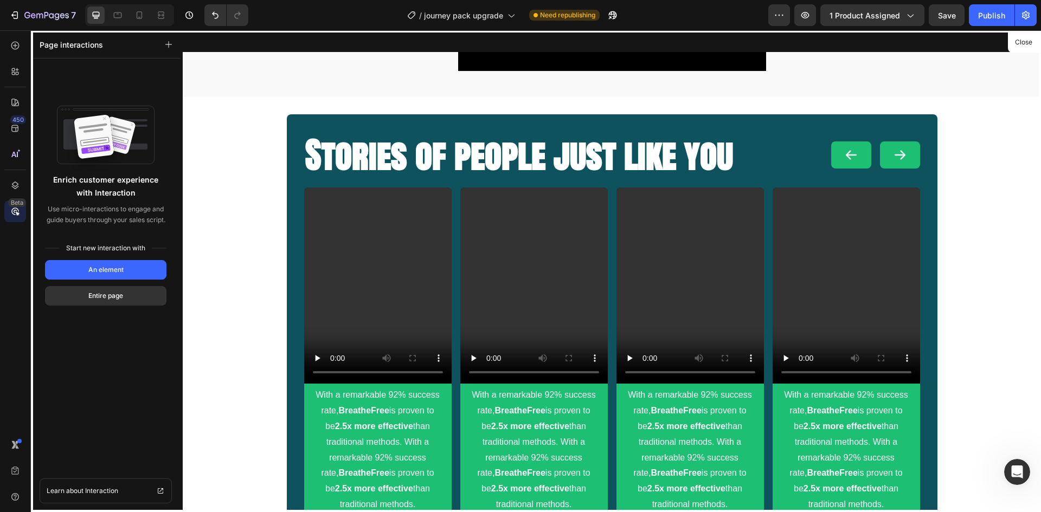
scroll to position [567, 0]
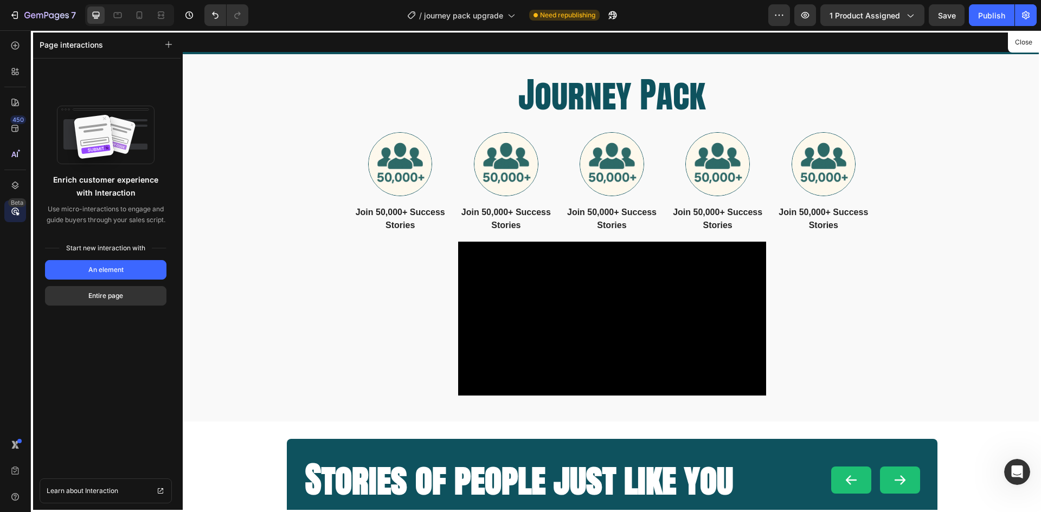
radio input "true"
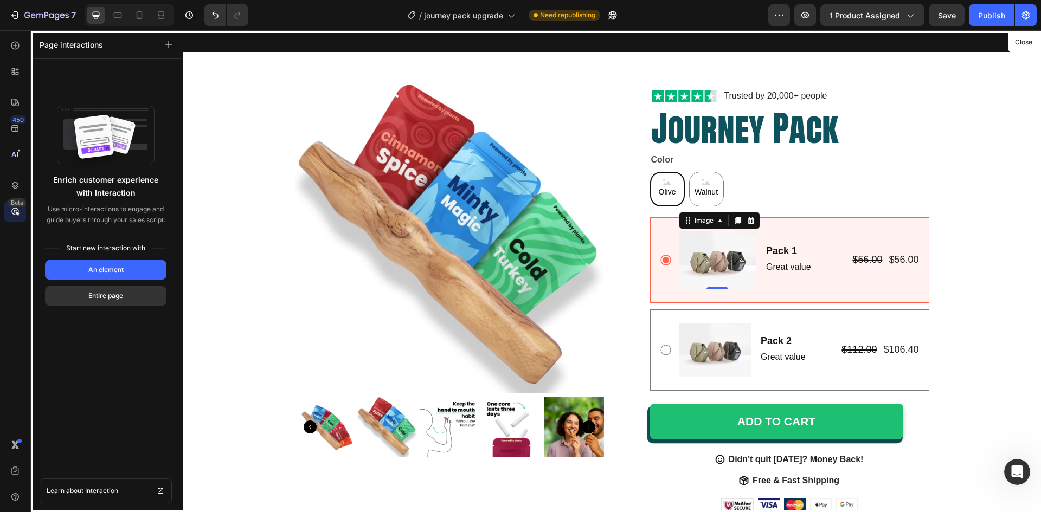
scroll to position [0, 0]
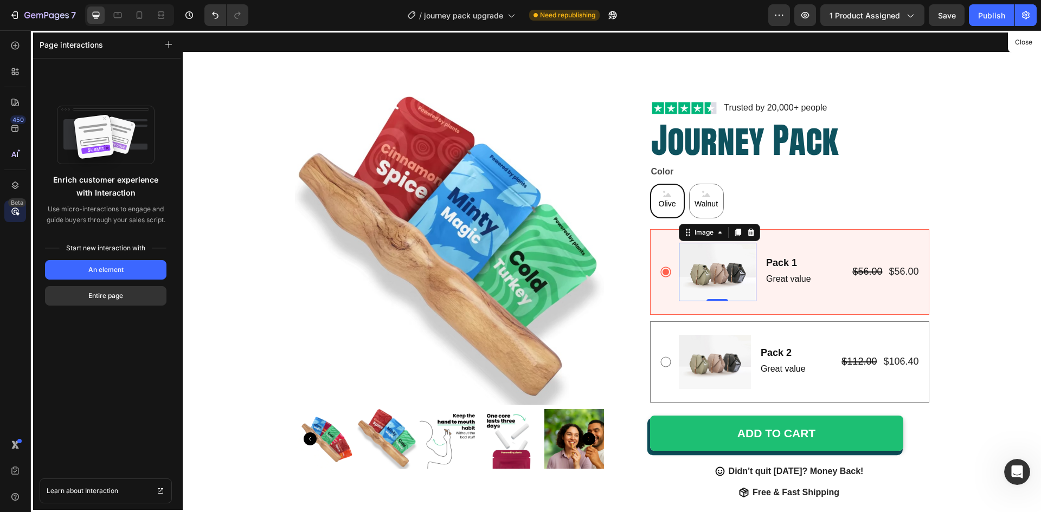
click at [738, 196] on div at bounding box center [612, 271] width 858 height 482
click at [653, 197] on div at bounding box center [612, 271] width 858 height 482
click at [693, 197] on div at bounding box center [612, 271] width 858 height 482
click at [666, 275] on div at bounding box center [612, 271] width 858 height 482
click at [665, 253] on div at bounding box center [612, 271] width 858 height 482
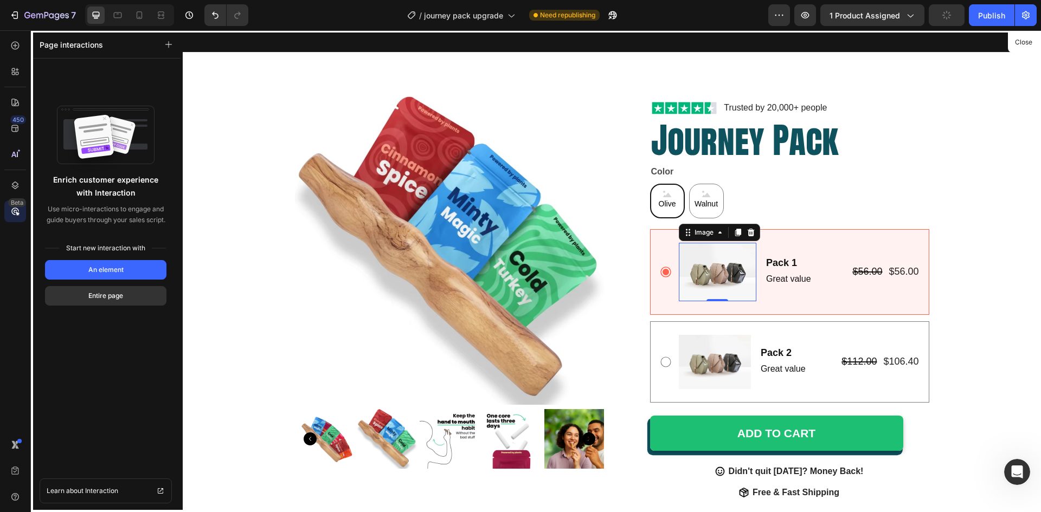
click at [676, 354] on div at bounding box center [612, 271] width 858 height 482
click at [168, 48] on icon "button" at bounding box center [169, 45] width 8 height 8
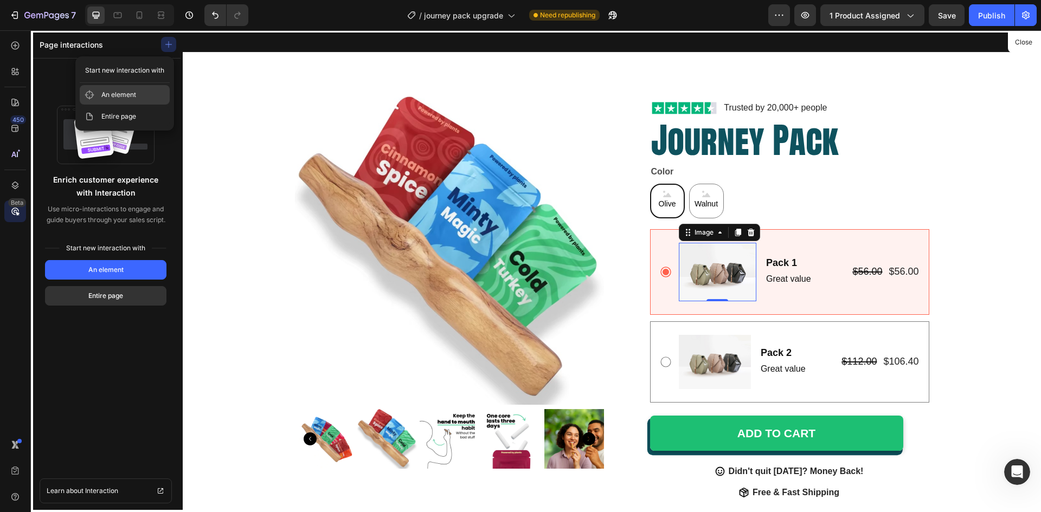
click at [126, 98] on span "An element" at bounding box center [118, 94] width 35 height 11
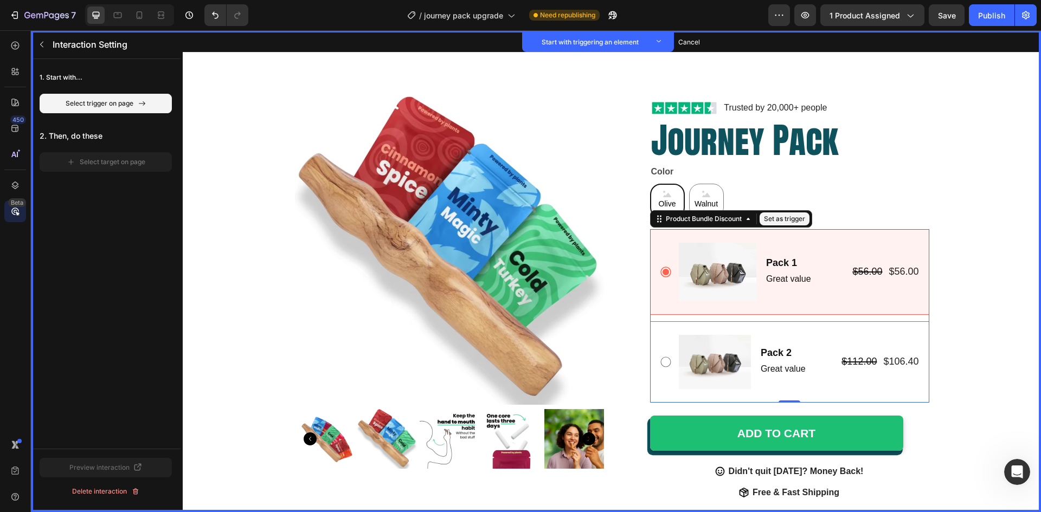
click at [867, 241] on div "Image Set as trigger Pack 1 Text Block Set as trigger Great value Text Block Se…" at bounding box center [789, 272] width 279 height 86
click at [774, 230] on div "Image Set as trigger Pack 1 Text Block Set as trigger Great value Text Block Se…" at bounding box center [789, 272] width 279 height 86
click at [774, 219] on button "Set as trigger" at bounding box center [785, 219] width 50 height 13
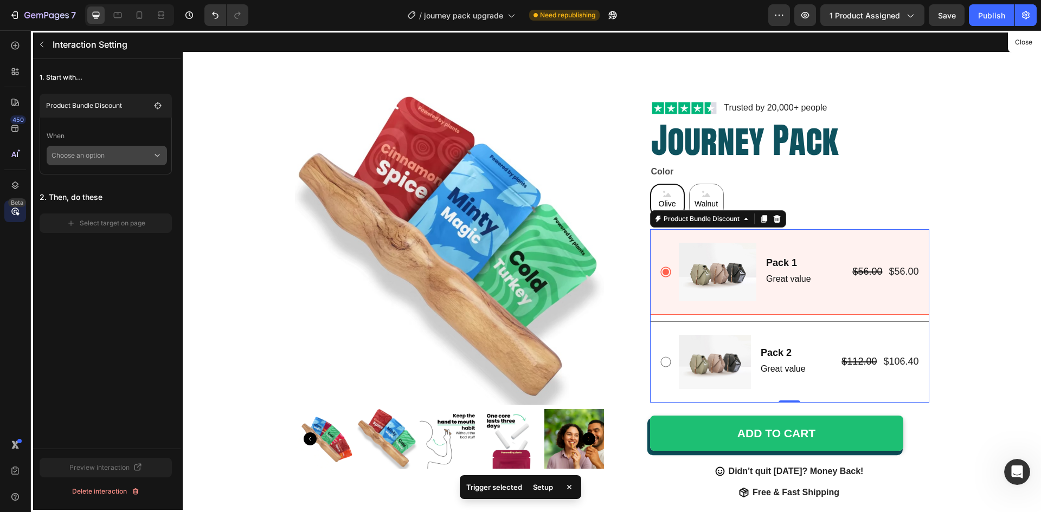
click at [98, 153] on p "Choose an option" at bounding box center [102, 156] width 101 height 20
click at [106, 187] on p "Click on element" at bounding box center [99, 184] width 52 height 11
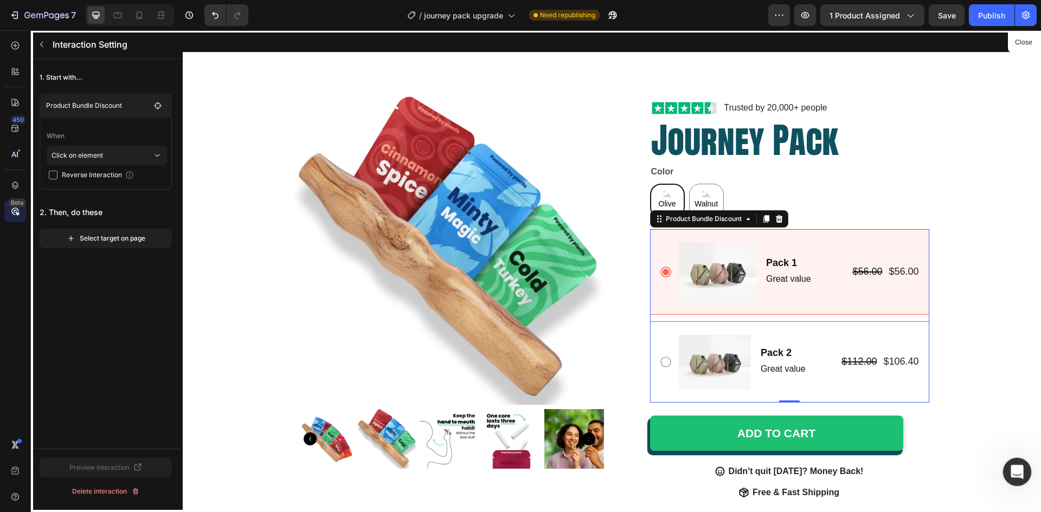
click at [1018, 467] on icon "Open Intercom Messenger" at bounding box center [1016, 471] width 18 height 18
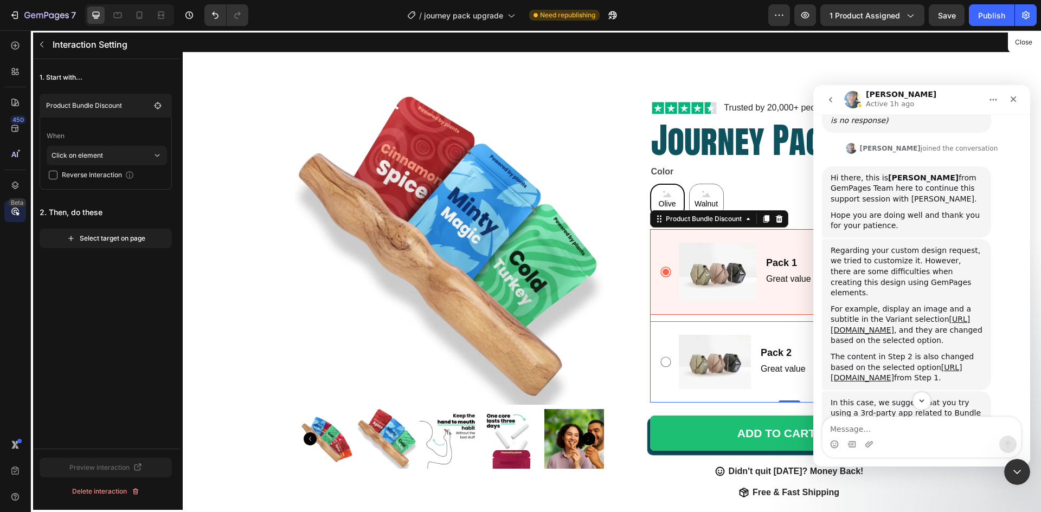
scroll to position [2349, 0]
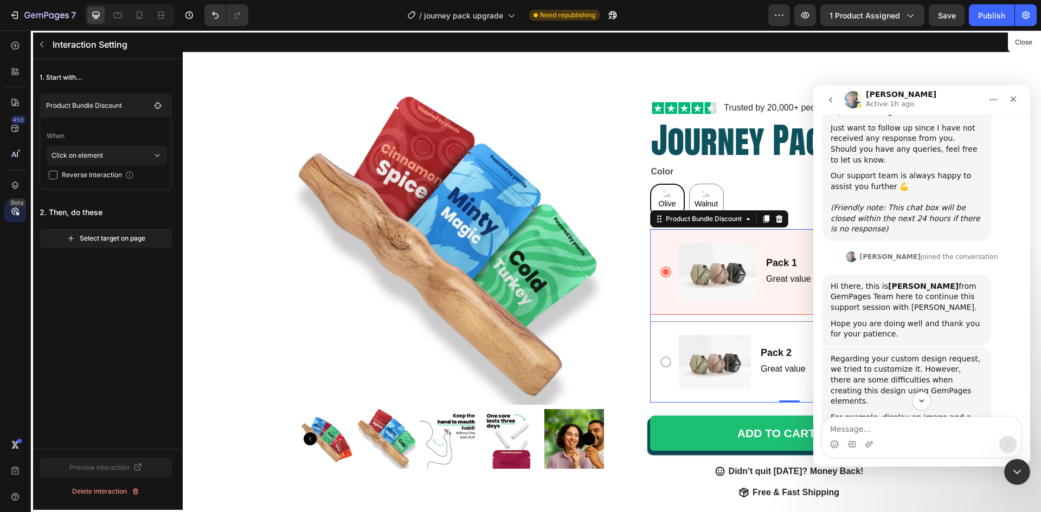
click at [938, 424] on link "[URL][DOMAIN_NAME]" at bounding box center [900, 434] width 139 height 20
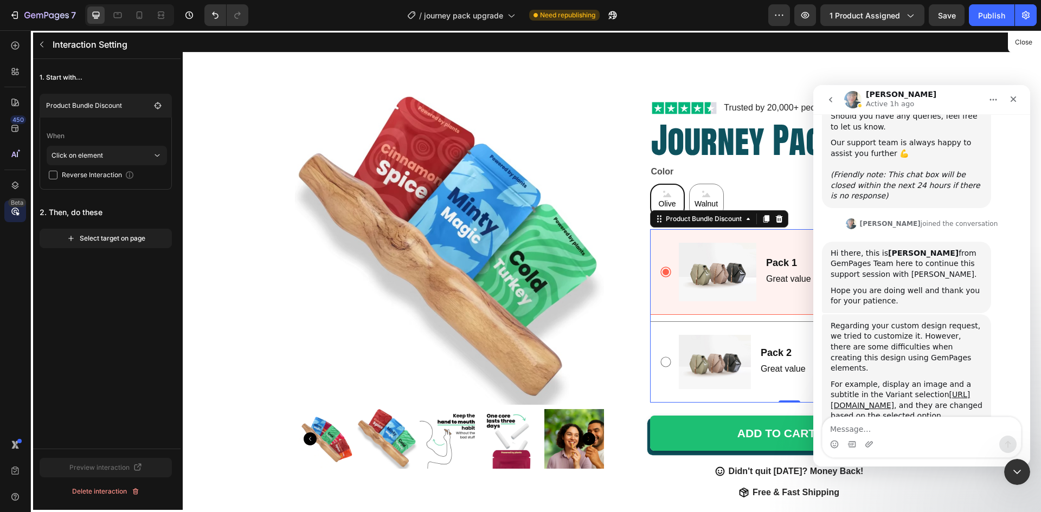
scroll to position [2305, 0]
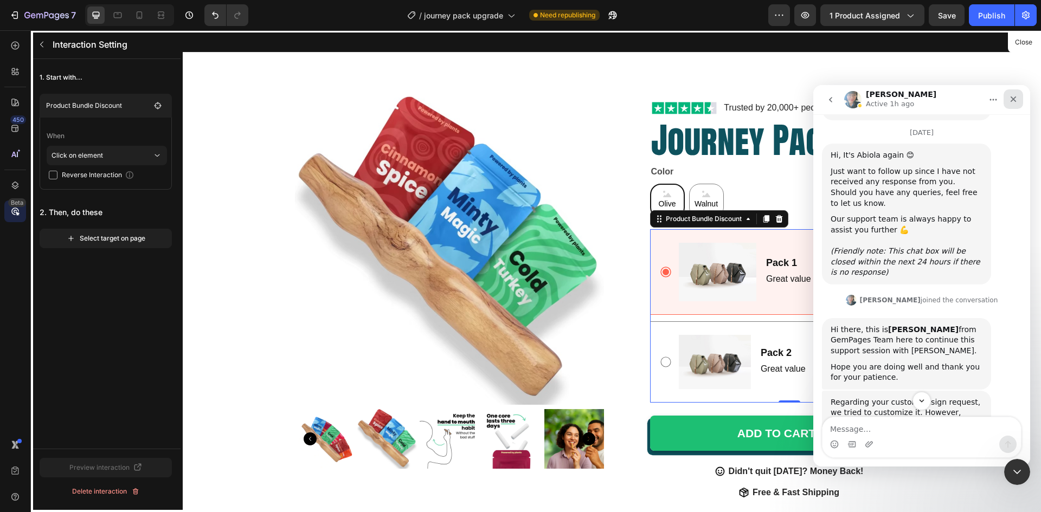
click at [1017, 95] on icon "Close" at bounding box center [1013, 99] width 9 height 9
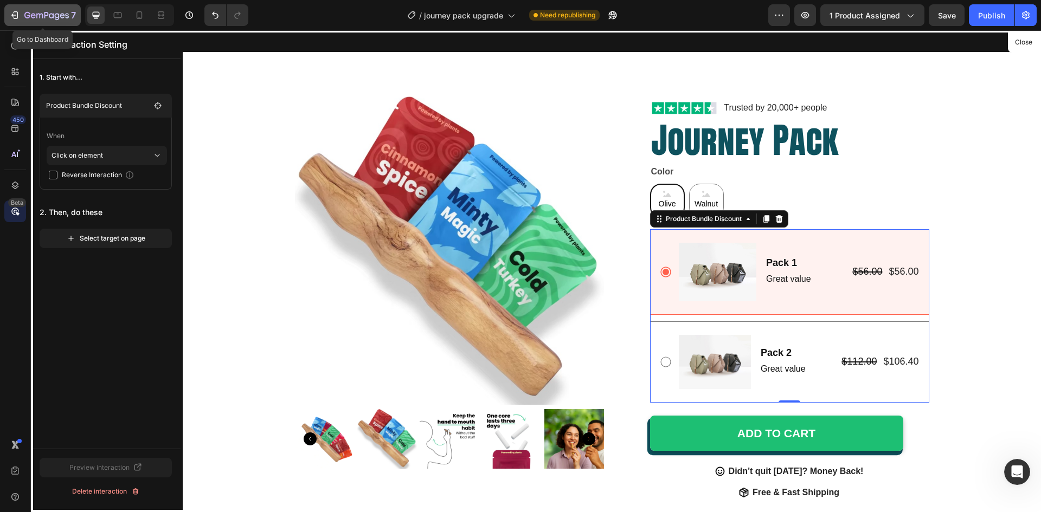
click at [10, 14] on icon "button" at bounding box center [14, 15] width 11 height 11
